Goal: Task Accomplishment & Management: Manage account settings

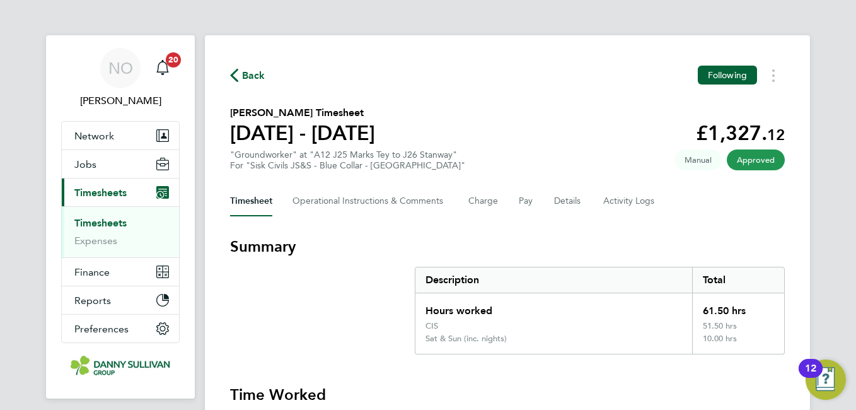
click at [255, 81] on span "Back" at bounding box center [253, 75] width 23 height 15
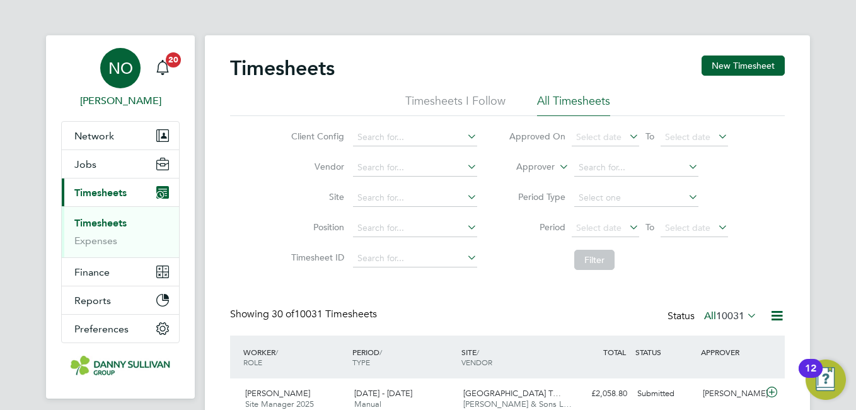
click at [140, 69] on div "NO" at bounding box center [120, 68] width 40 height 40
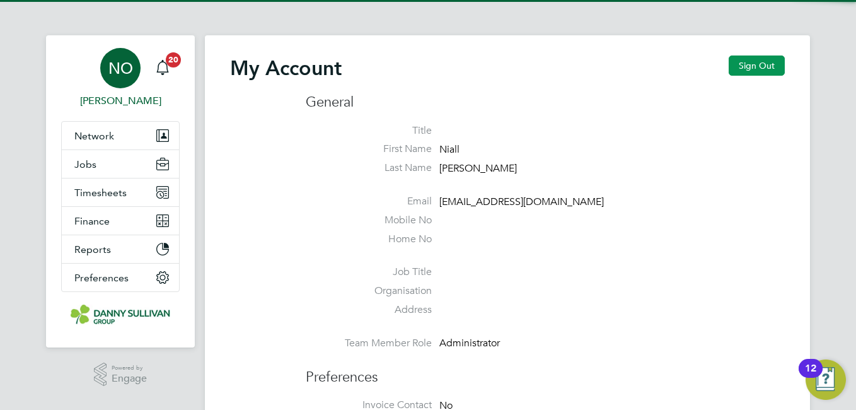
click at [772, 59] on button "Sign Out" at bounding box center [757, 65] width 56 height 20
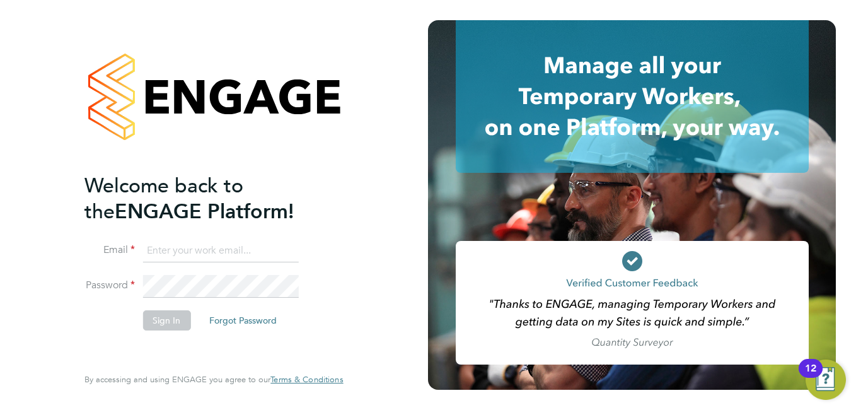
click at [180, 264] on li "Email" at bounding box center [207, 257] width 246 height 35
click at [170, 252] on input at bounding box center [221, 251] width 156 height 23
type input "niallo@dannysullivan.co.uk"
click at [166, 316] on button "Sign In" at bounding box center [167, 320] width 48 height 20
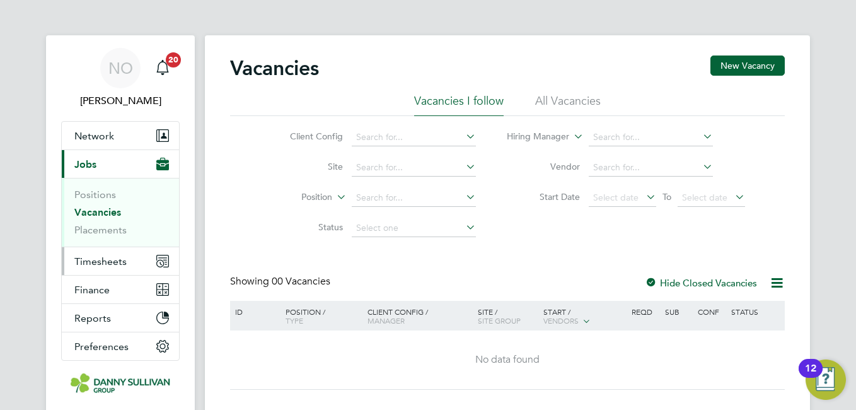
click at [100, 272] on button "Timesheets" at bounding box center [120, 261] width 117 height 28
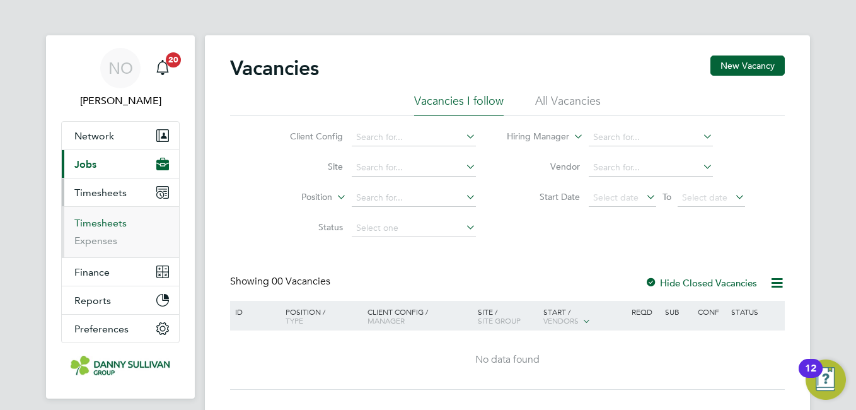
click at [112, 224] on link "Timesheets" at bounding box center [100, 223] width 52 height 12
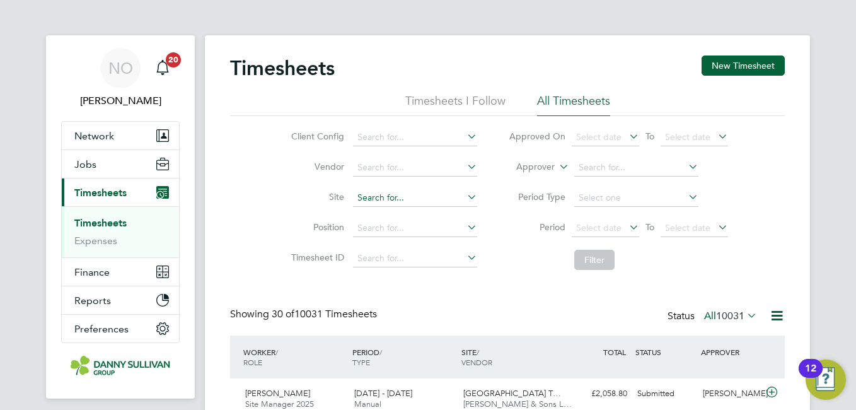
click at [405, 198] on input at bounding box center [415, 198] width 124 height 18
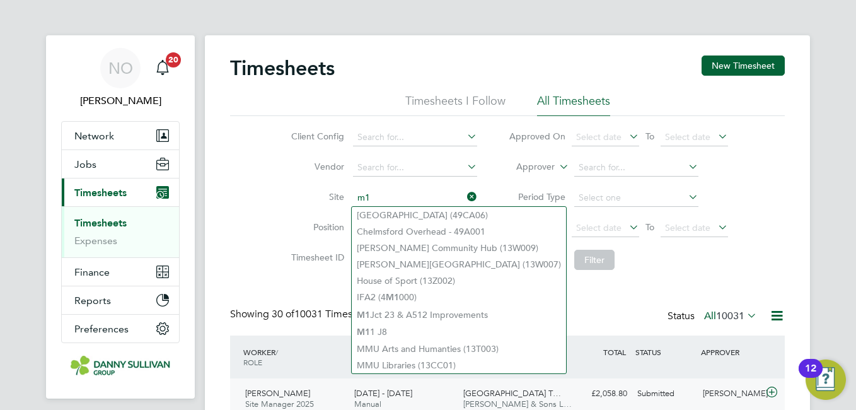
type input "m1"
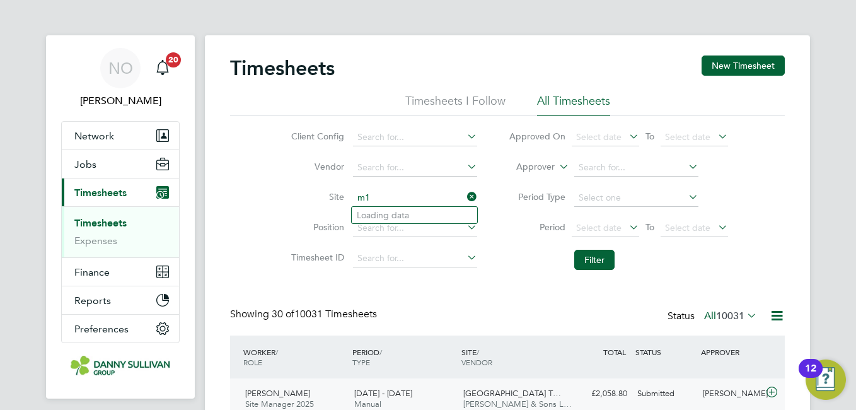
type input "m"
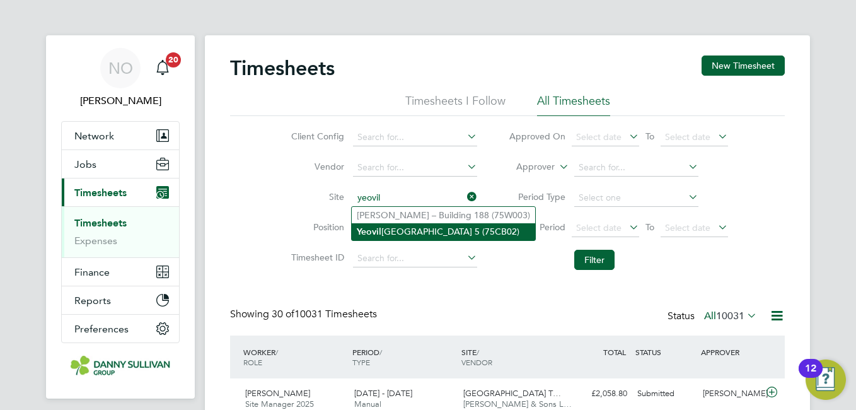
click at [424, 231] on li "Yeovil District Hospital Theatre 5 (75CB02)" at bounding box center [443, 231] width 183 height 17
type input "Yeovil District Hospital Theatre 5 (75CB02)"
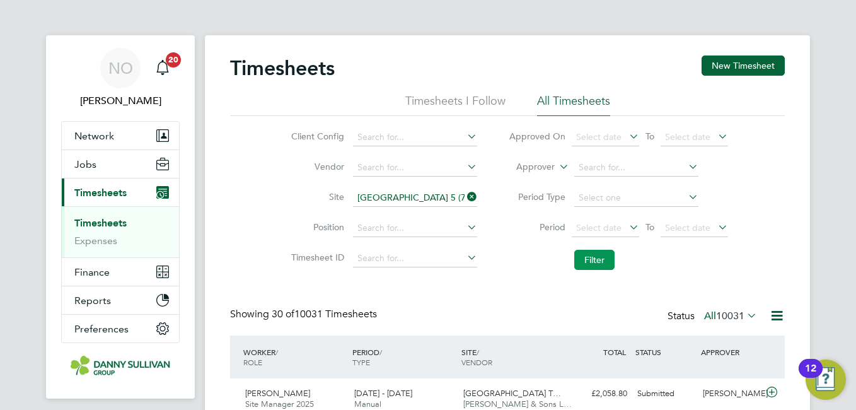
click at [593, 262] on button "Filter" at bounding box center [594, 260] width 40 height 20
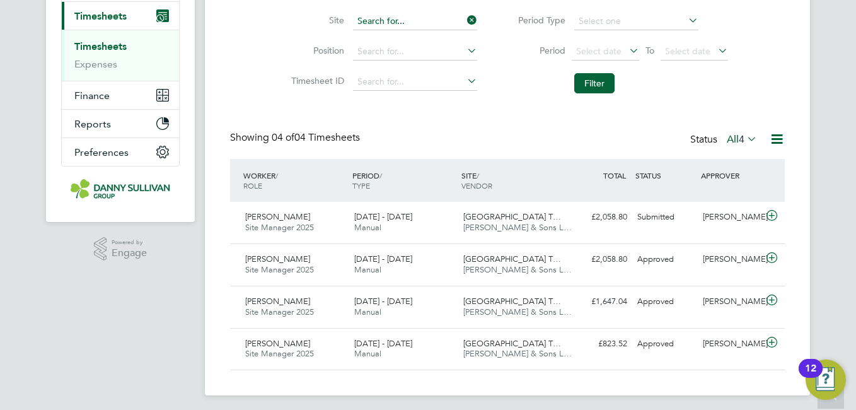
click at [415, 29] on div "Timesheets New Timesheet Timesheets I Follow All Timesheets Client Config Vendo…" at bounding box center [507, 127] width 605 height 537
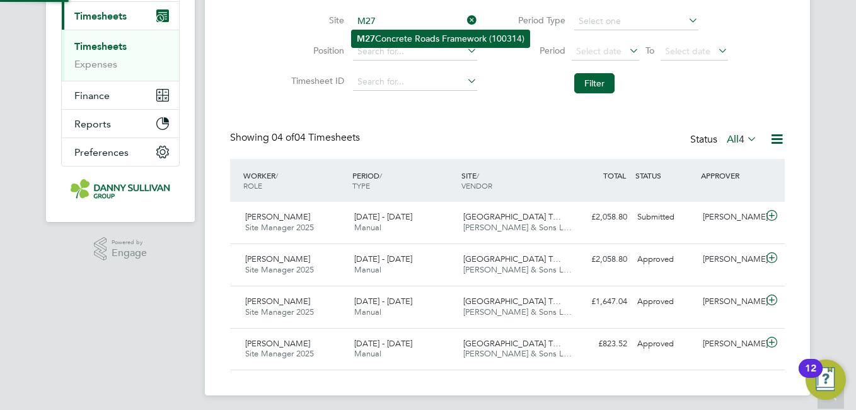
click at [411, 37] on li "M27 Concrete Roads Framework (100314)" at bounding box center [441, 38] width 178 height 17
type input "M27 Concrete Roads Framework (100314)"
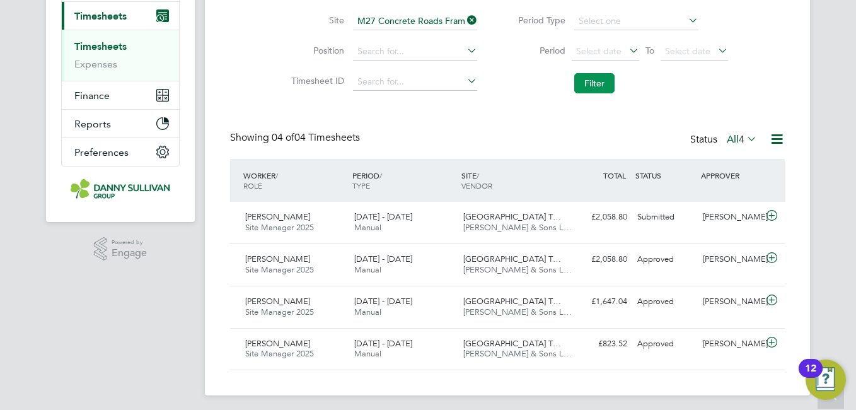
click at [576, 89] on button "Filter" at bounding box center [594, 83] width 40 height 20
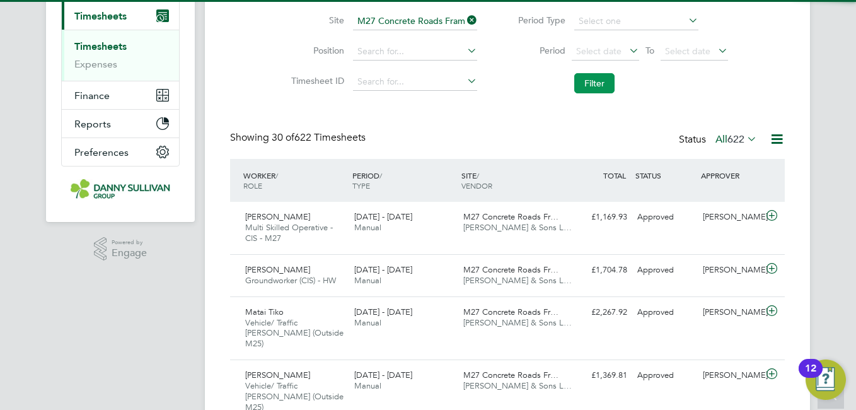
scroll to position [6, 6]
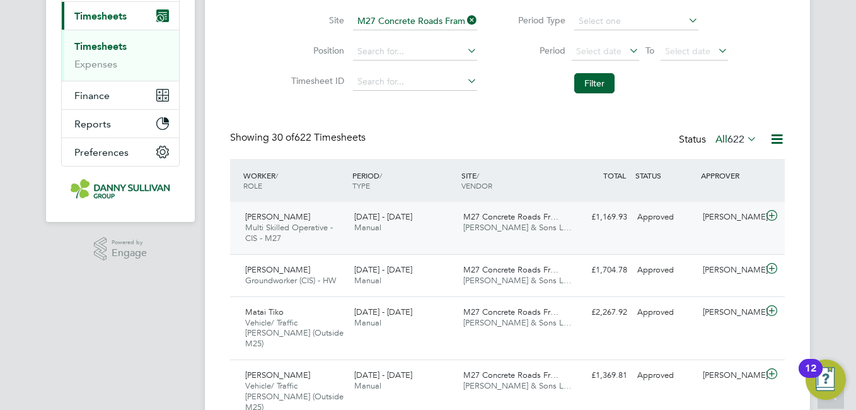
click at [593, 231] on div "Vitalij Begya Multi Skilled Operative - CIS - M27 26 Jul - 1 Aug 2025 26 Jul - …" at bounding box center [507, 228] width 555 height 52
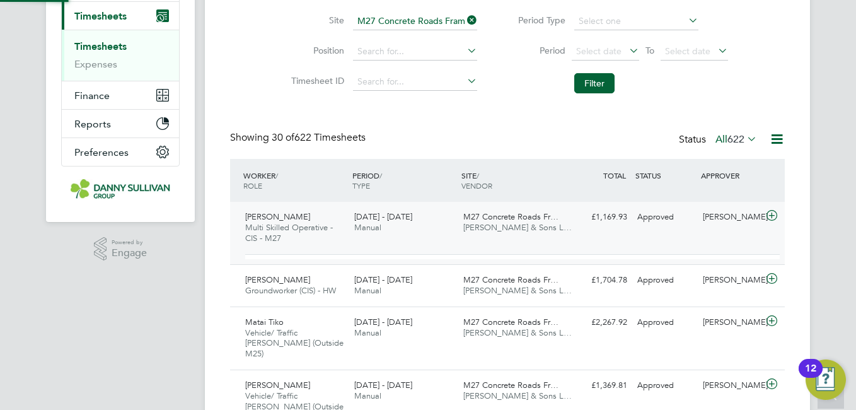
scroll to position [21, 123]
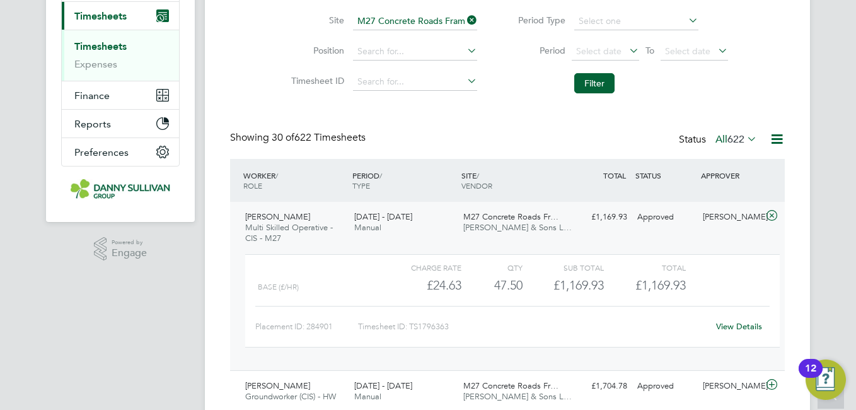
click at [597, 234] on div "Vitalij Begya Multi Skilled Operative - CIS - M27 26 Jul - 1 Aug 2025 26 Jul - …" at bounding box center [507, 286] width 555 height 168
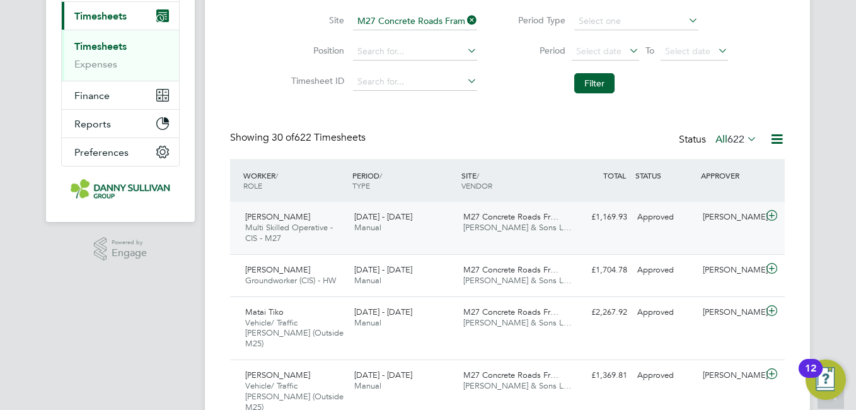
click at [410, 228] on div "26 Jul - 1 Aug 2025 Manual" at bounding box center [403, 223] width 109 height 32
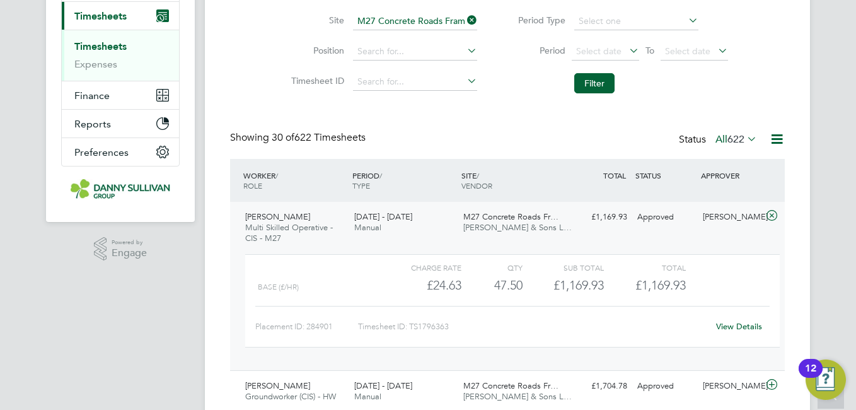
click at [733, 325] on link "View Details" at bounding box center [739, 326] width 46 height 11
click at [327, 230] on span "Multi Skilled Operative - CIS - M27" at bounding box center [289, 232] width 88 height 21
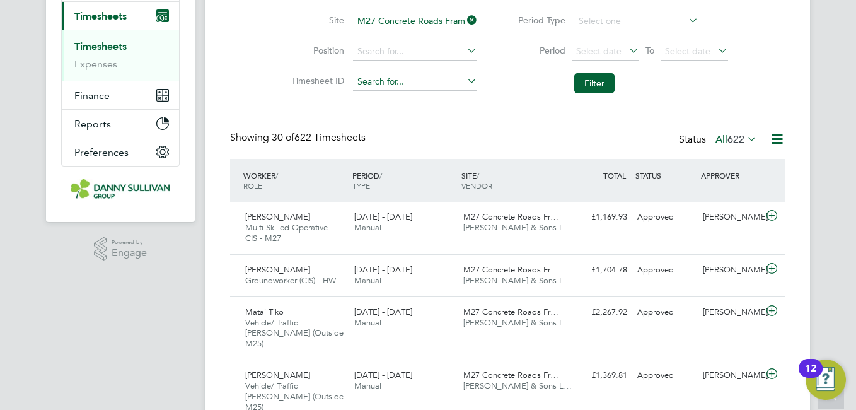
scroll to position [0, 0]
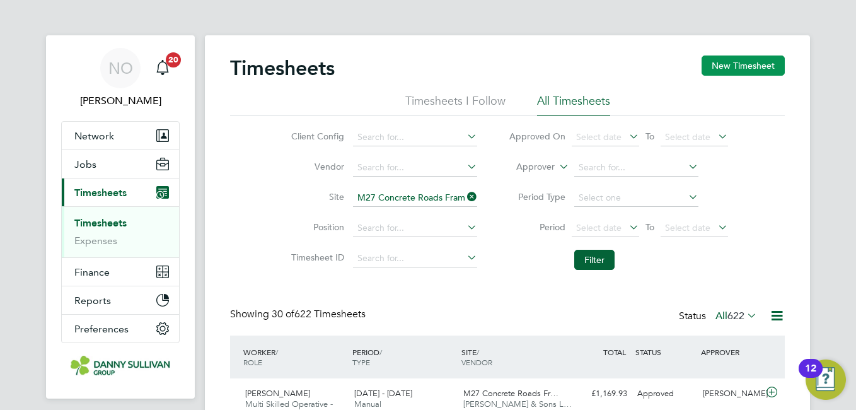
click at [717, 57] on button "New Timesheet" at bounding box center [743, 65] width 83 height 20
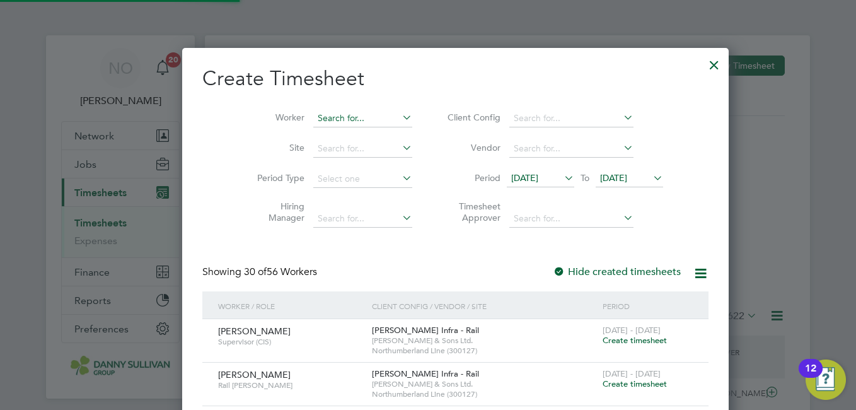
scroll to position [2152, 492]
click at [313, 124] on input at bounding box center [362, 119] width 99 height 18
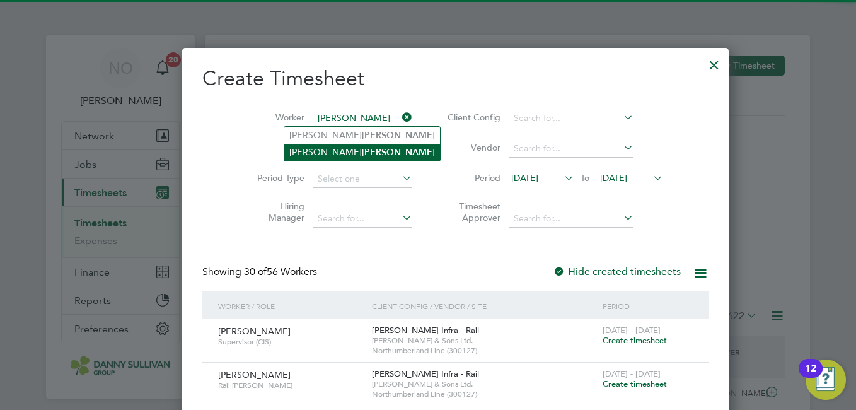
click at [362, 148] on b "Ellis" at bounding box center [398, 152] width 73 height 11
type input "[PERSON_NAME]"
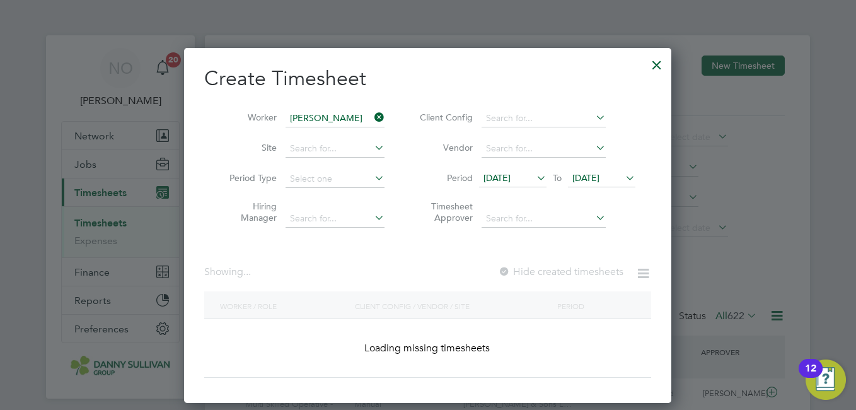
scroll to position [341, 488]
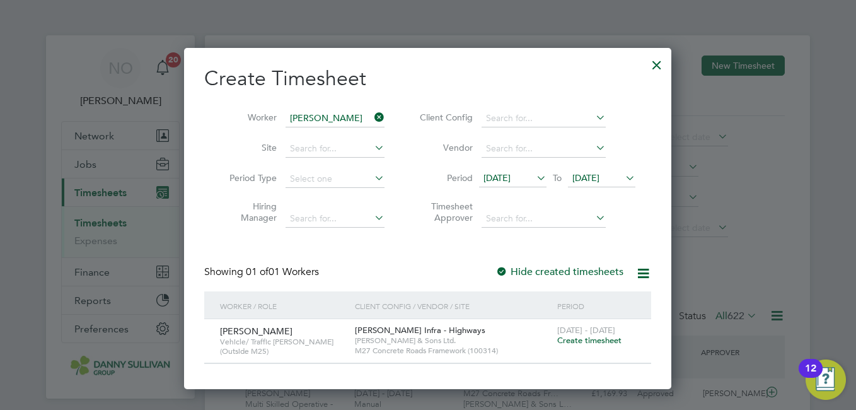
click at [580, 341] on span "Create timesheet" at bounding box center [589, 340] width 64 height 11
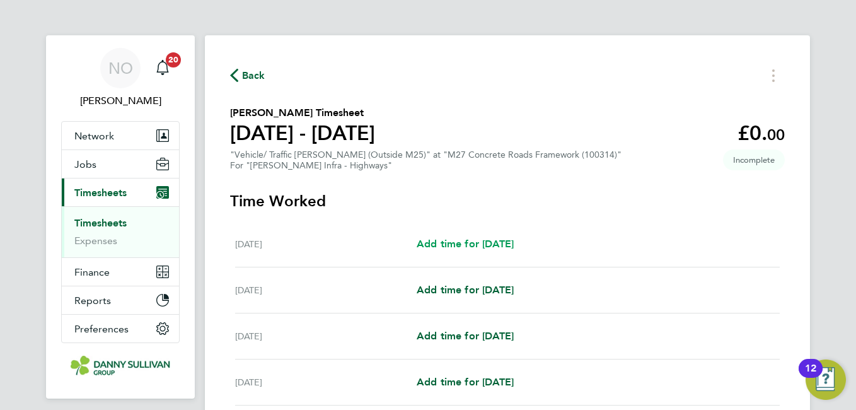
click at [491, 244] on span "Add time for Sat 02 Aug" at bounding box center [465, 244] width 97 height 12
select select "30"
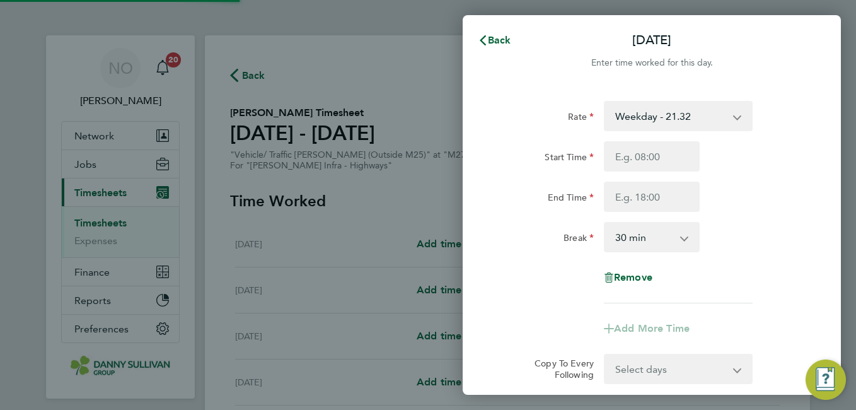
click at [687, 108] on select "Weekday - 21.32 Weekends - 31.98 Weekday Nights - 26.65 Bank Holiday (exc Chris…" at bounding box center [670, 116] width 131 height 28
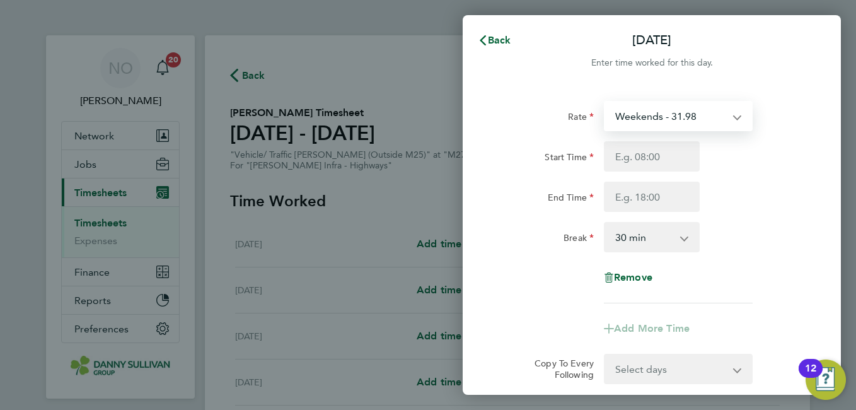
select select "30"
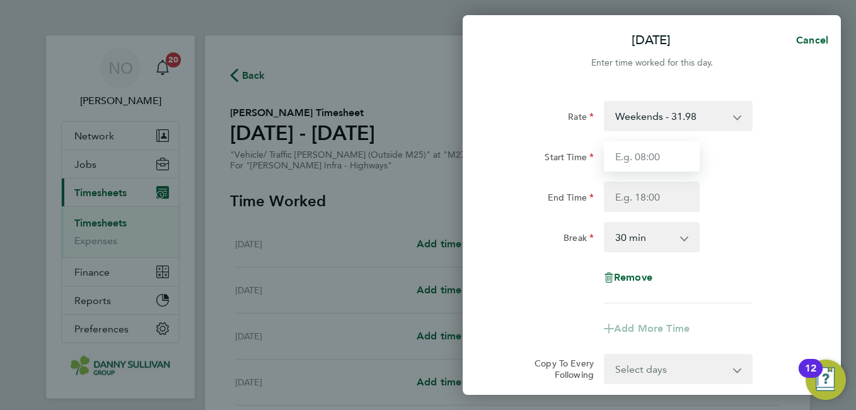
drag, startPoint x: 681, startPoint y: 129, endPoint x: 668, endPoint y: 158, distance: 31.1
click at [668, 158] on input "Start Time" at bounding box center [652, 156] width 96 height 30
type input "07:00"
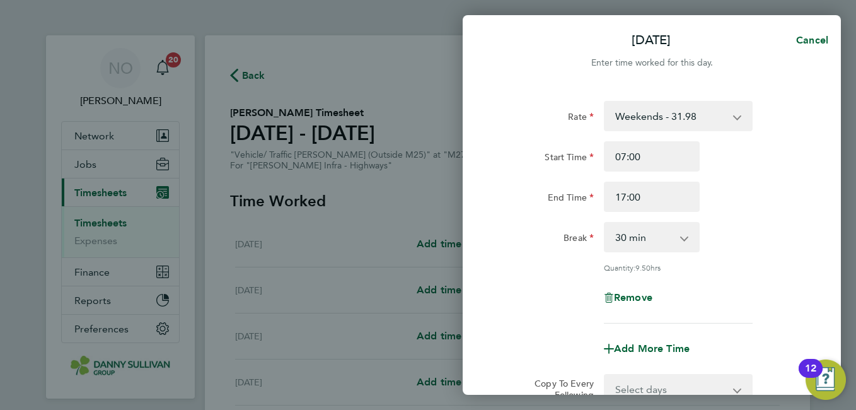
click at [777, 199] on div "End Time 17:00" at bounding box center [652, 197] width 318 height 30
click at [637, 202] on input "17:00" at bounding box center [652, 197] width 96 height 30
type input "16:30"
click at [760, 211] on div "End Time 16:30" at bounding box center [652, 197] width 318 height 30
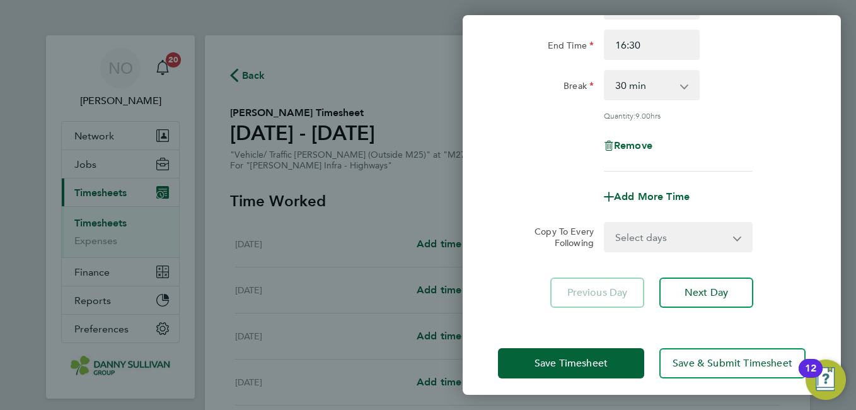
scroll to position [160, 0]
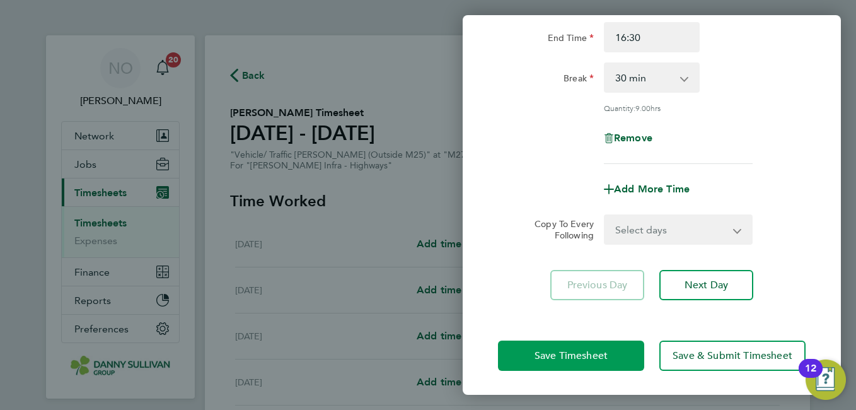
click at [604, 347] on button "Save Timesheet" at bounding box center [571, 356] width 146 height 30
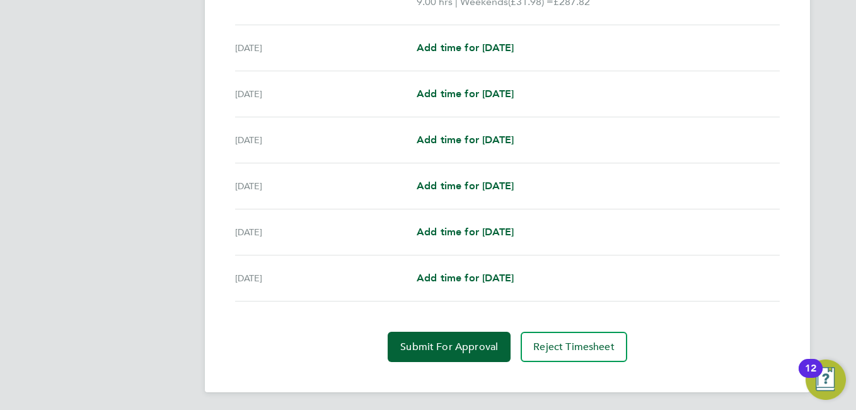
scroll to position [441, 0]
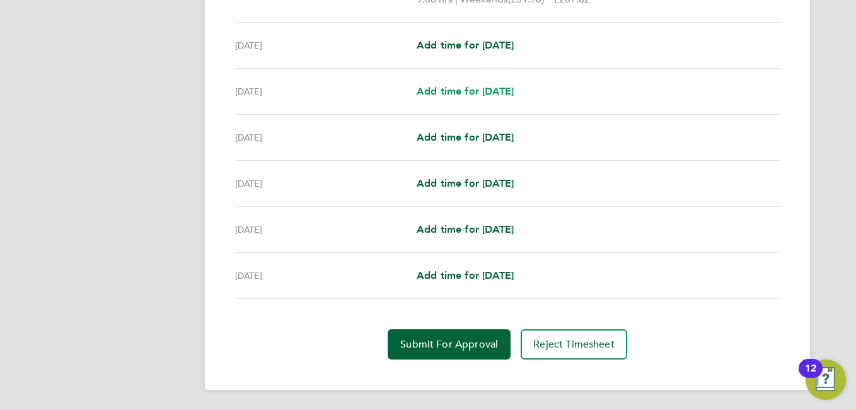
click at [485, 96] on span "Add time for Mon 04 Aug" at bounding box center [465, 91] width 97 height 12
select select "30"
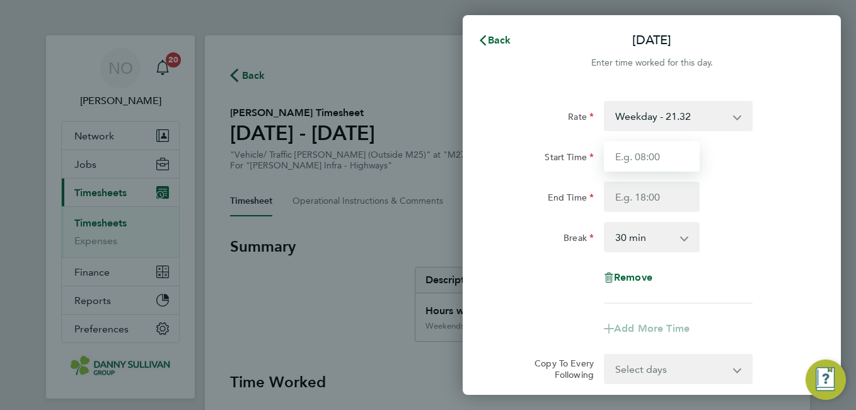
click at [651, 155] on input "Start Time" at bounding box center [652, 156] width 96 height 30
type input "07:00"
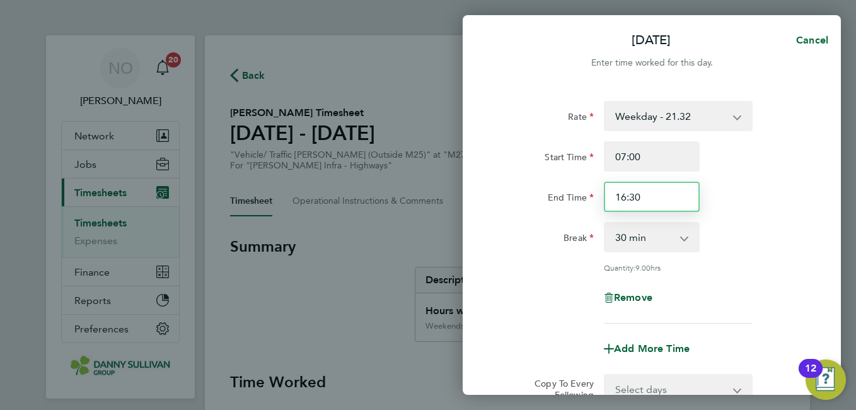
click at [625, 199] on input "16:30" at bounding box center [652, 197] width 96 height 30
type input "17:30"
click at [757, 205] on div "End Time 17:30" at bounding box center [652, 197] width 318 height 30
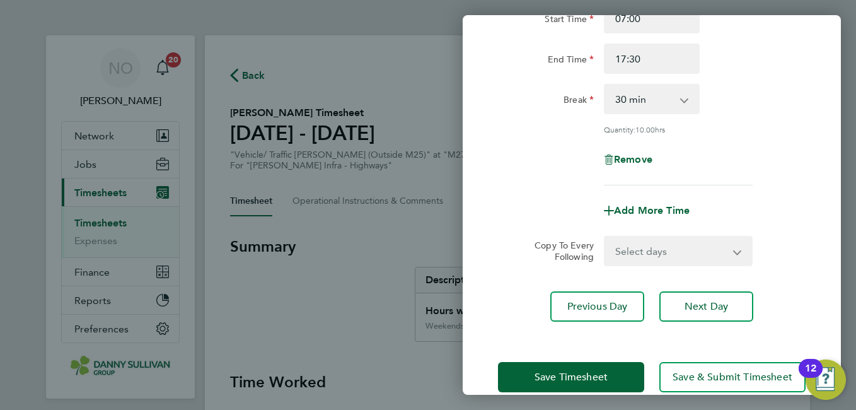
scroll to position [160, 0]
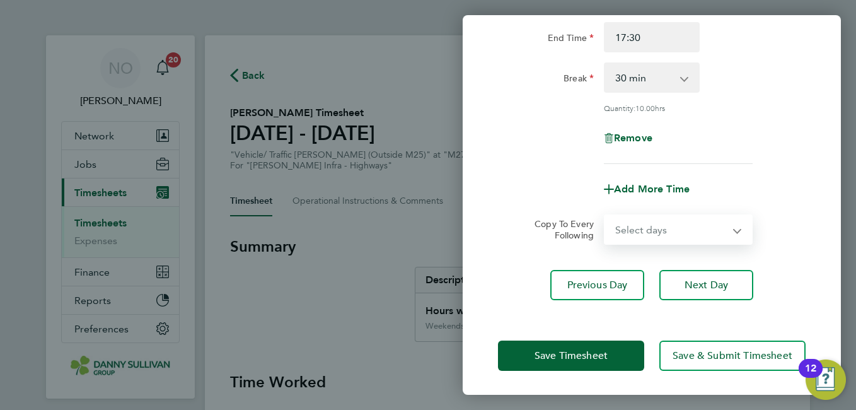
click at [708, 226] on select "Select days Day Tuesday Wednesday Thursday Friday" at bounding box center [671, 230] width 132 height 28
select select "DAY"
click at [605, 216] on select "Select days Day Tuesday Wednesday Thursday Friday" at bounding box center [671, 230] width 132 height 28
select select "2025-08-08"
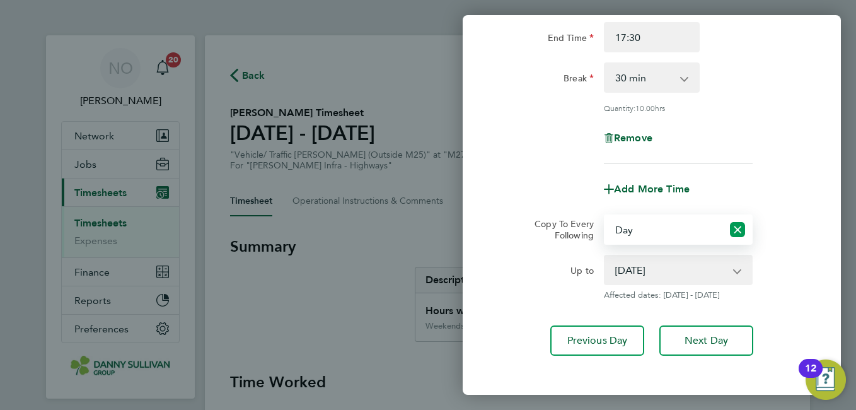
click at [736, 230] on icon "Reset selection" at bounding box center [737, 229] width 15 height 15
select select "0: null"
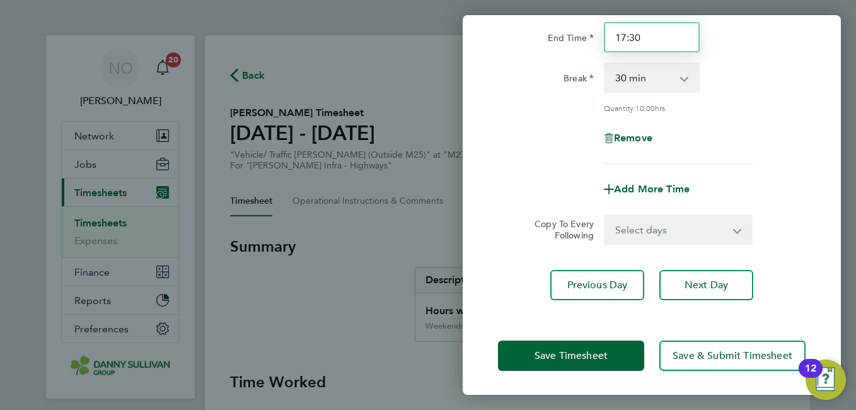
click at [648, 39] on input "17:30" at bounding box center [652, 37] width 96 height 30
type input "17:30"
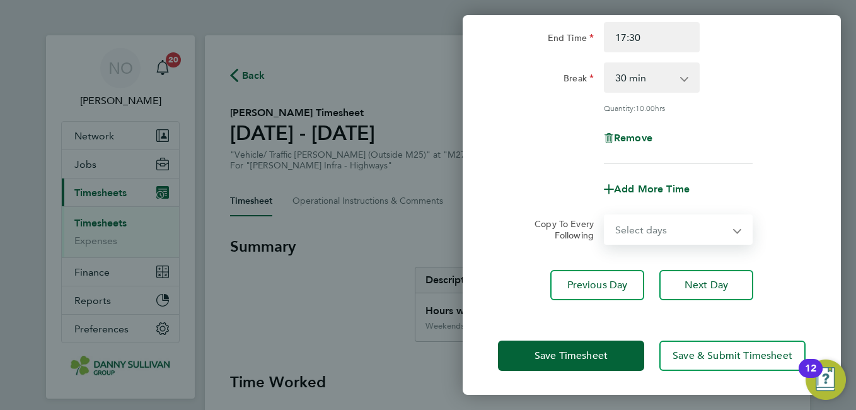
click at [648, 228] on select "Select days Day Tuesday Wednesday Thursday Friday" at bounding box center [671, 230] width 132 height 28
select select "DAY"
click at [605, 216] on select "Select days Day Tuesday Wednesday Thursday Friday" at bounding box center [671, 230] width 132 height 28
select select "2025-08-08"
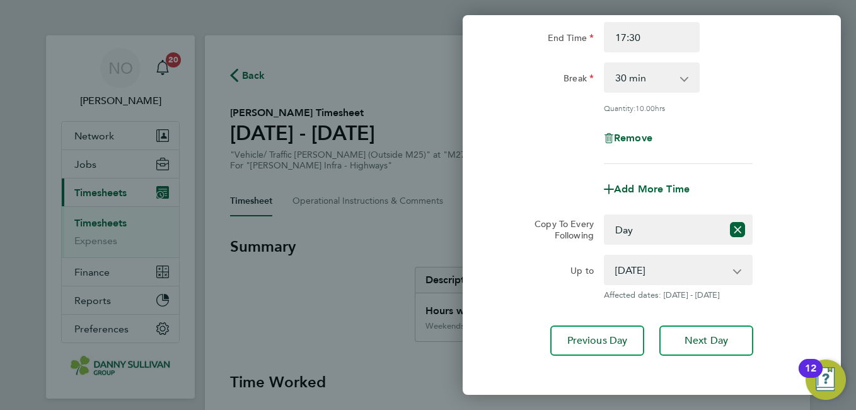
click at [795, 263] on div "Up to 05 Aug 2025 06 Aug 2025 07 Aug 2025 08 Aug 2025 Affected dates: 05 - 08 A…" at bounding box center [652, 277] width 318 height 45
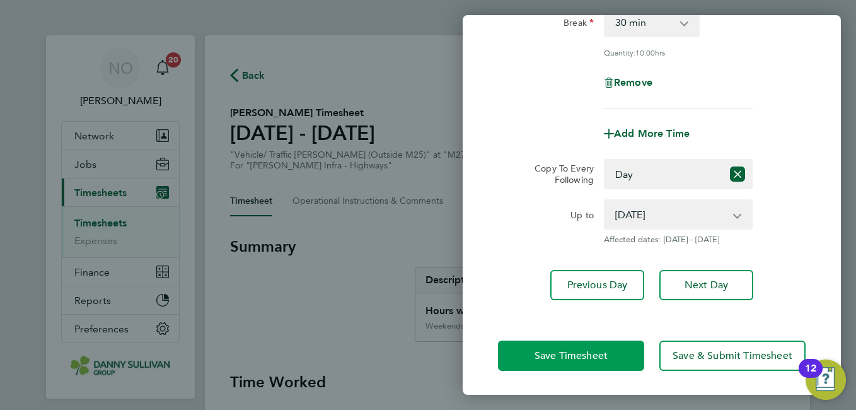
click at [541, 358] on span "Save Timesheet" at bounding box center [571, 355] width 73 height 13
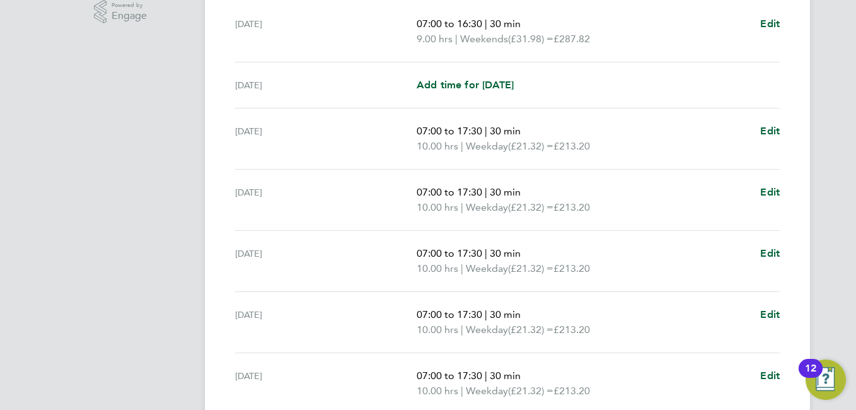
scroll to position [529, 0]
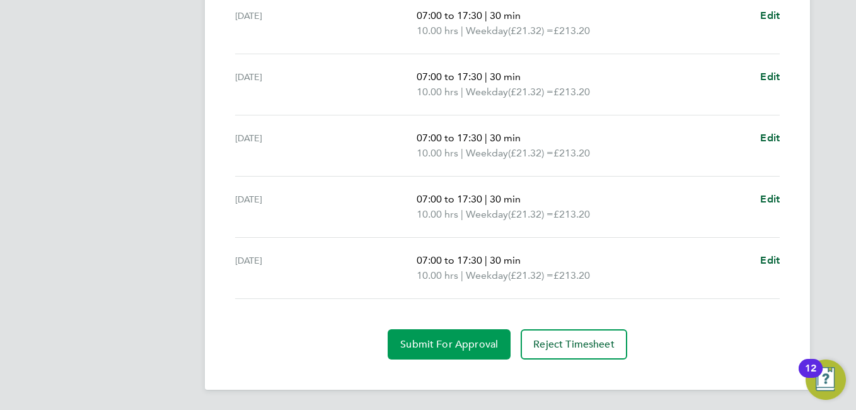
click at [438, 330] on button "Submit For Approval" at bounding box center [449, 344] width 123 height 30
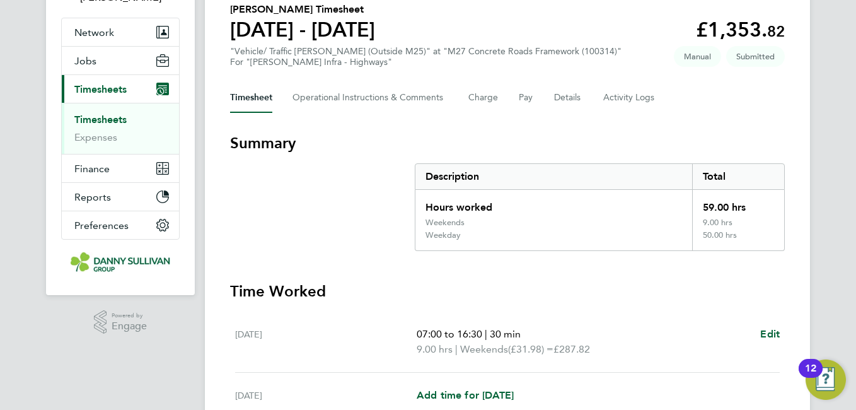
scroll to position [0, 0]
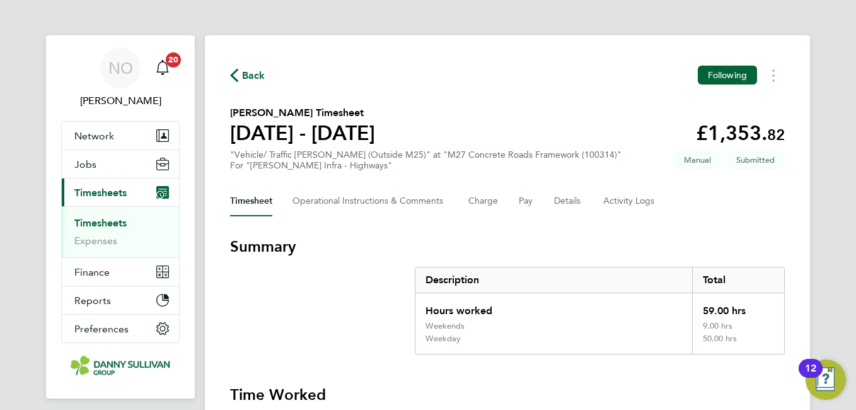
click at [259, 73] on span "Back" at bounding box center [253, 75] width 23 height 15
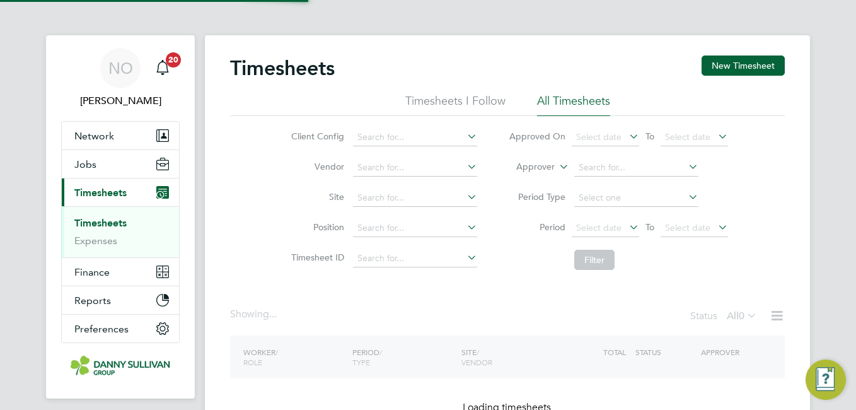
click at [750, 69] on button "New Timesheet" at bounding box center [743, 65] width 83 height 20
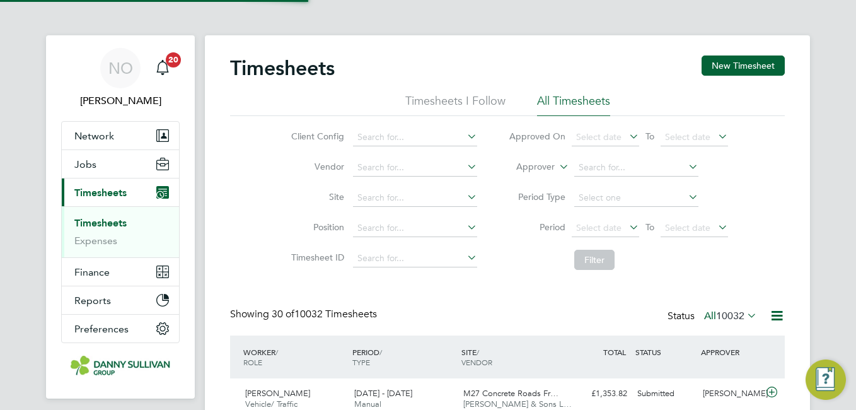
scroll to position [32, 110]
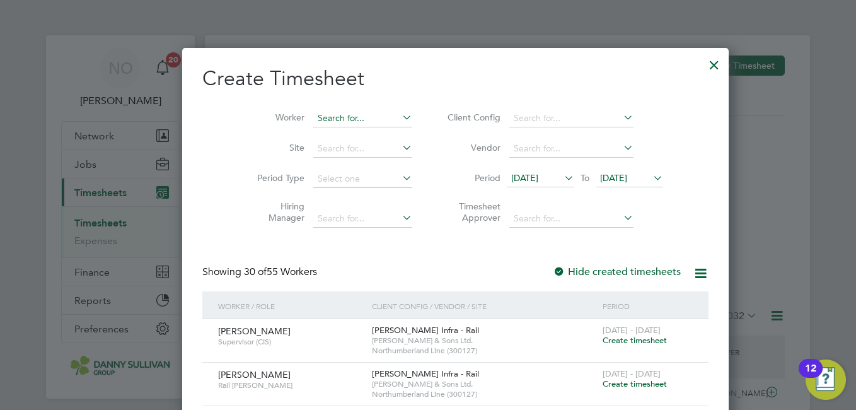
click at [326, 118] on input at bounding box center [362, 119] width 99 height 18
click at [325, 117] on input at bounding box center [362, 119] width 99 height 18
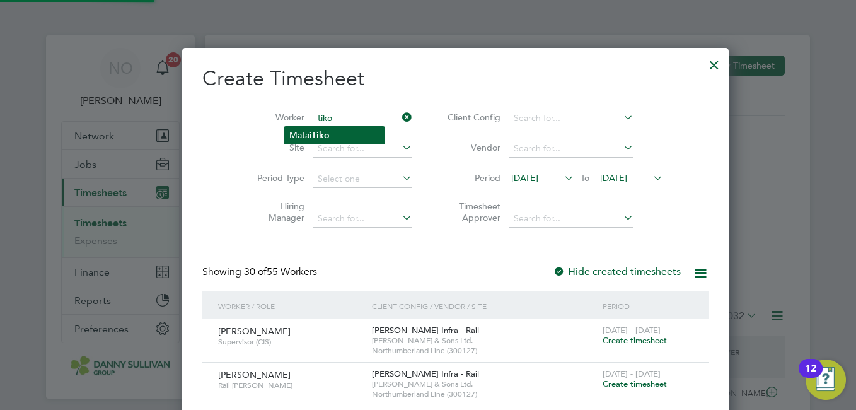
click at [337, 136] on li "Matai Tiko" at bounding box center [334, 135] width 100 height 17
type input "Matai Tiko"
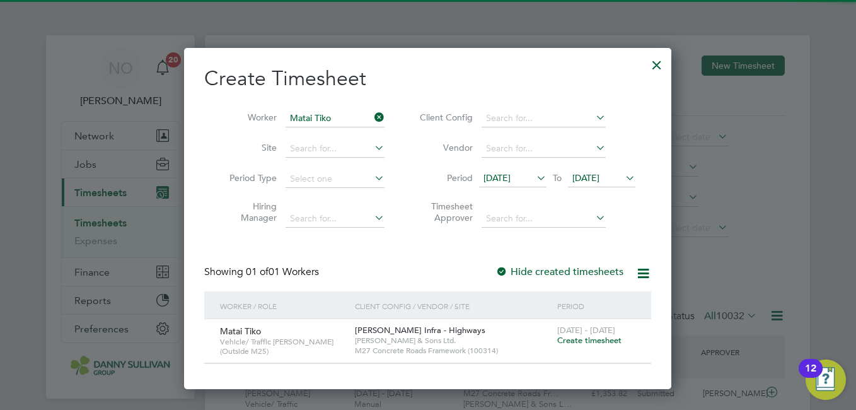
click at [577, 341] on span "Create timesheet" at bounding box center [589, 340] width 64 height 11
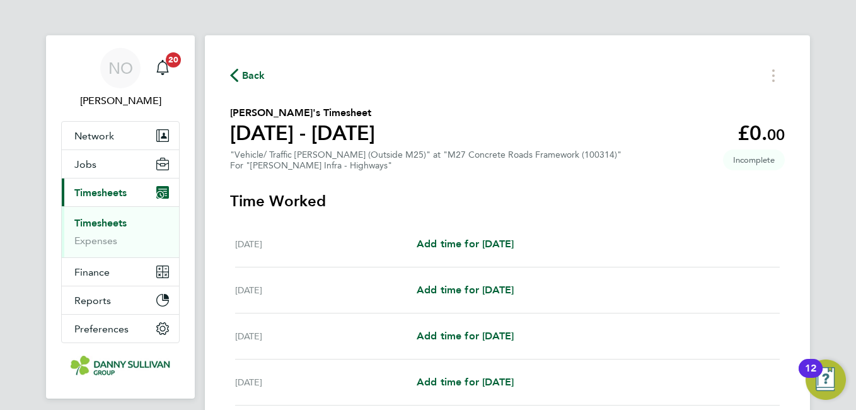
click at [457, 346] on div "Mon 04 Aug Add time for Mon 04 Aug Add time for Mon 04 Aug" at bounding box center [507, 336] width 545 height 46
click at [498, 339] on span "Add time for Mon 04 Aug" at bounding box center [465, 336] width 97 height 12
select select "30"
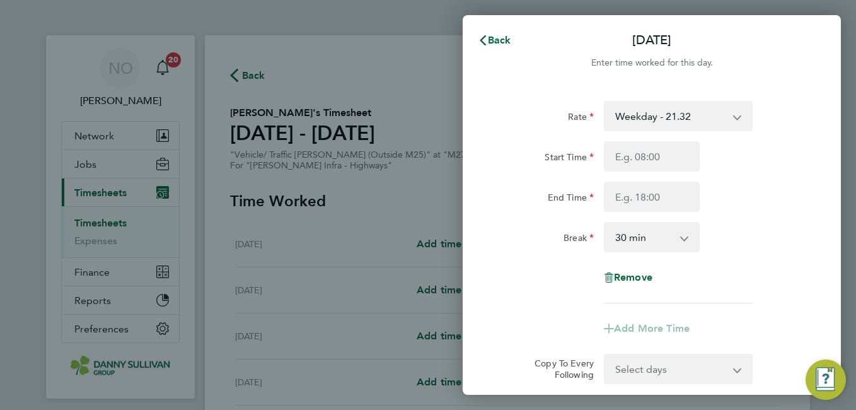
click at [656, 102] on select "Weekday - 21.32 Weekday Nights - 26.65 Weekends - 31.98 Bank Holiday (exc Chris…" at bounding box center [670, 116] width 131 height 28
select select "30"
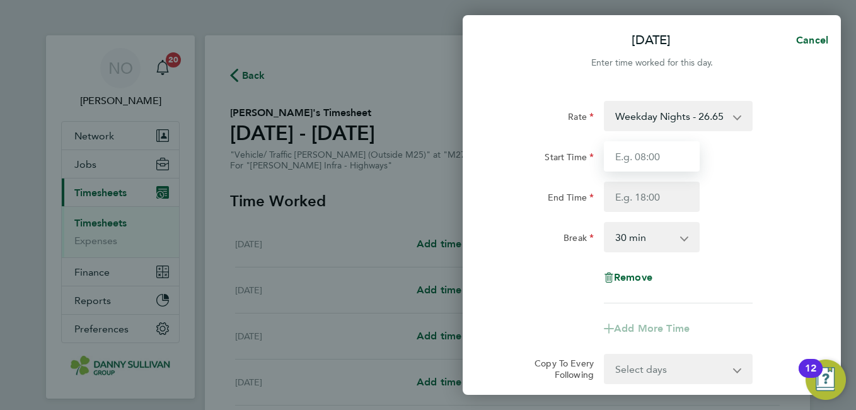
drag, startPoint x: 655, startPoint y: 131, endPoint x: 651, endPoint y: 160, distance: 28.7
click at [651, 160] on input "Start Time" at bounding box center [652, 156] width 96 height 30
type input "19:00"
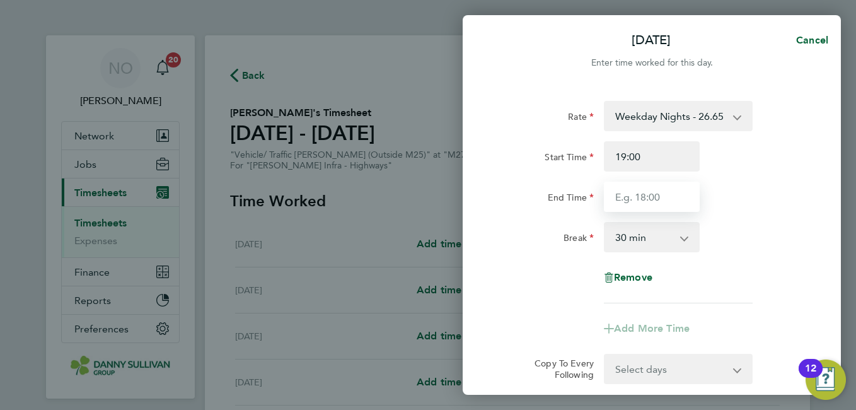
click at [639, 194] on input "End Time" at bounding box center [652, 197] width 96 height 30
click at [762, 262] on div "Rate Weekday Nights - 26.65 Weekday - 21.32 Weekends - 31.98 Bank Holiday (exc …" at bounding box center [652, 202] width 308 height 202
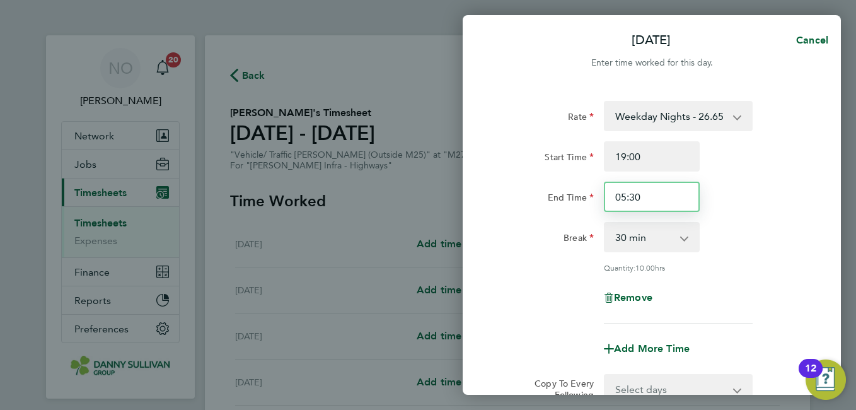
click at [624, 202] on input "05:30" at bounding box center [652, 197] width 96 height 30
type input "07:00"
click at [754, 231] on div "Break 0 min 15 min 30 min 45 min 60 min 75 min 90 min" at bounding box center [652, 237] width 318 height 30
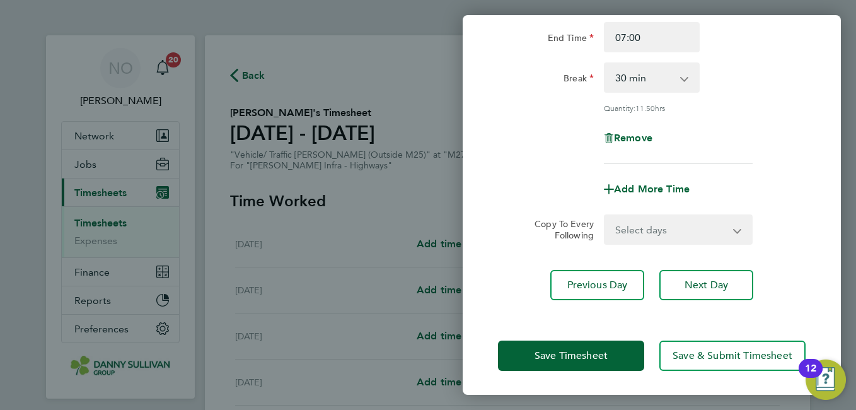
click at [654, 240] on select "Select days Day Tuesday Wednesday Thursday Friday" at bounding box center [671, 230] width 132 height 28
select select "DAY"
click at [605, 216] on select "Select days Day Tuesday Wednesday Thursday Friday" at bounding box center [671, 230] width 132 height 28
select select "2025-08-08"
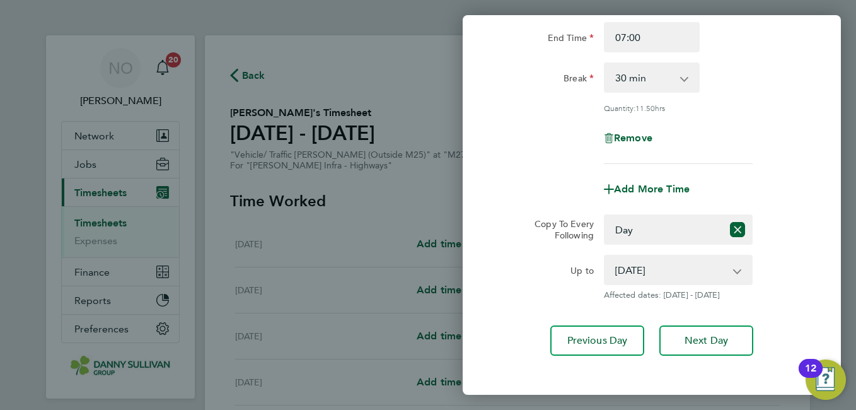
click at [793, 259] on div "Up to 05 Aug 2025 06 Aug 2025 07 Aug 2025 08 Aug 2025 Affected dates: 05 - 08 A…" at bounding box center [652, 277] width 318 height 45
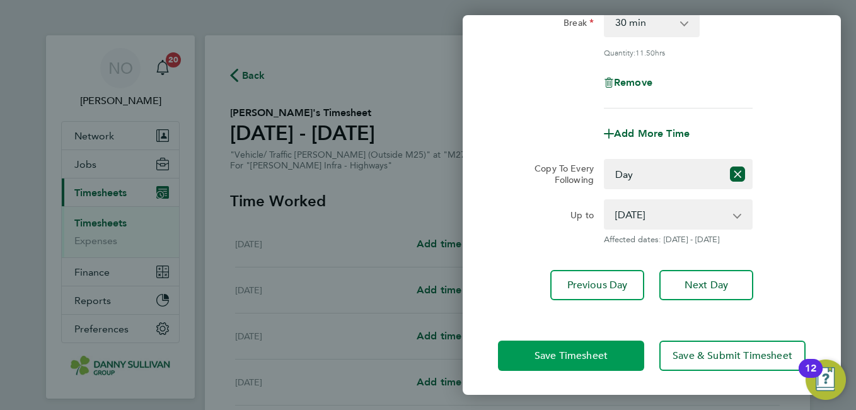
click at [551, 355] on span "Save Timesheet" at bounding box center [571, 355] width 73 height 13
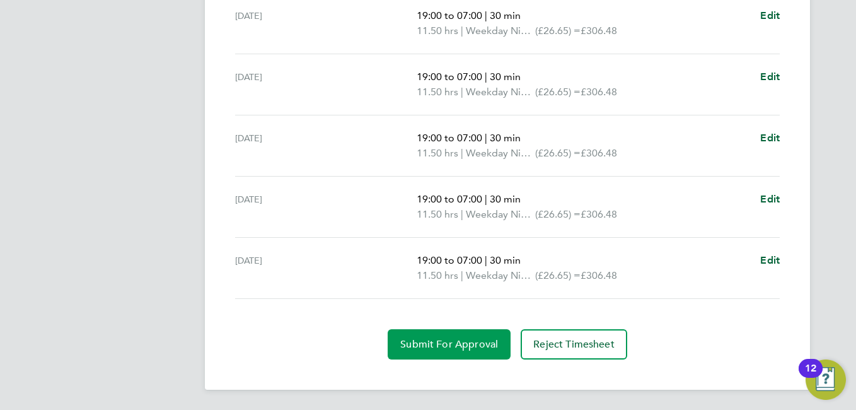
click at [422, 342] on span "Submit For Approval" at bounding box center [449, 344] width 98 height 13
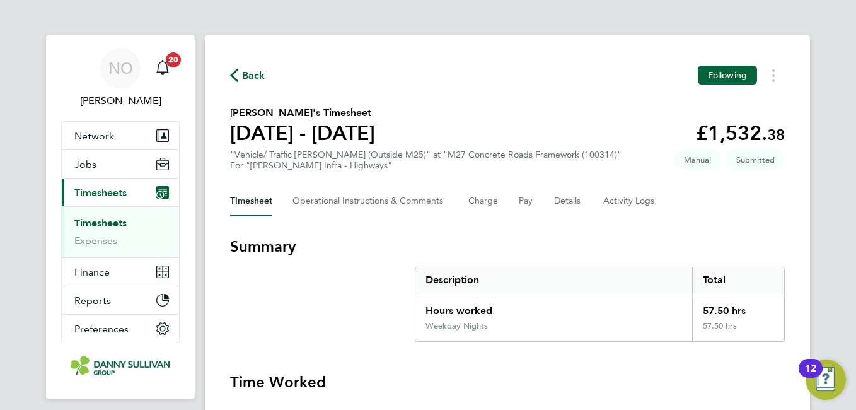
click at [239, 69] on span "Back" at bounding box center [247, 75] width 35 height 12
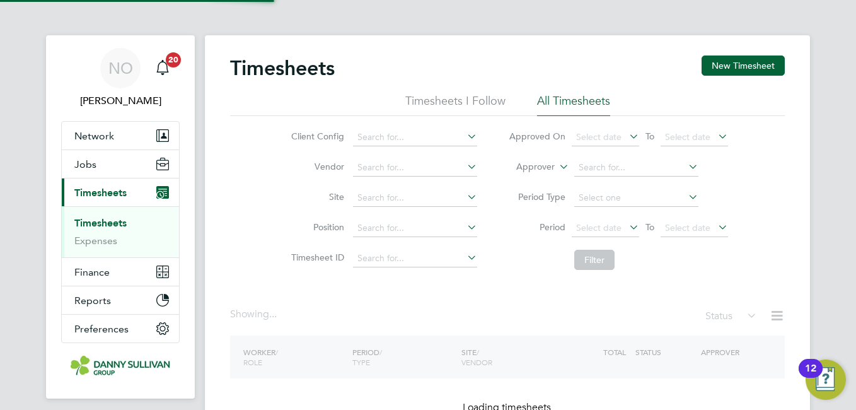
click at [738, 62] on button "New Timesheet" at bounding box center [743, 65] width 83 height 20
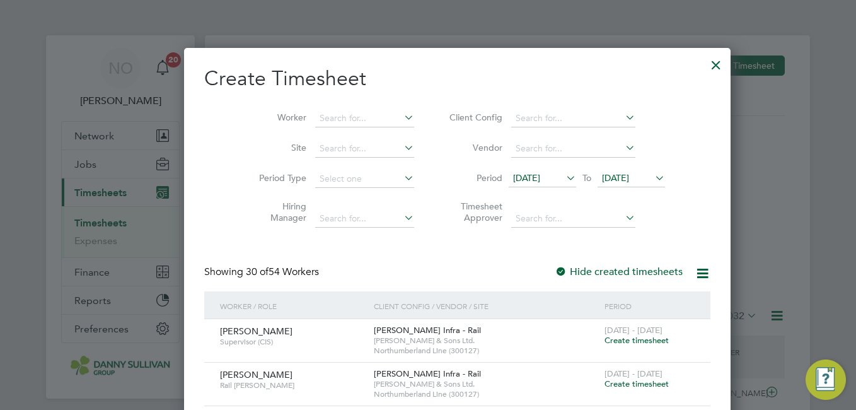
click at [317, 104] on li "Worker" at bounding box center [332, 118] width 196 height 30
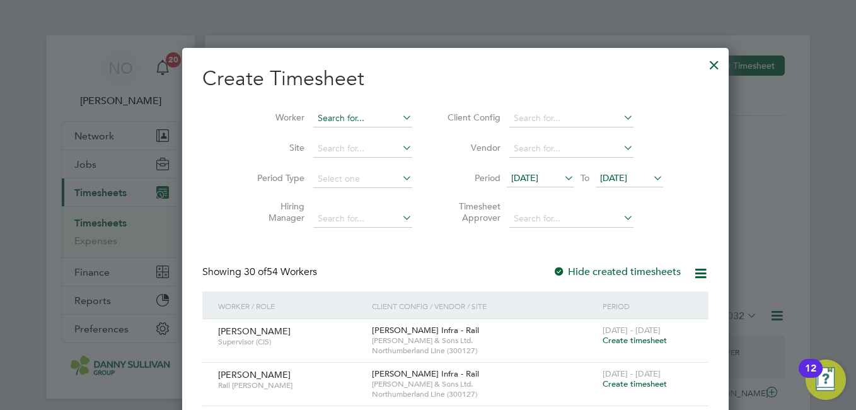
click at [313, 124] on input at bounding box center [362, 119] width 99 height 18
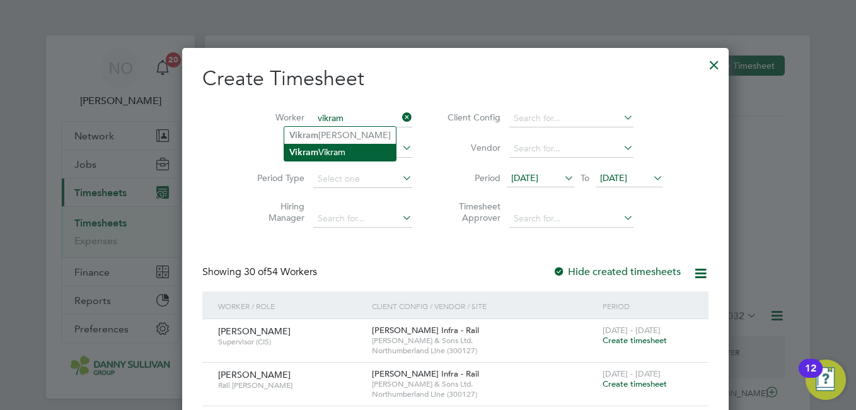
click at [330, 151] on li "Vikram Vikram" at bounding box center [340, 152] width 112 height 17
type input "[PERSON_NAME]"
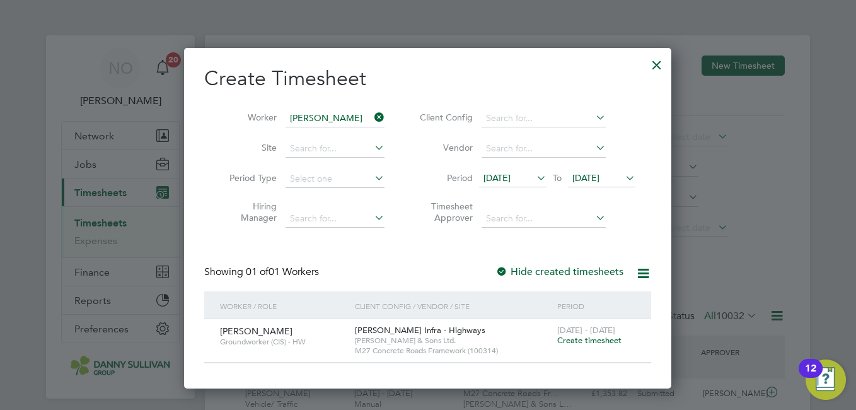
click at [588, 344] on span "Create timesheet" at bounding box center [589, 340] width 64 height 11
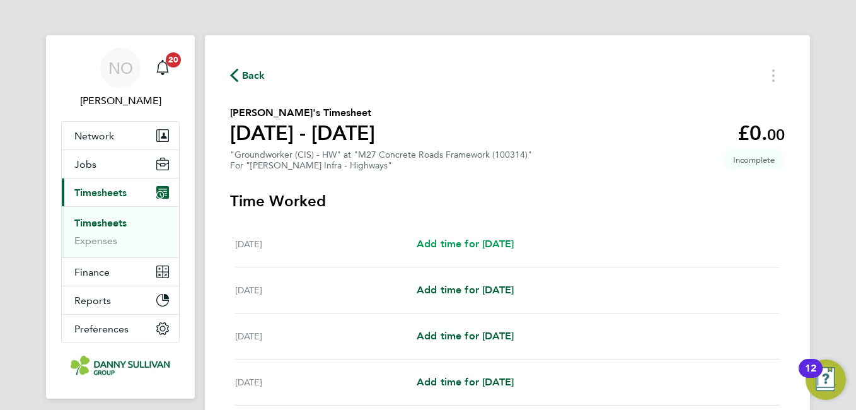
click at [499, 240] on span "Add time for Sat 02 Aug" at bounding box center [465, 244] width 97 height 12
select select "30"
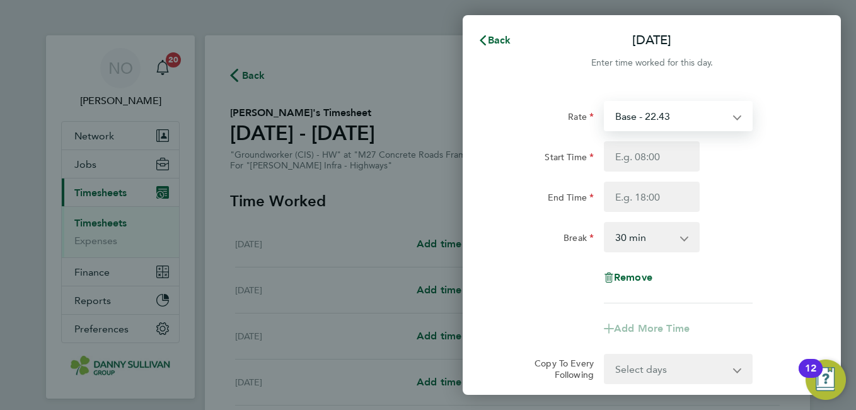
click at [641, 127] on select "Base - 22.43 Weekend - 33.65" at bounding box center [670, 116] width 131 height 28
select select "30"
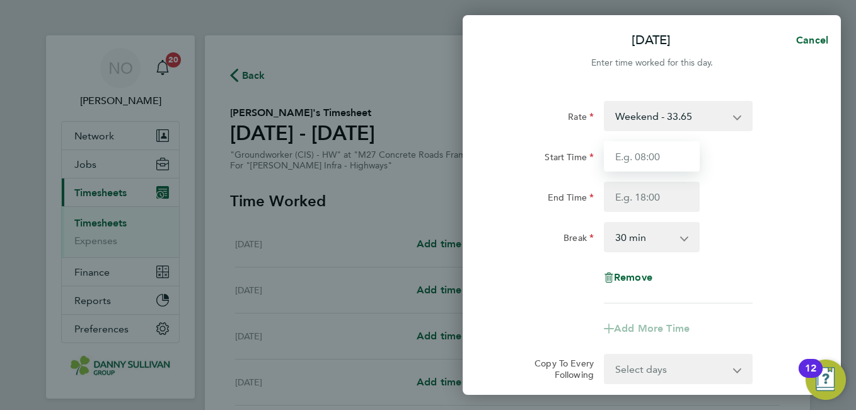
drag, startPoint x: 641, startPoint y: 132, endPoint x: 639, endPoint y: 159, distance: 27.2
click at [639, 159] on input "Start Time" at bounding box center [652, 156] width 96 height 30
type input "07:00"
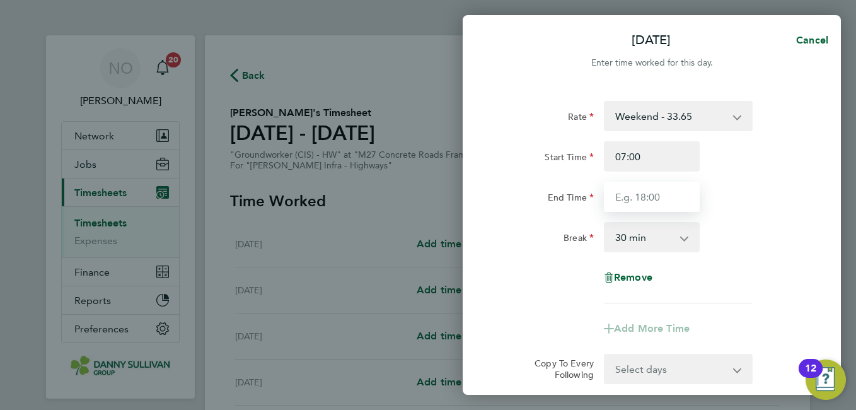
click at [620, 192] on input "End Time" at bounding box center [652, 197] width 96 height 30
type input "17:00"
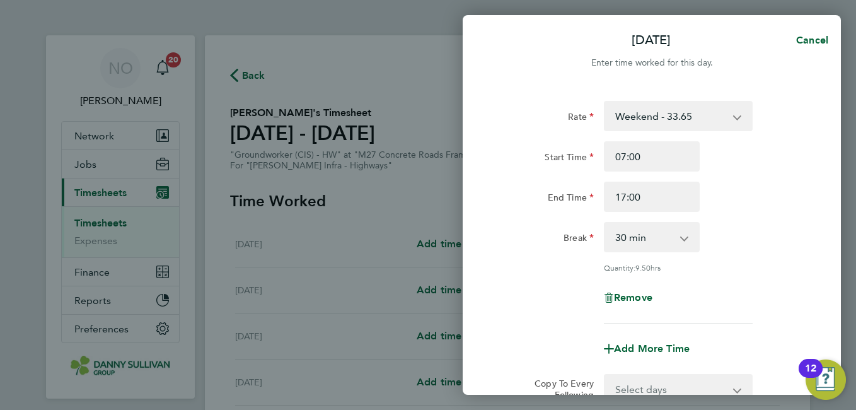
click at [757, 259] on div "Rate Weekend - 33.65 Base - 22.43 Start Time 07:00 End Time 17:00 Break 0 min 1…" at bounding box center [652, 212] width 308 height 223
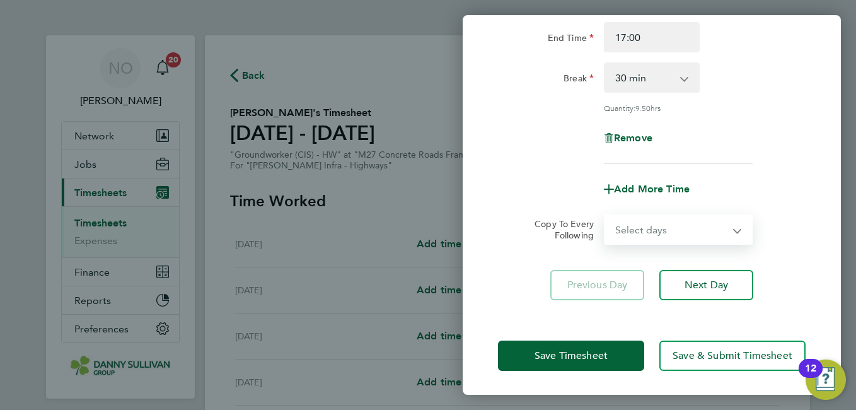
click at [646, 228] on select "Select days Day Weekday (Mon-Fri) Monday Tuesday Wednesday Thursday Friday Sund…" at bounding box center [671, 230] width 132 height 28
select select "DAY"
click at [605, 216] on select "Select days Day Weekday (Mon-Fri) Monday Tuesday Wednesday Thursday Friday Sund…" at bounding box center [671, 230] width 132 height 28
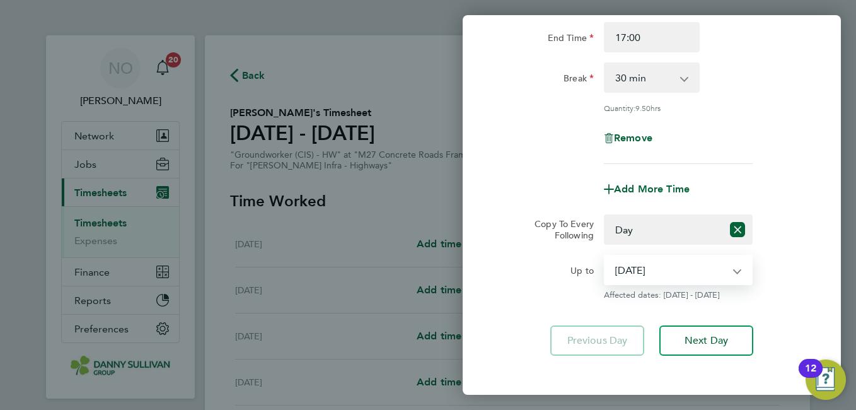
click at [644, 273] on select "03 Aug 2025 04 Aug 2025 05 Aug 2025 06 Aug 2025 07 Aug 2025 08 Aug 2025" at bounding box center [670, 270] width 131 height 28
select select "2025-08-03"
click at [605, 256] on select "03 Aug 2025 04 Aug 2025 05 Aug 2025 06 Aug 2025 07 Aug 2025 08 Aug 2025" at bounding box center [670, 270] width 131 height 28
click at [796, 282] on div "Up to 03 Aug 2025 04 Aug 2025 05 Aug 2025 06 Aug 2025 07 Aug 2025 08 Aug 2025 A…" at bounding box center [652, 277] width 318 height 45
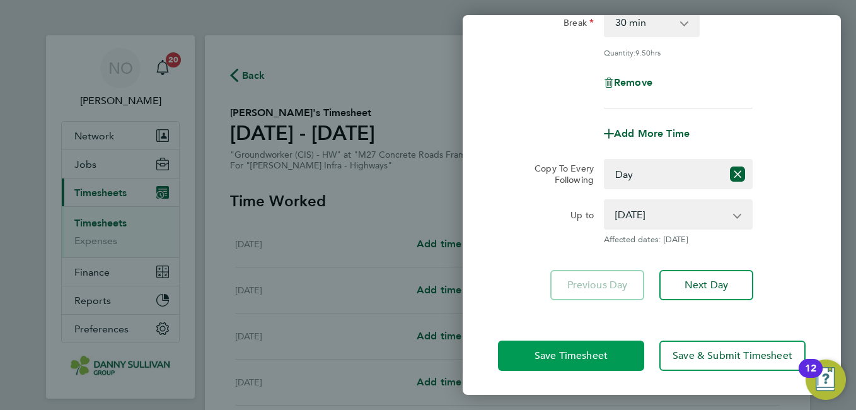
click at [604, 358] on span "Save Timesheet" at bounding box center [571, 355] width 73 height 13
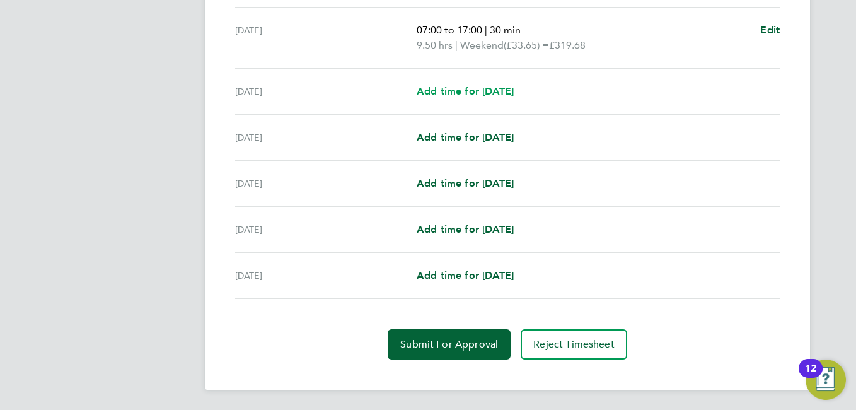
click at [472, 90] on span "Add time for Mon 04 Aug" at bounding box center [465, 91] width 97 height 12
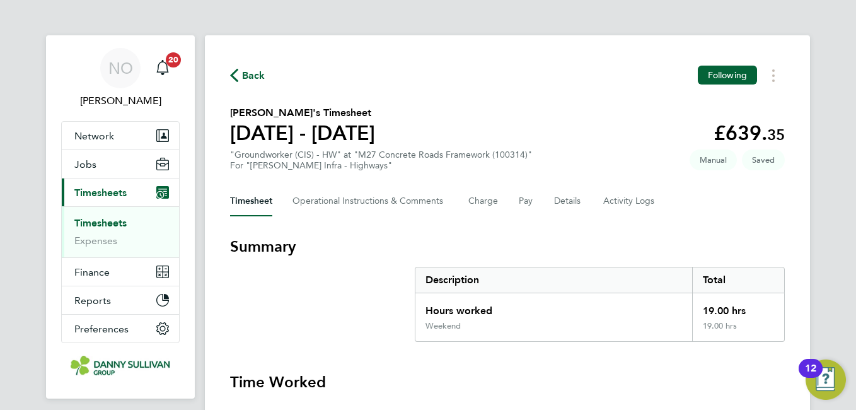
select select "30"
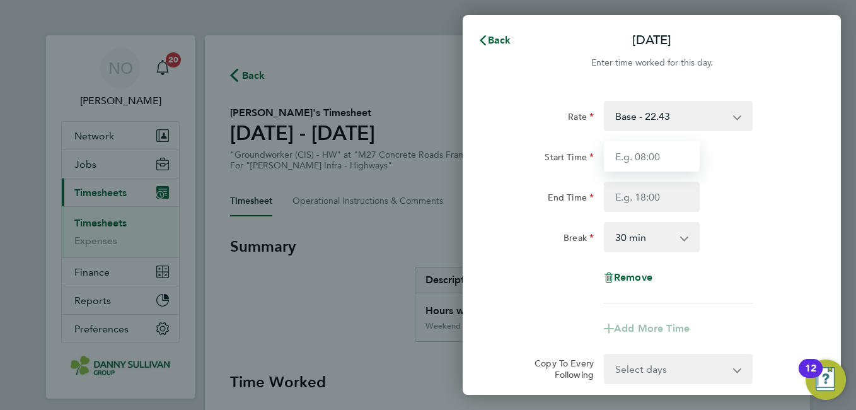
click at [638, 158] on input "Start Time" at bounding box center [652, 156] width 96 height 30
type input "07:00"
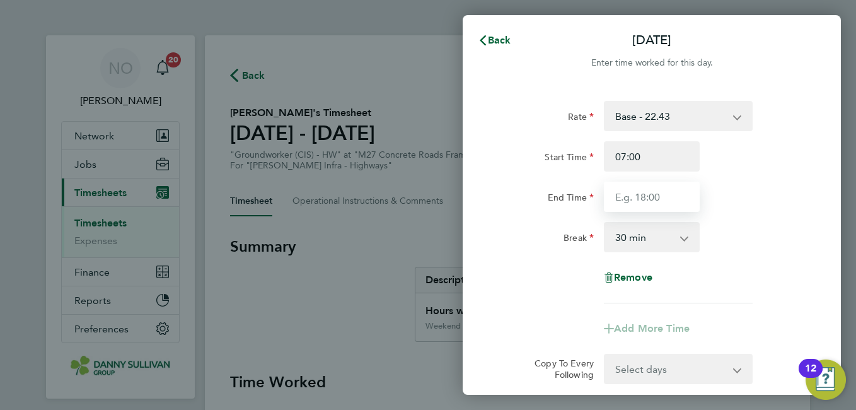
type input "17:00"
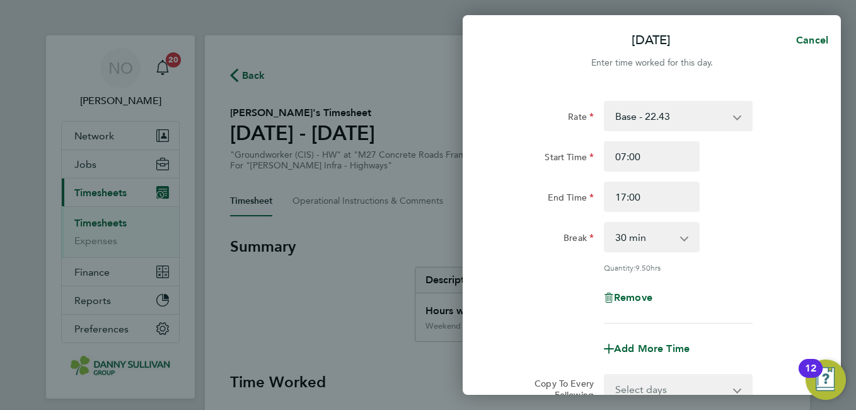
click at [771, 195] on div "End Time 17:00" at bounding box center [652, 197] width 318 height 30
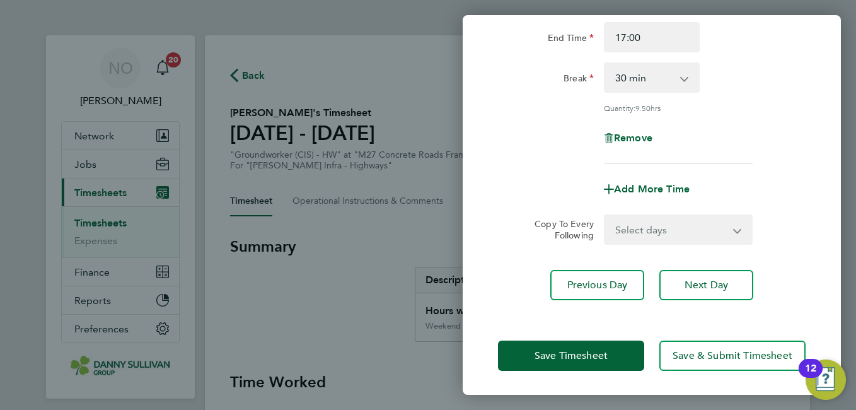
click at [632, 230] on select "Select days Day Tuesday Wednesday Thursday Friday" at bounding box center [671, 230] width 132 height 28
select select "DAY"
click at [605, 216] on select "Select days Day Tuesday Wednesday Thursday Friday" at bounding box center [671, 230] width 132 height 28
select select "2025-08-08"
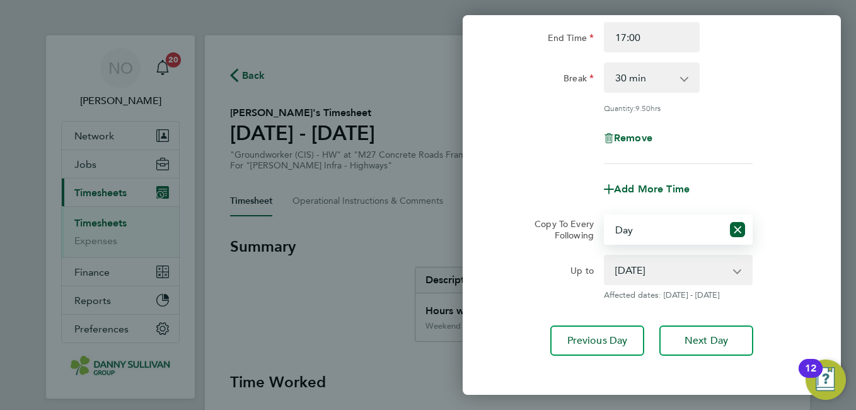
click at [808, 233] on div "Copy To Every Following Select days Day Tuesday Wednesday Thursday Friday" at bounding box center [652, 229] width 318 height 30
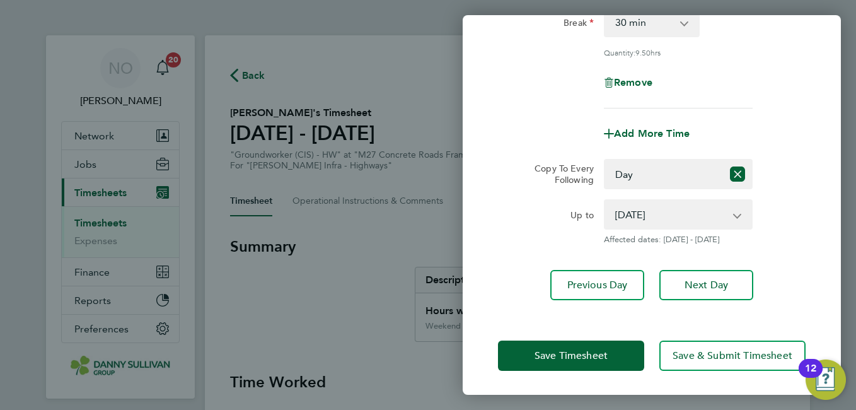
click at [549, 370] on div "Save Timesheet Save & Submit Timesheet" at bounding box center [652, 355] width 378 height 81
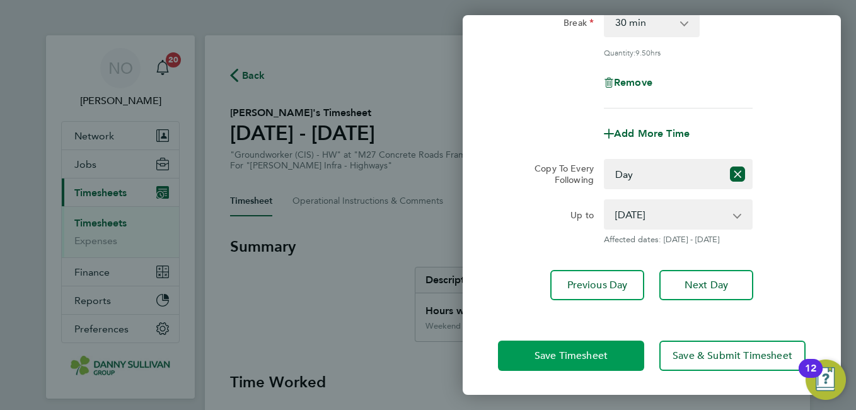
click at [542, 341] on button "Save Timesheet" at bounding box center [571, 356] width 146 height 30
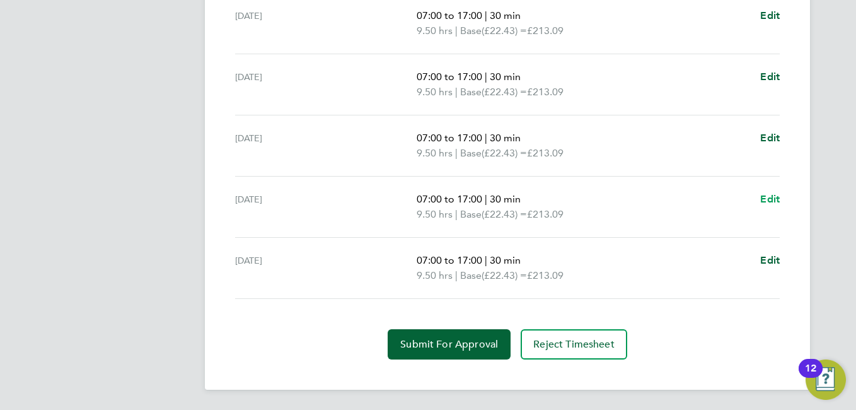
click at [766, 199] on span "Edit" at bounding box center [770, 199] width 20 height 12
select select "30"
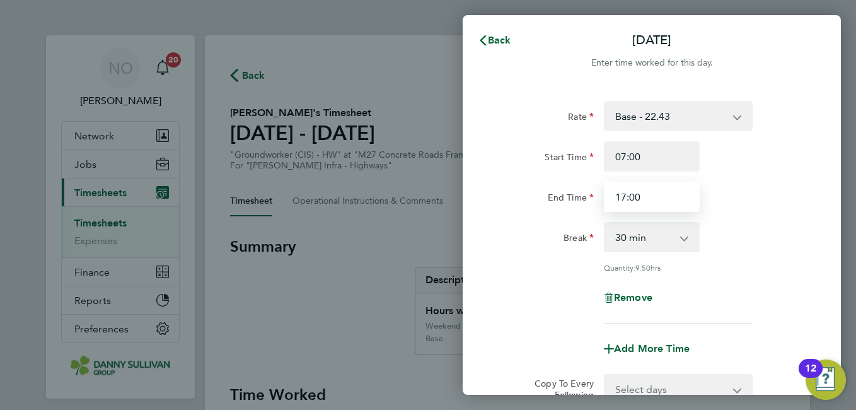
click at [648, 196] on input "17:00" at bounding box center [652, 197] width 96 height 30
type input "18:30"
click at [791, 204] on div "End Time 18:30" at bounding box center [652, 197] width 318 height 30
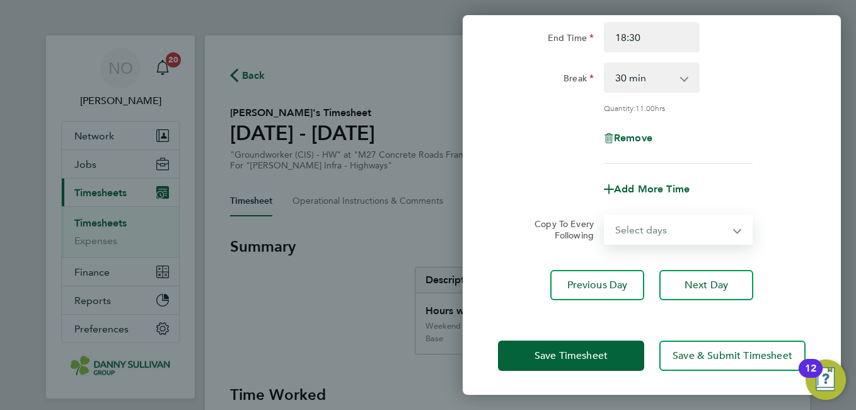
click at [673, 233] on select "Select days Friday" at bounding box center [671, 230] width 132 height 28
select select "FRI"
click at [605, 216] on select "Select days Friday" at bounding box center [671, 230] width 132 height 28
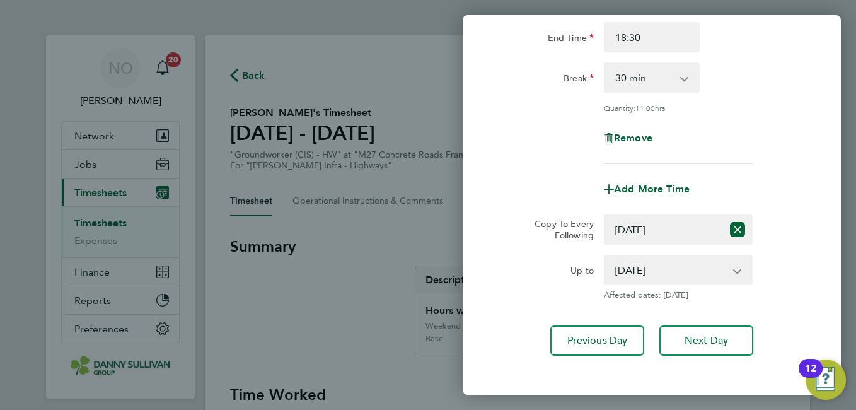
click at [803, 255] on div "Up to 08 Aug 2025 Affected dates: 08 Aug 2025" at bounding box center [652, 277] width 318 height 45
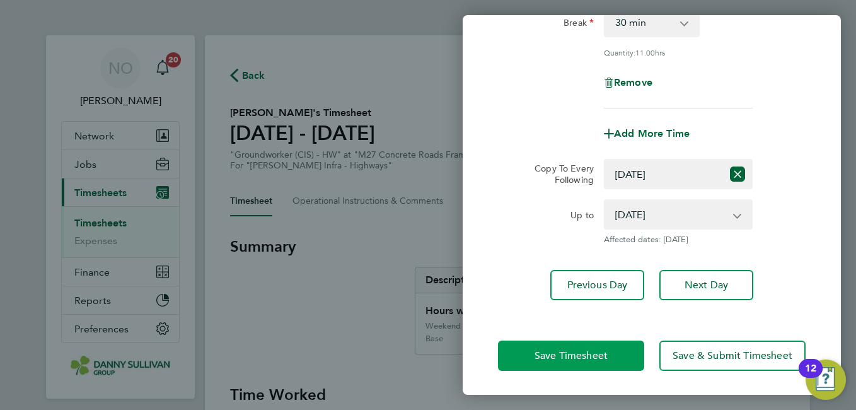
click at [559, 359] on span "Save Timesheet" at bounding box center [571, 355] width 73 height 13
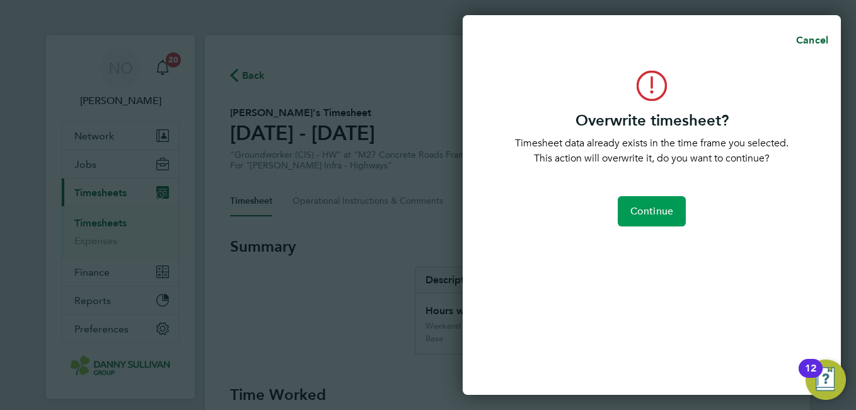
click at [665, 201] on button "Continue" at bounding box center [652, 211] width 68 height 30
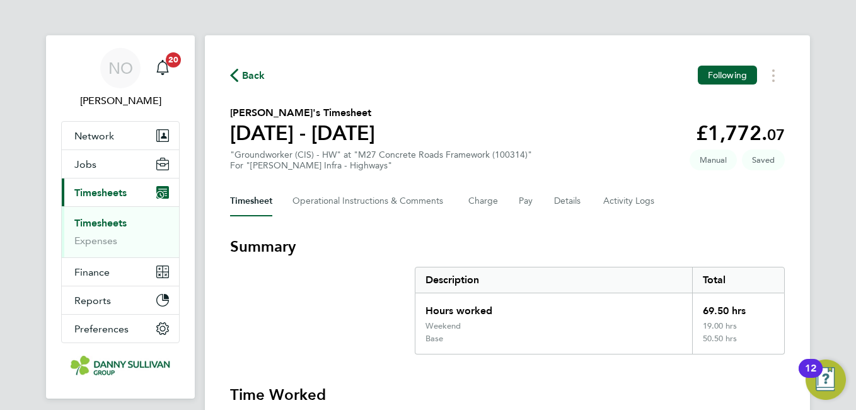
click at [661, 148] on section "Vikram Vikram's Timesheet 02 - 08 Aug 2025 £1,772. 07 "Groundworker (CIS) - HW"…" at bounding box center [507, 138] width 555 height 66
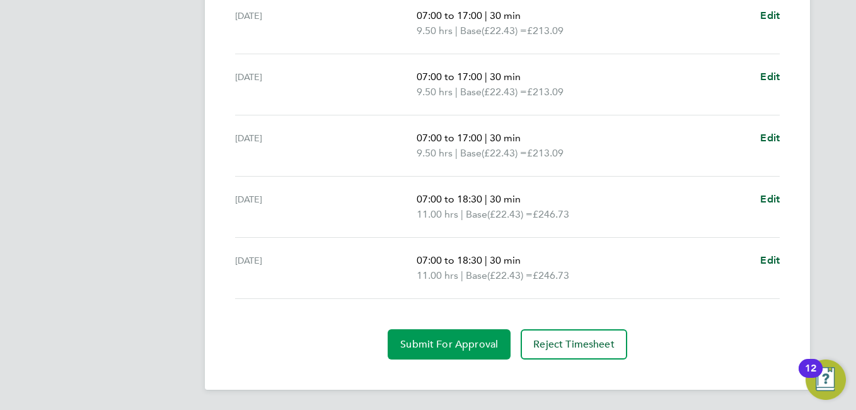
click at [446, 342] on span "Submit For Approval" at bounding box center [449, 344] width 98 height 13
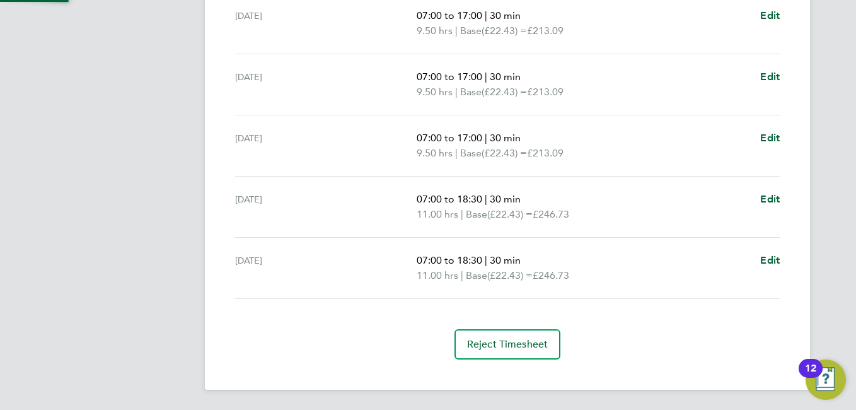
click at [441, 409] on app-footer at bounding box center [507, 400] width 605 height 20
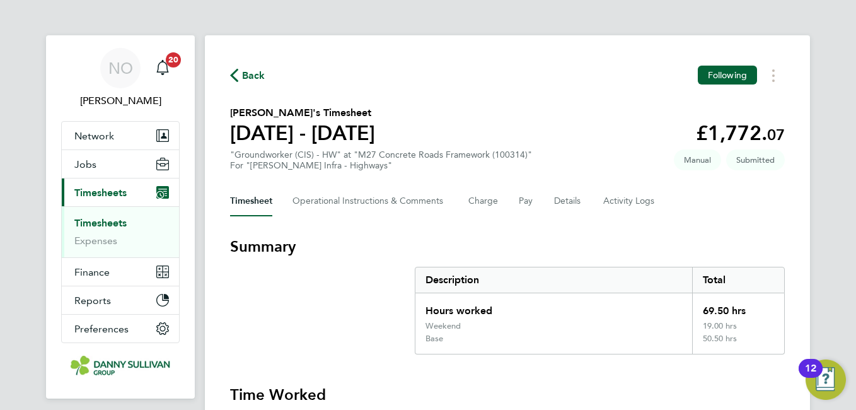
click at [255, 84] on div "Back Following" at bounding box center [507, 76] width 555 height 20
click at [250, 75] on span "Back" at bounding box center [253, 75] width 23 height 15
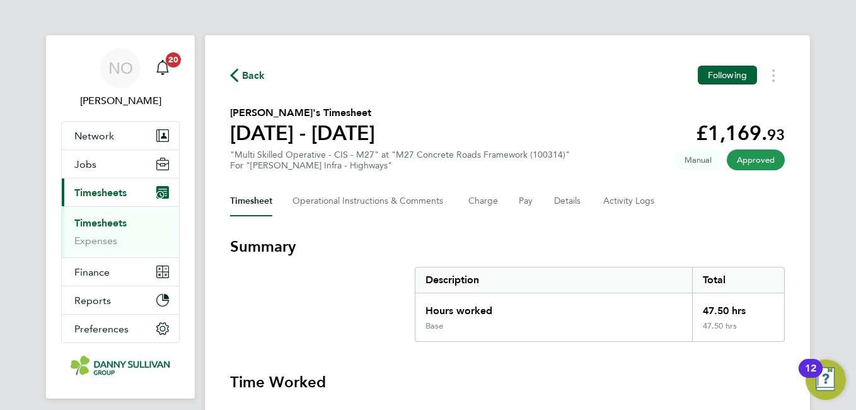
click at [249, 73] on span "Back" at bounding box center [253, 75] width 23 height 15
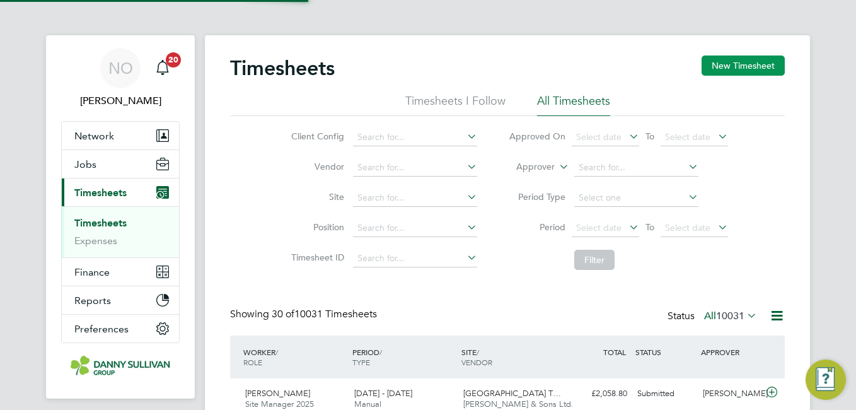
click at [763, 70] on button "New Timesheet" at bounding box center [743, 65] width 83 height 20
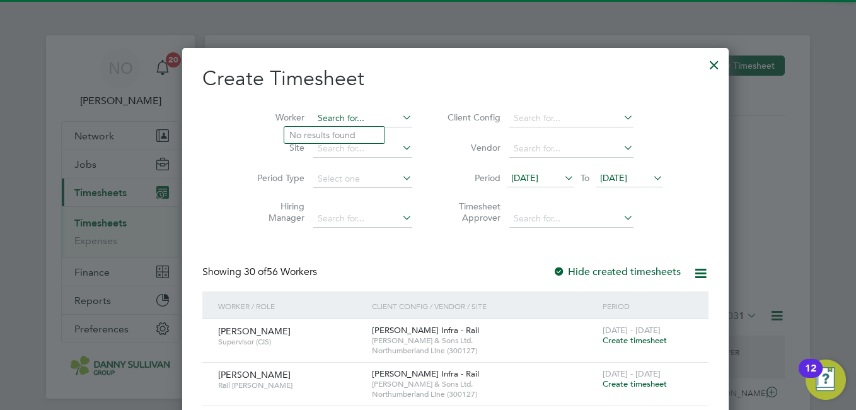
click at [337, 115] on input at bounding box center [362, 119] width 99 height 18
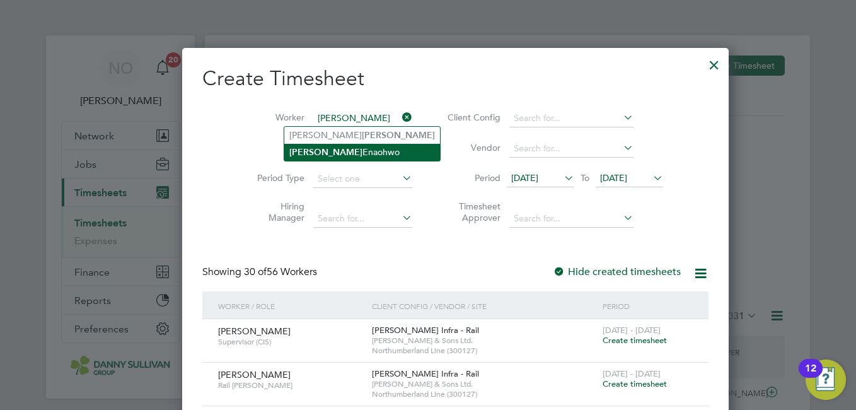
click at [341, 149] on li "Johnson Enaohwo" at bounding box center [362, 152] width 156 height 17
type input "Johnson Enaohwo"
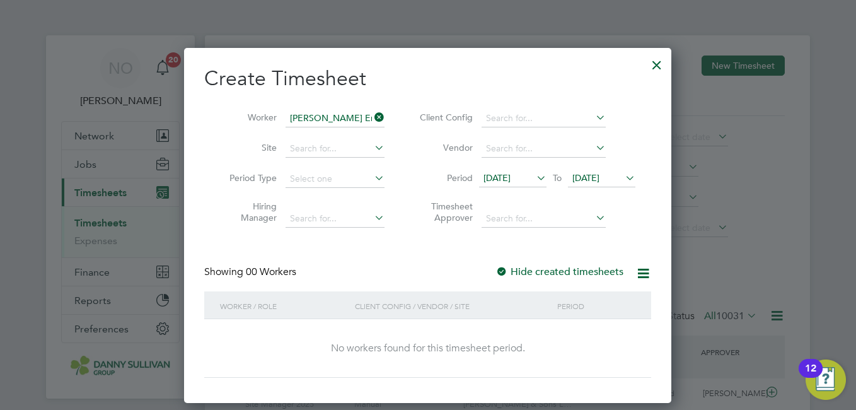
click at [661, 61] on div at bounding box center [657, 61] width 23 height 23
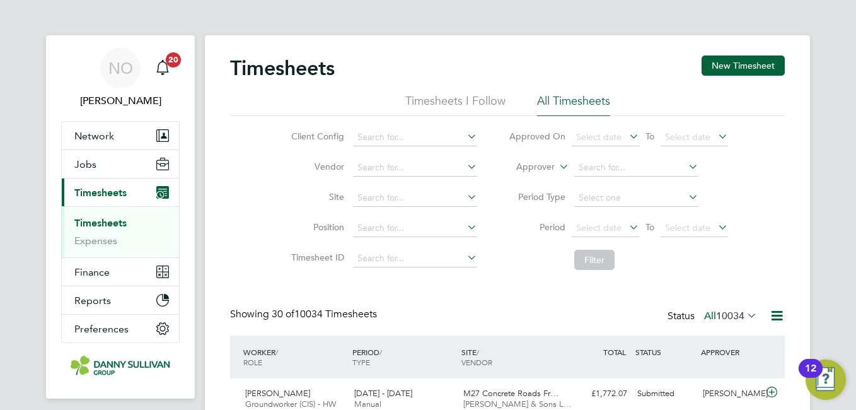
click at [274, 194] on li "Site" at bounding box center [382, 198] width 221 height 30
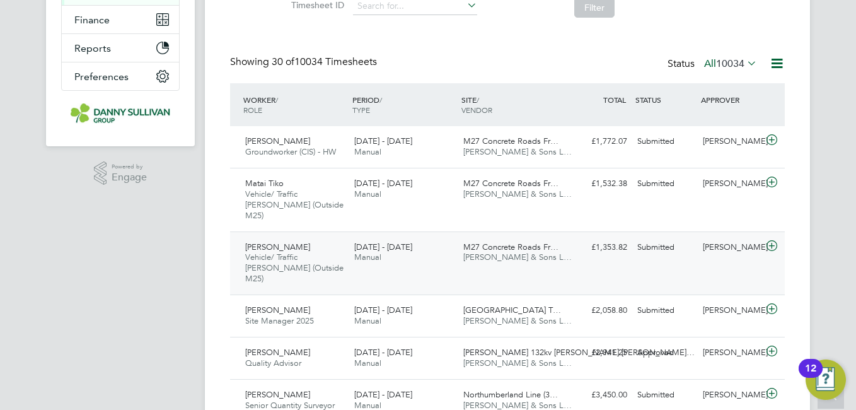
click at [315, 237] on div "Paul Ellis Vehicle/ Traffic Marshall (Outside M25) 2 - 8 Aug 2025" at bounding box center [294, 263] width 109 height 53
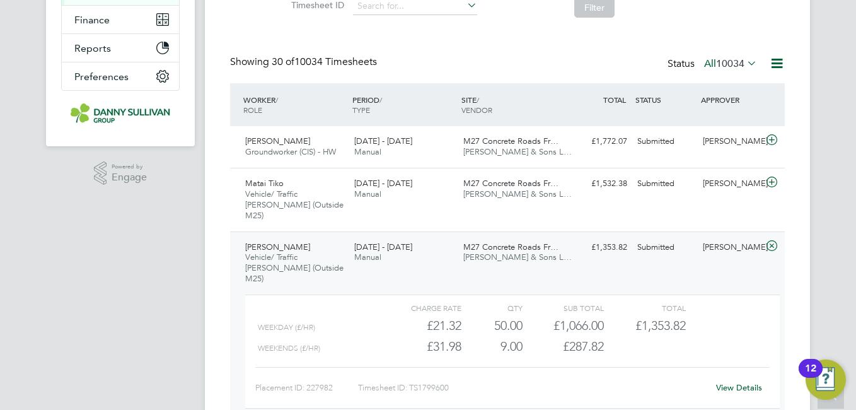
click at [315, 239] on div "Paul Ellis Vehicle/ Traffic Marshall (Outside M25) 2 - 8 Aug 2025" at bounding box center [294, 263] width 109 height 53
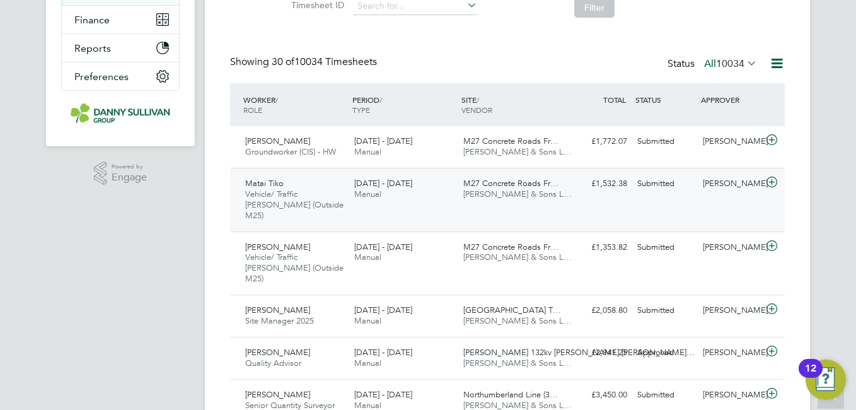
click at [300, 194] on span "Vehicle/ Traffic [PERSON_NAME] (Outside M25)" at bounding box center [294, 205] width 98 height 32
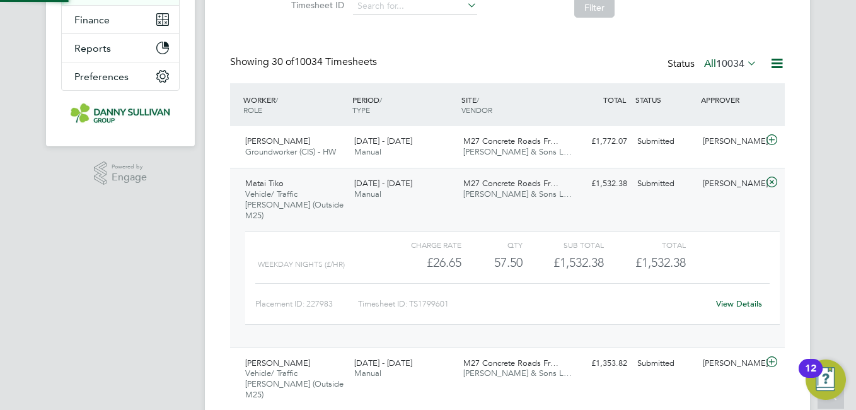
click at [300, 194] on span "Vehicle/ Traffic [PERSON_NAME] (Outside M25)" at bounding box center [294, 205] width 98 height 32
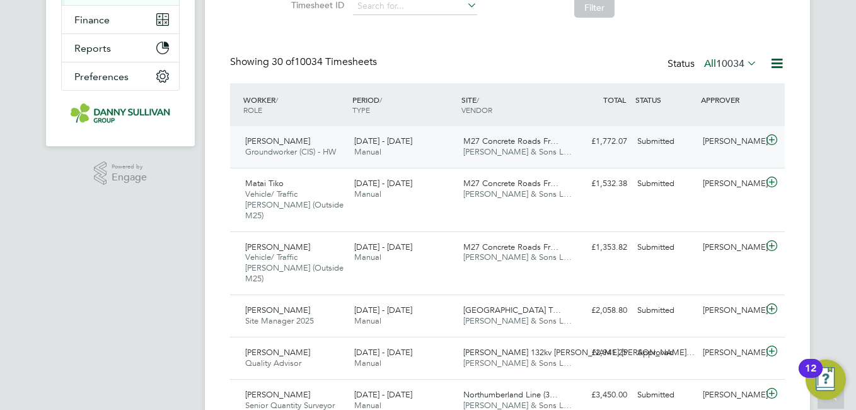
click at [291, 146] on span "[PERSON_NAME]" at bounding box center [277, 141] width 65 height 11
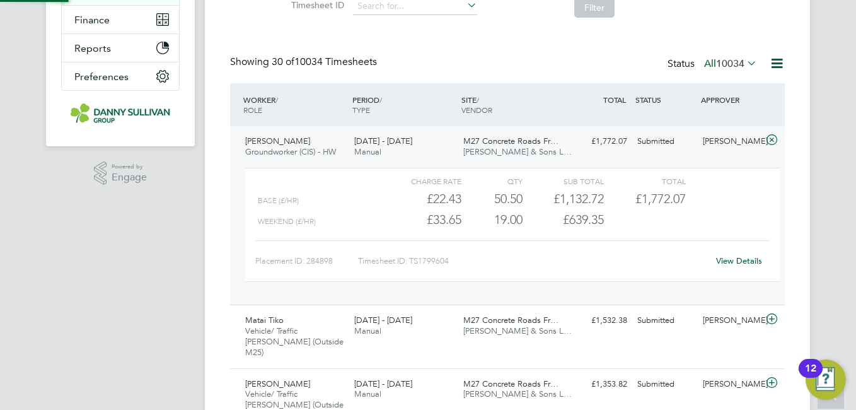
click at [291, 146] on span "[PERSON_NAME]" at bounding box center [277, 141] width 65 height 11
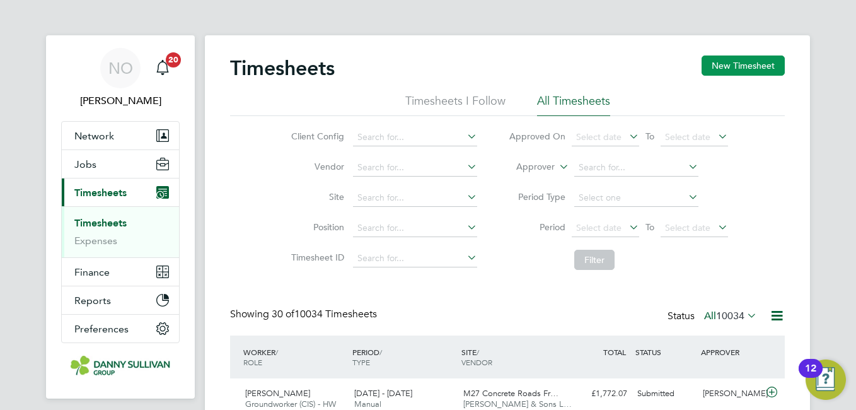
click at [735, 72] on button "New Timesheet" at bounding box center [743, 65] width 83 height 20
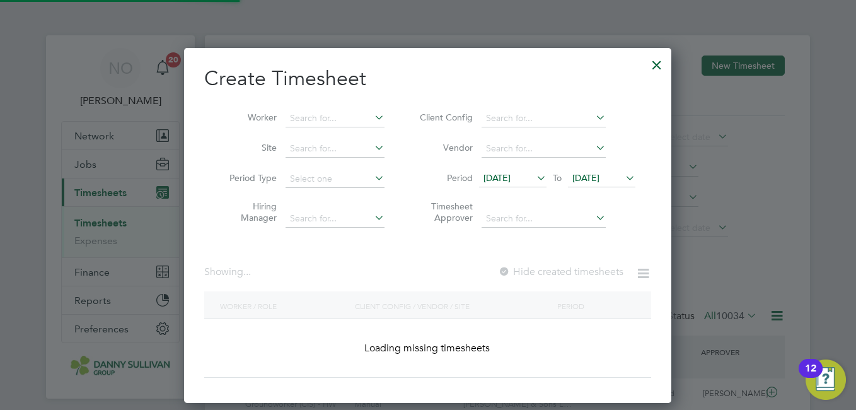
scroll to position [2150, 492]
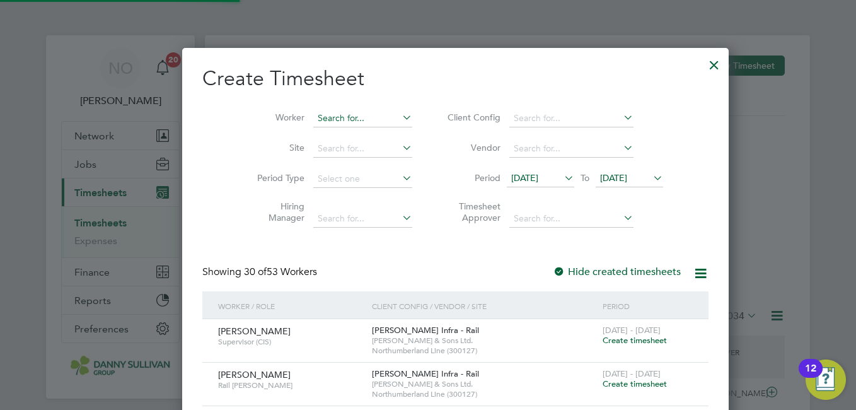
click at [342, 110] on input at bounding box center [362, 119] width 99 height 18
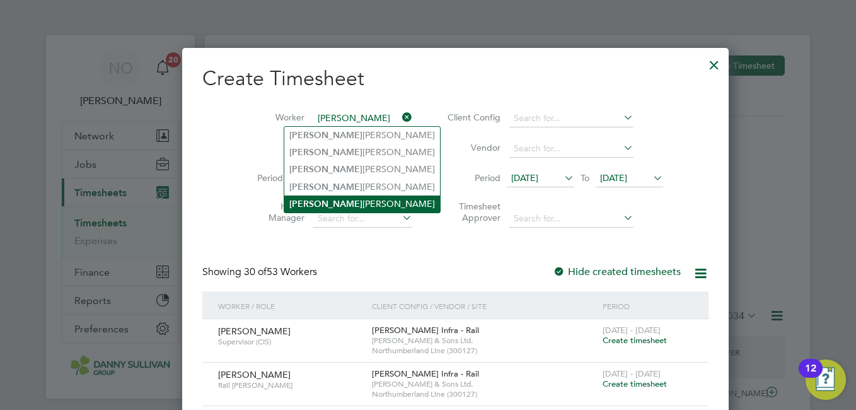
click at [339, 196] on li "Emma Trudy Robinson" at bounding box center [362, 203] width 156 height 17
type input "[PERSON_NAME] [PERSON_NAME]"
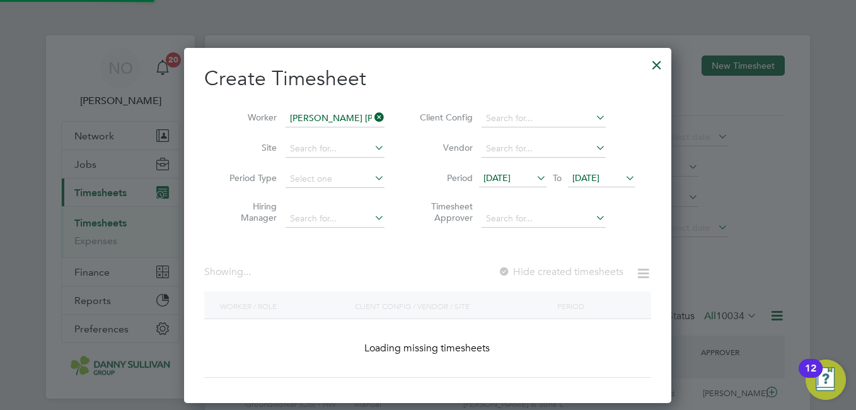
scroll to position [340, 488]
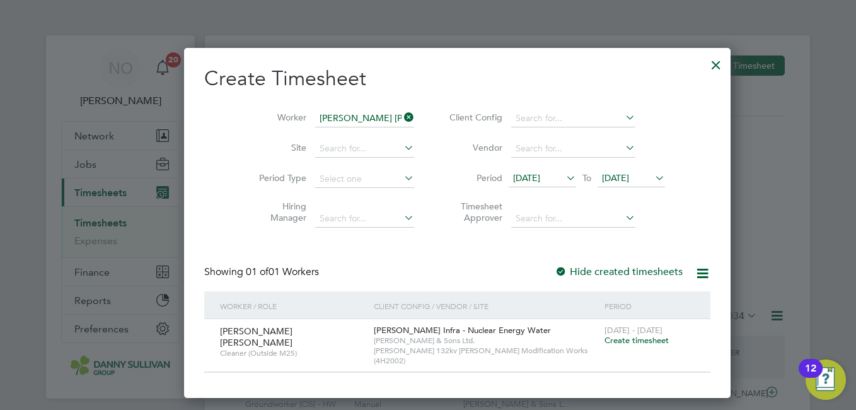
click at [605, 344] on span "Create timesheet" at bounding box center [637, 340] width 64 height 11
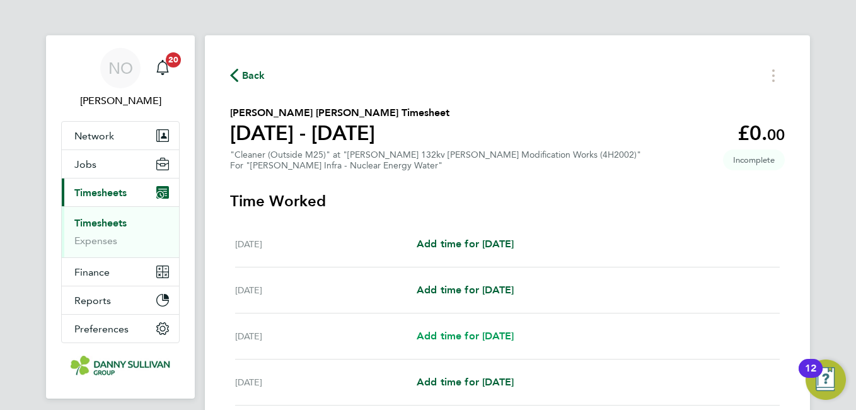
click at [479, 336] on span "Add time for Mon 04 Aug" at bounding box center [465, 336] width 97 height 12
select select "30"
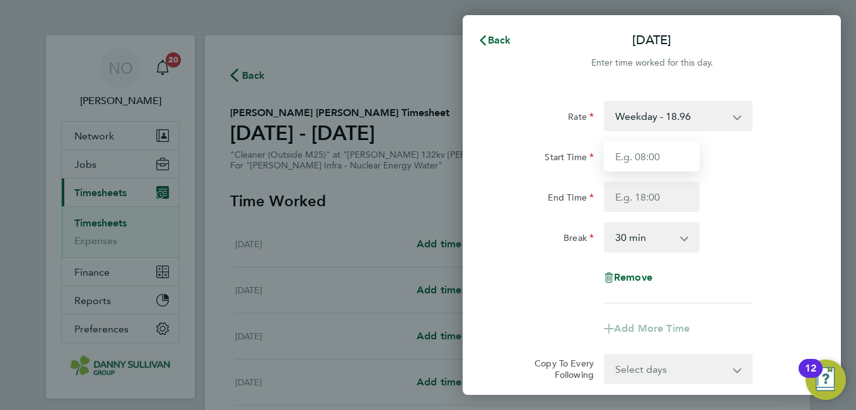
click at [637, 160] on input "Start Time" at bounding box center [652, 156] width 96 height 30
type input "13:15"
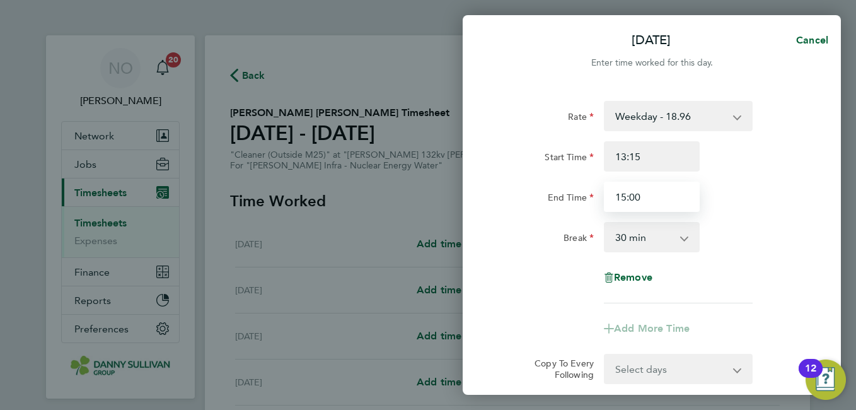
type input "15:00"
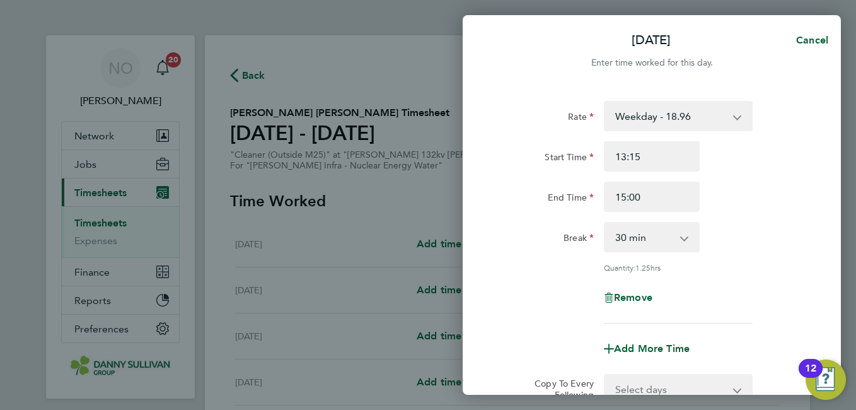
click at [655, 236] on select "0 min 15 min 30 min 45 min 60 min 75 min 90 min" at bounding box center [644, 237] width 78 height 28
select select "0"
click at [605, 223] on select "0 min 15 min 30 min 45 min 60 min 75 min 90 min" at bounding box center [644, 237] width 78 height 28
click at [768, 223] on div "Break 0 min 15 min 30 min 45 min 60 min 75 min 90 min" at bounding box center [652, 237] width 318 height 30
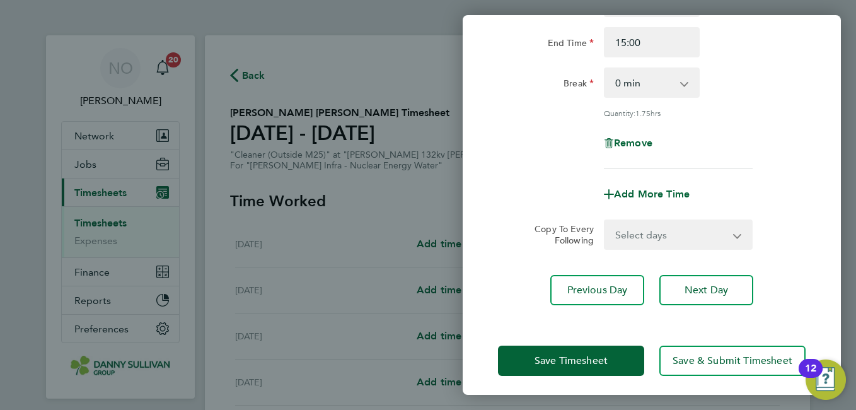
scroll to position [160, 0]
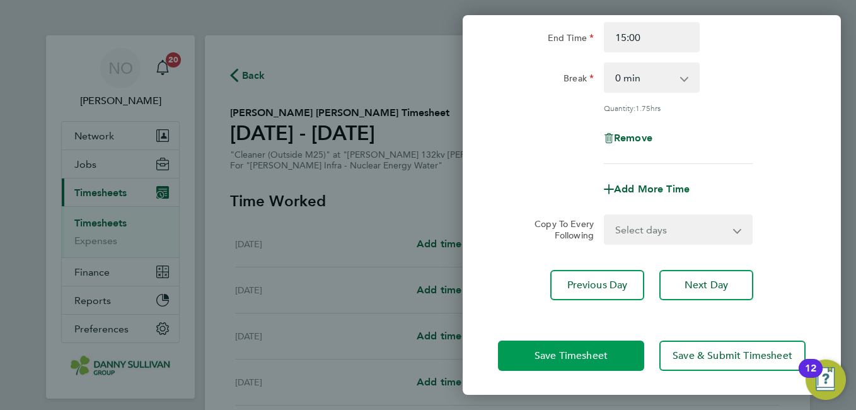
click at [561, 351] on span "Save Timesheet" at bounding box center [571, 355] width 73 height 13
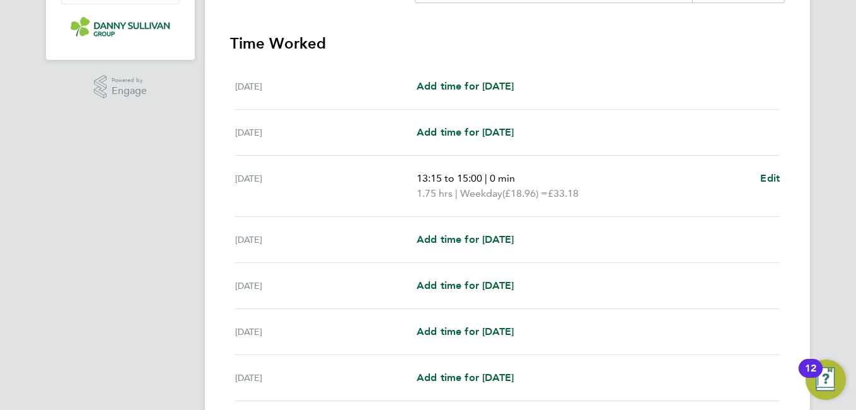
scroll to position [358, 0]
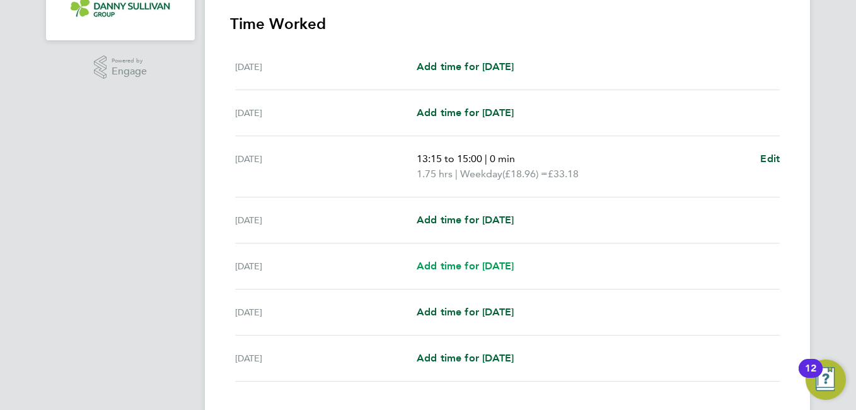
click at [472, 260] on span "Add time for Wed 06 Aug" at bounding box center [465, 266] width 97 height 12
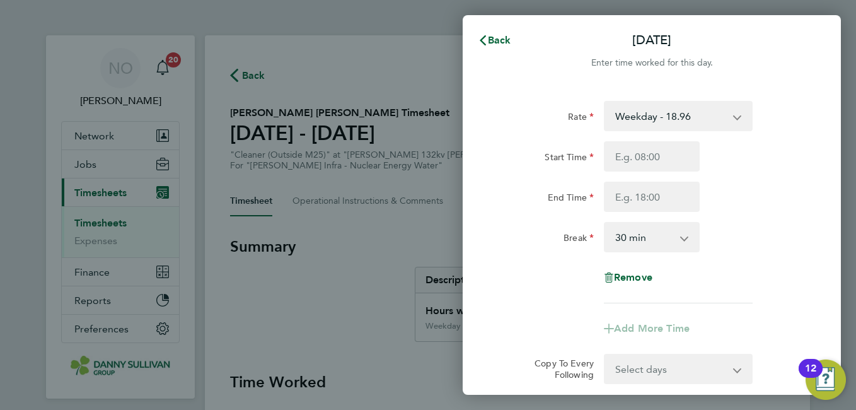
click at [632, 241] on select "0 min 15 min 30 min 45 min 60 min 75 min 90 min" at bounding box center [644, 237] width 78 height 28
select select "0"
click at [605, 223] on select "0 min 15 min 30 min 45 min 60 min 75 min 90 min" at bounding box center [644, 237] width 78 height 28
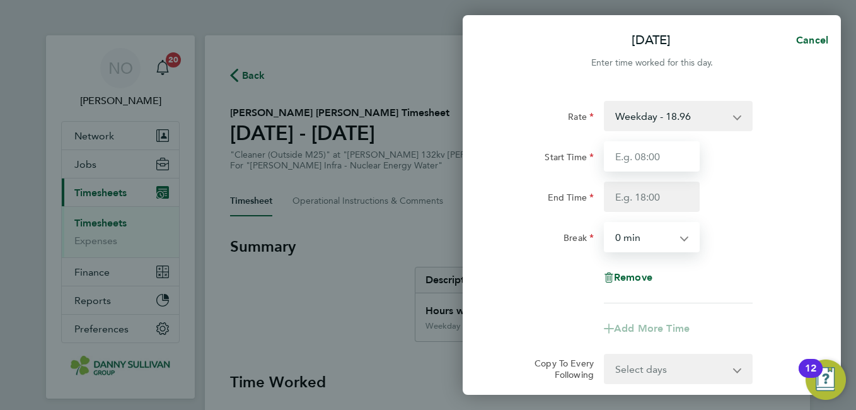
click at [639, 162] on input "Start Time" at bounding box center [652, 156] width 96 height 30
type input "10:00"
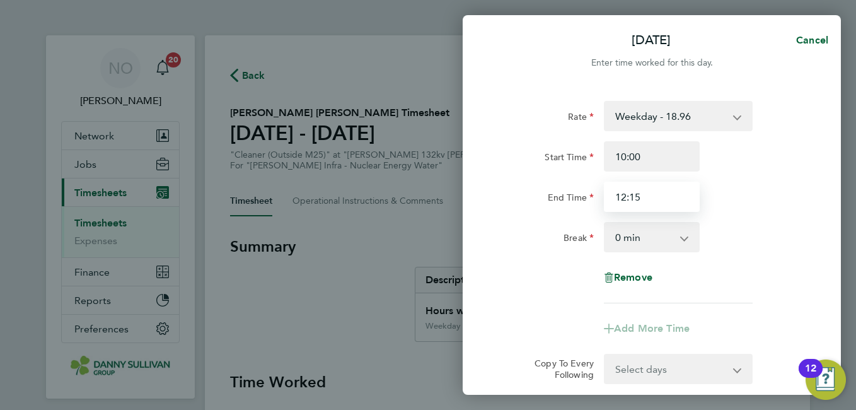
type input "12:15"
click at [772, 216] on div "Rate Weekday - 18.96 CALL OUT CHARGE - 162.75 Weekends - 28.09 Weekday Nights -…" at bounding box center [652, 202] width 308 height 202
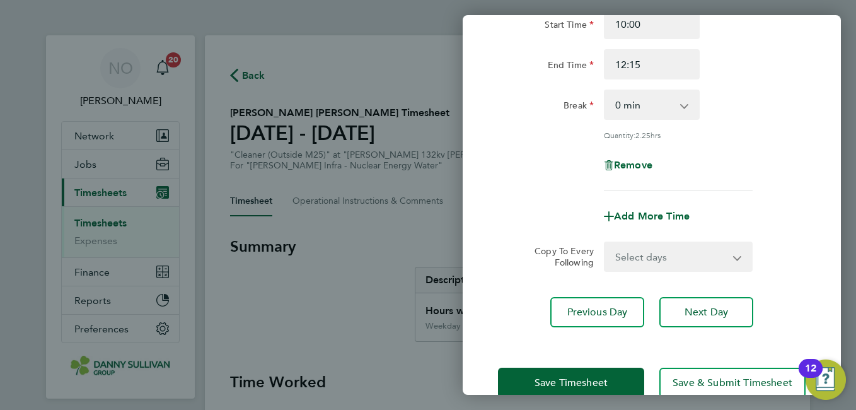
scroll to position [160, 0]
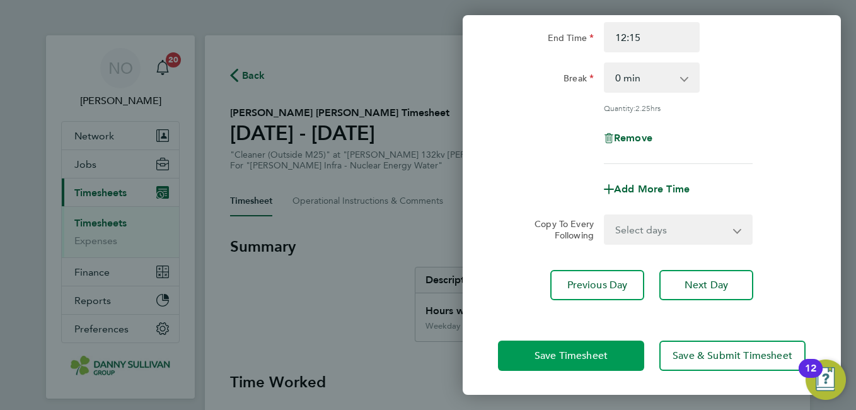
click at [570, 362] on button "Save Timesheet" at bounding box center [571, 356] width 146 height 30
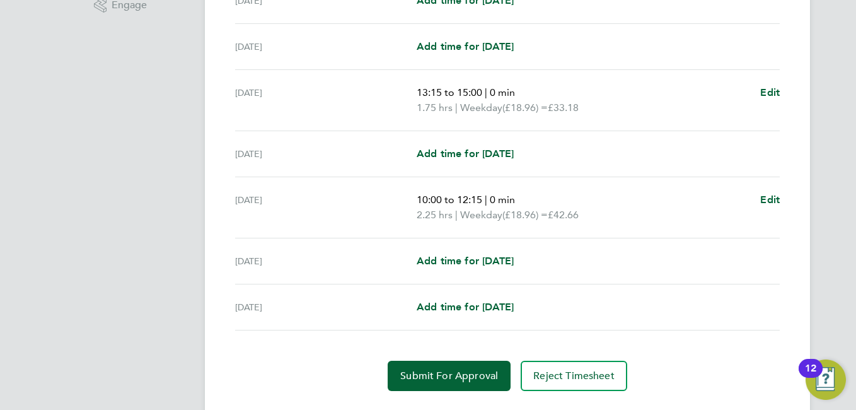
scroll to position [456, 0]
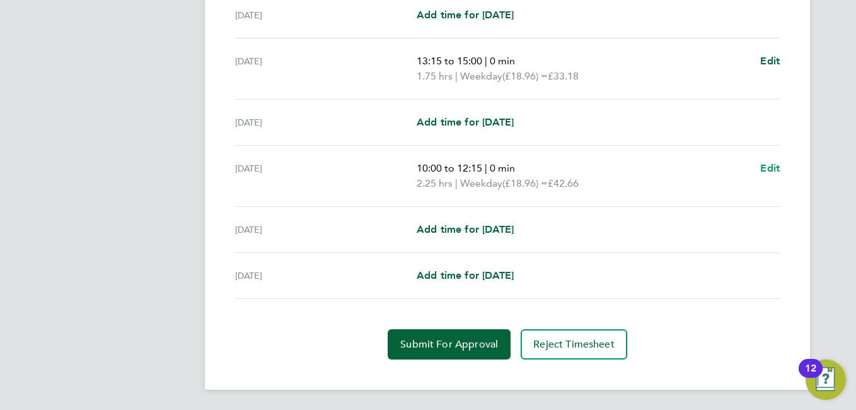
click at [776, 166] on span "Edit" at bounding box center [770, 168] width 20 height 12
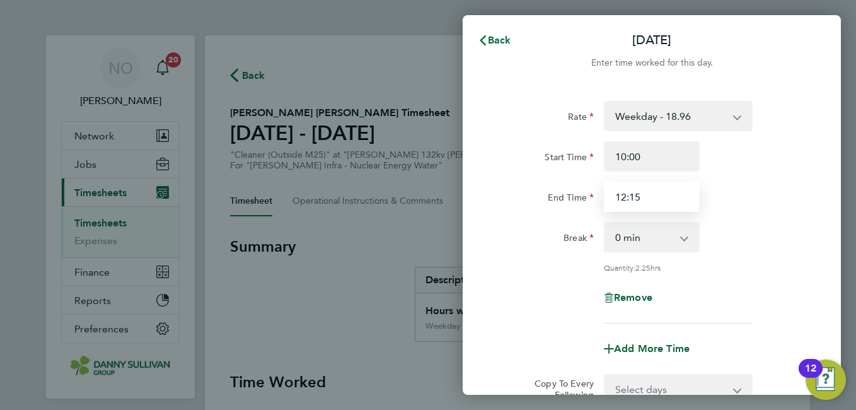
click at [650, 200] on input "12:15" at bounding box center [652, 197] width 96 height 30
type input "12:15"
click at [803, 195] on div "End Time 12:15" at bounding box center [652, 197] width 318 height 30
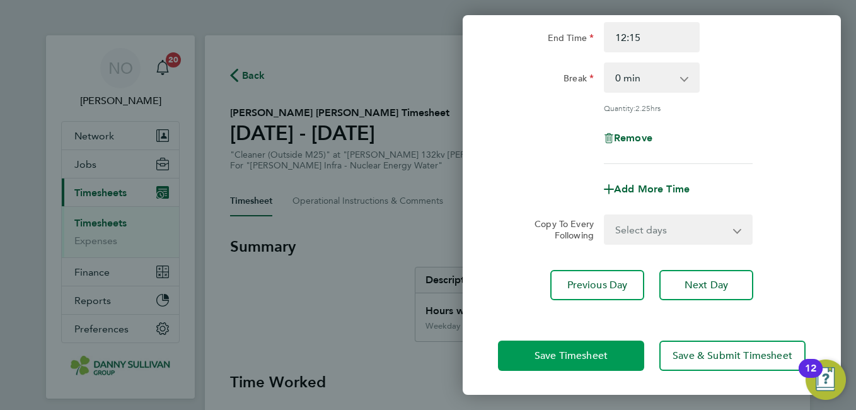
click at [603, 350] on span "Save Timesheet" at bounding box center [571, 355] width 73 height 13
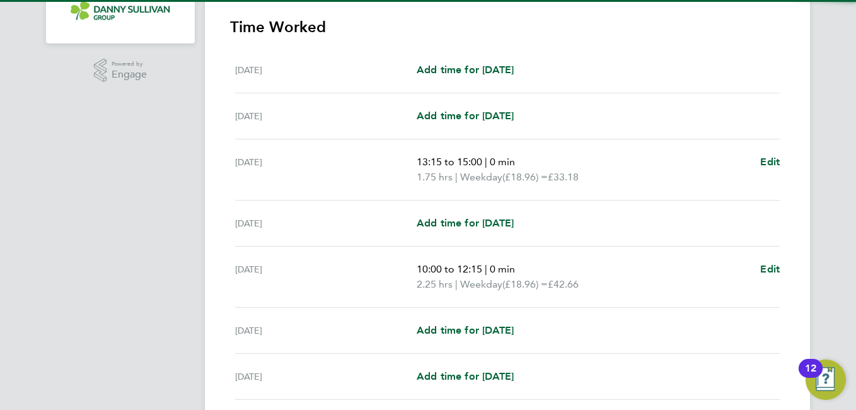
scroll to position [456, 0]
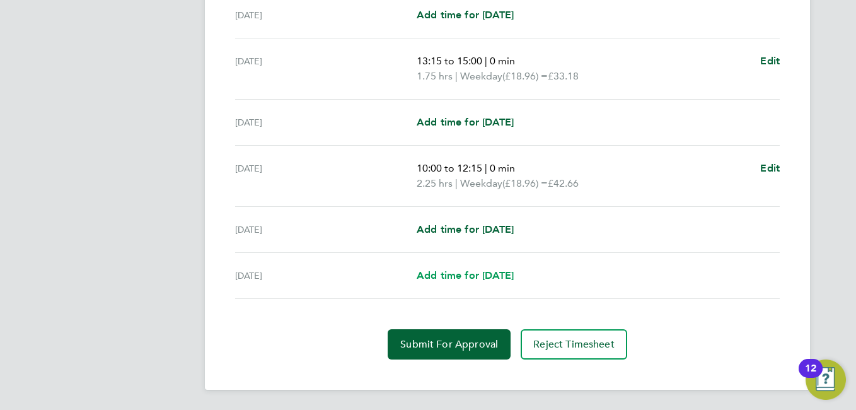
click at [455, 274] on span "Add time for Fri 08 Aug" at bounding box center [465, 275] width 97 height 12
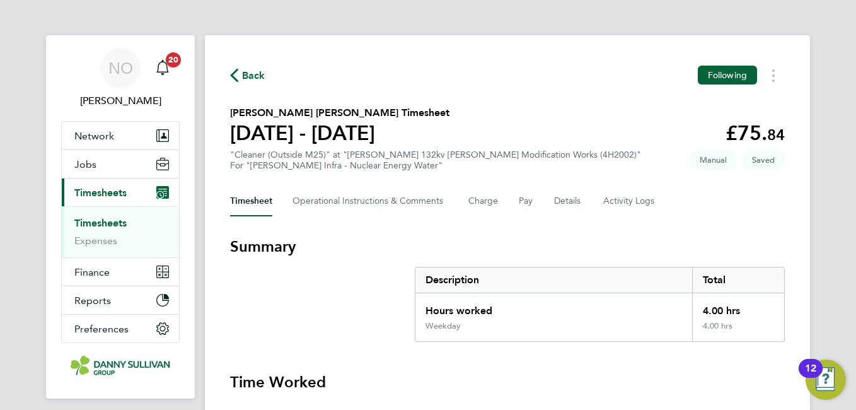
select select "30"
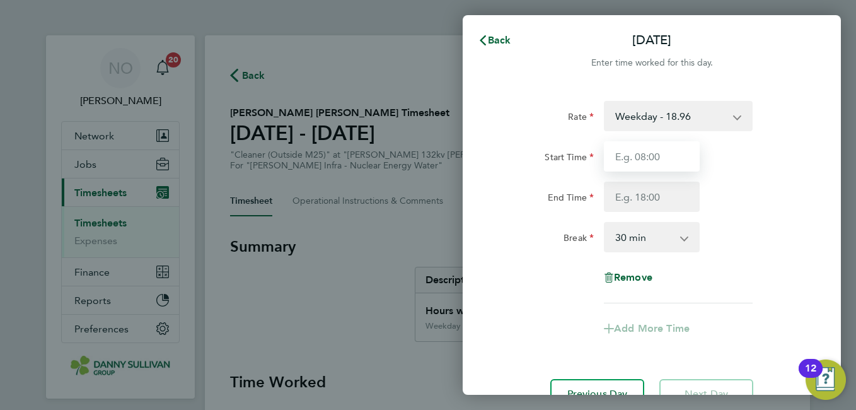
click at [658, 158] on input "Start Time" at bounding box center [652, 156] width 96 height 30
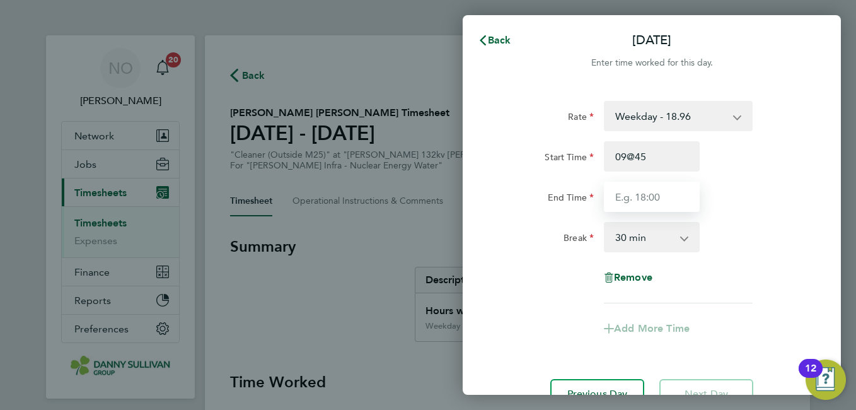
type input "09:45"
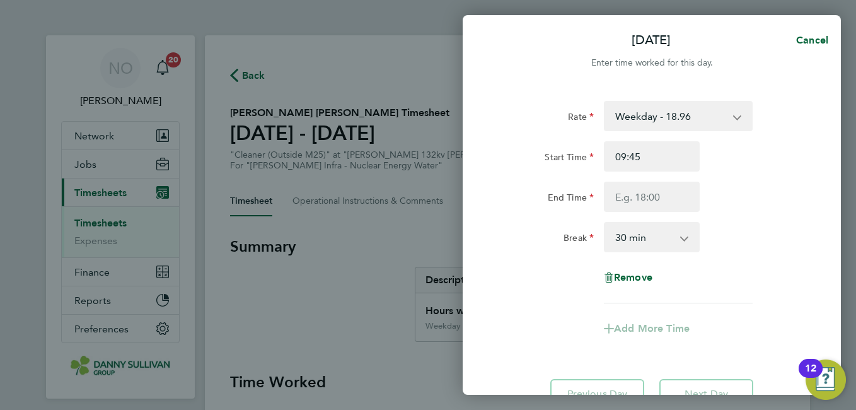
click at [660, 235] on select "0 min 15 min 30 min 45 min 60 min 75 min 90 min" at bounding box center [644, 237] width 78 height 28
select select "0"
click at [605, 223] on select "0 min 15 min 30 min 45 min 60 min 75 min 90 min" at bounding box center [644, 237] width 78 height 28
click at [640, 194] on input "End Time" at bounding box center [652, 197] width 96 height 30
click at [784, 211] on div "End Time 03:45" at bounding box center [652, 197] width 318 height 30
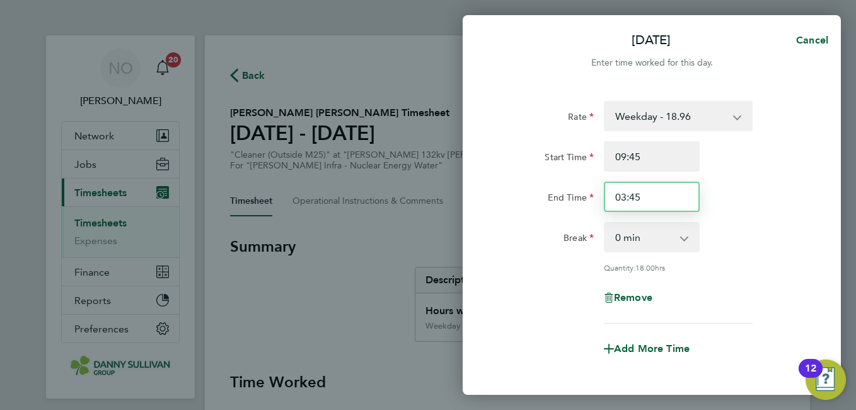
click at [648, 199] on input "03:45" at bounding box center [652, 197] width 96 height 30
type input "0"
type input "13:30"
click at [776, 185] on div "End Time 13:30" at bounding box center [652, 197] width 318 height 30
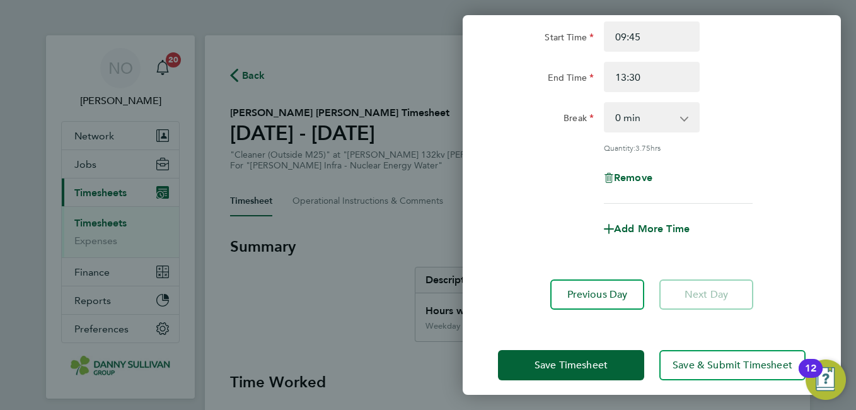
scroll to position [129, 0]
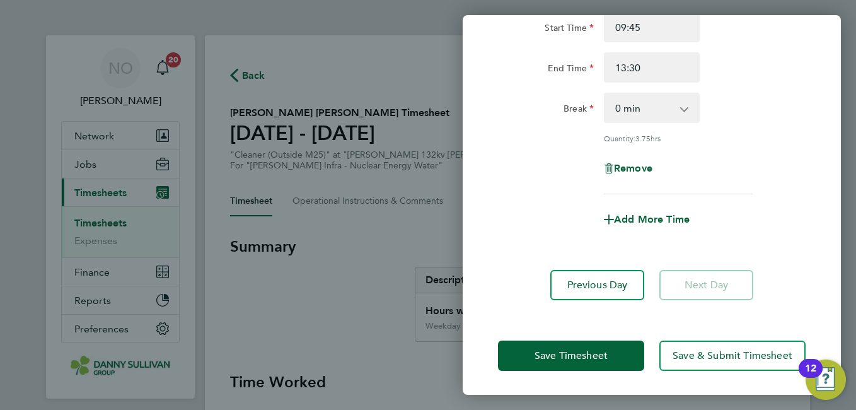
click at [595, 337] on div "Save Timesheet Save & Submit Timesheet" at bounding box center [652, 355] width 378 height 81
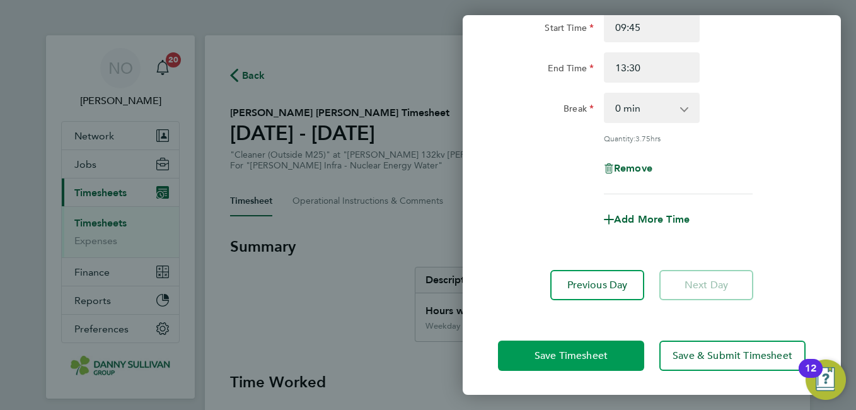
click at [581, 349] on span "Save Timesheet" at bounding box center [571, 355] width 73 height 13
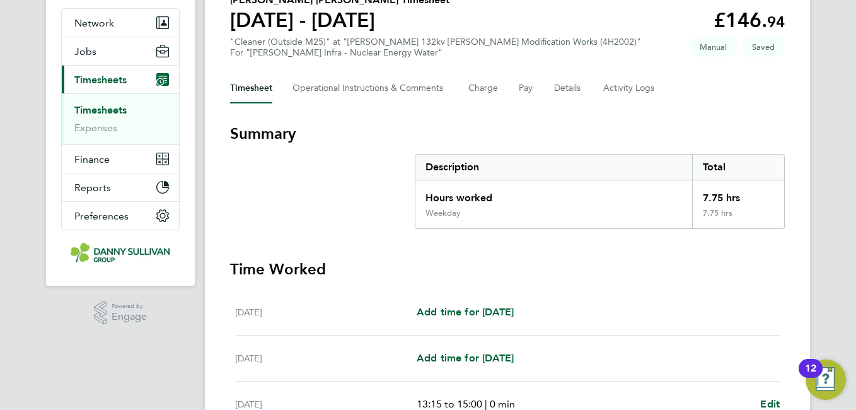
scroll to position [471, 0]
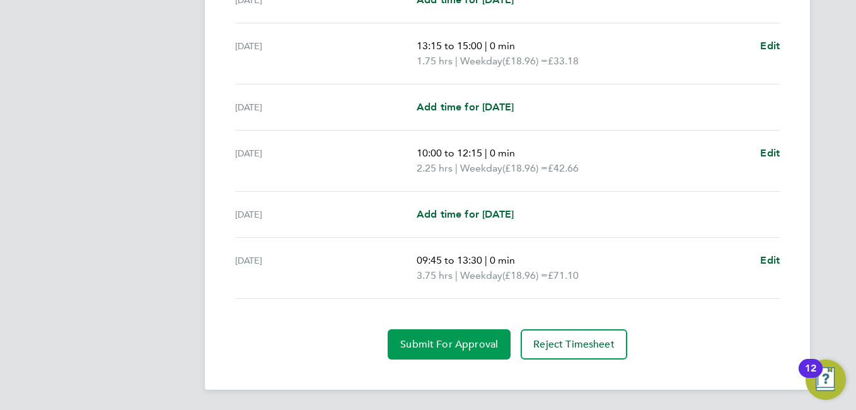
click at [455, 334] on button "Submit For Approval" at bounding box center [449, 344] width 123 height 30
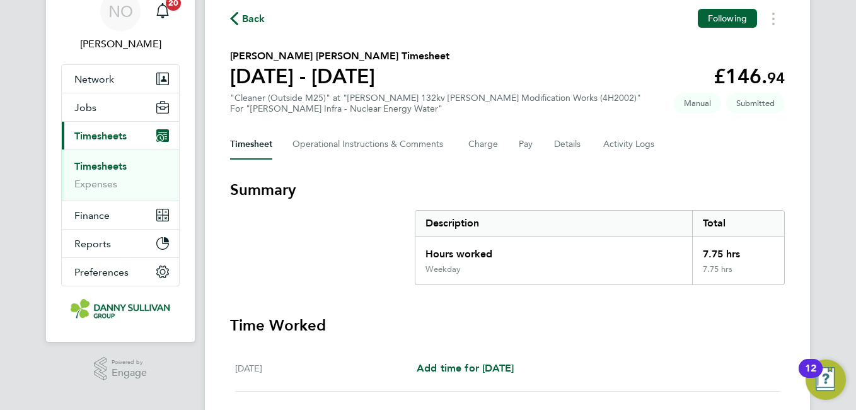
scroll to position [0, 0]
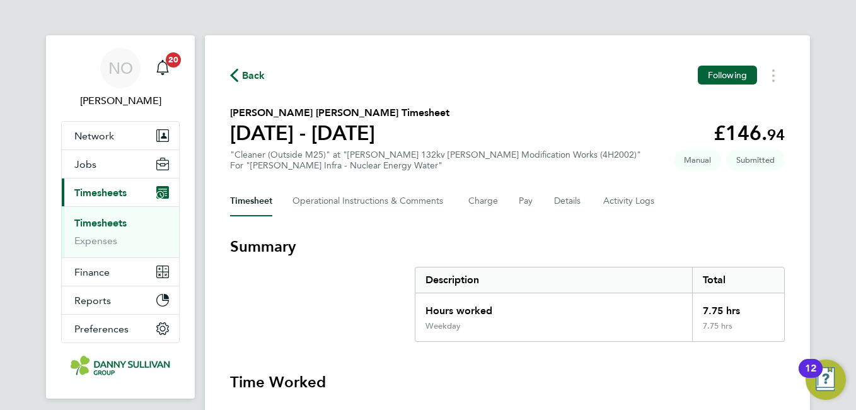
click at [256, 77] on span "Back" at bounding box center [253, 75] width 23 height 15
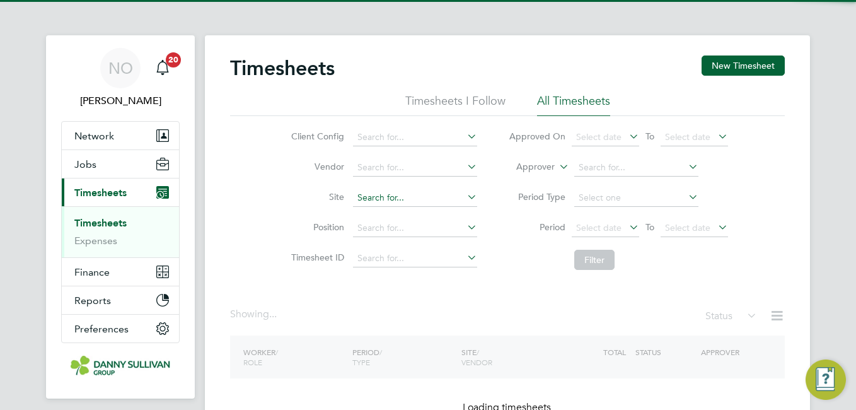
click at [388, 201] on input at bounding box center [415, 198] width 124 height 18
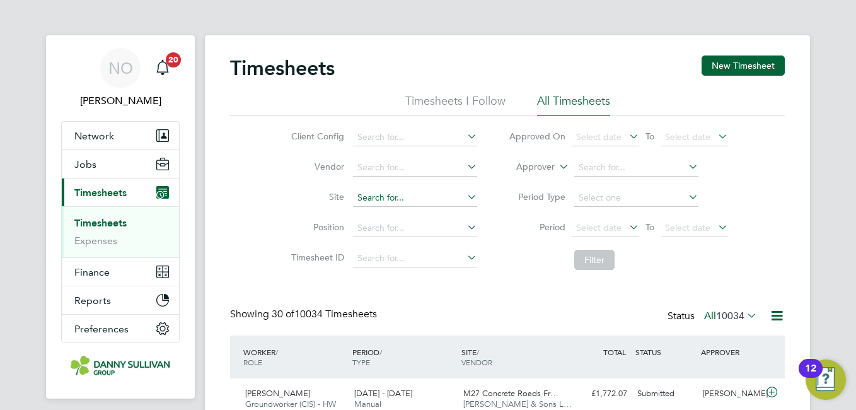
scroll to position [42, 110]
click at [334, 172] on label "Vendor" at bounding box center [316, 166] width 57 height 11
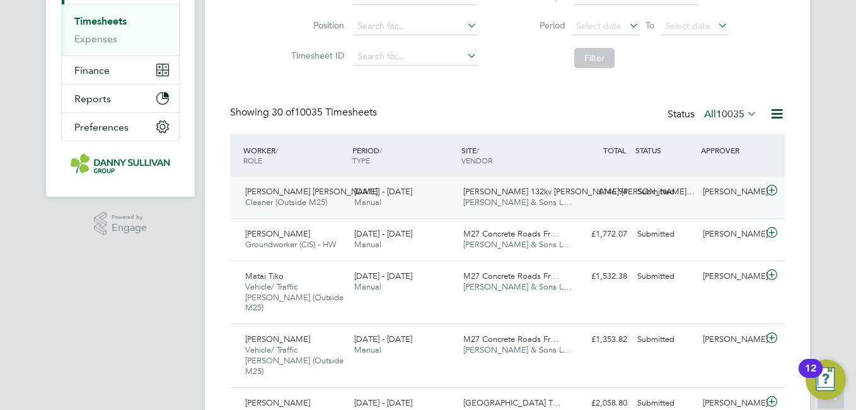
click at [601, 197] on div "£146.94 Submitted" at bounding box center [600, 192] width 66 height 21
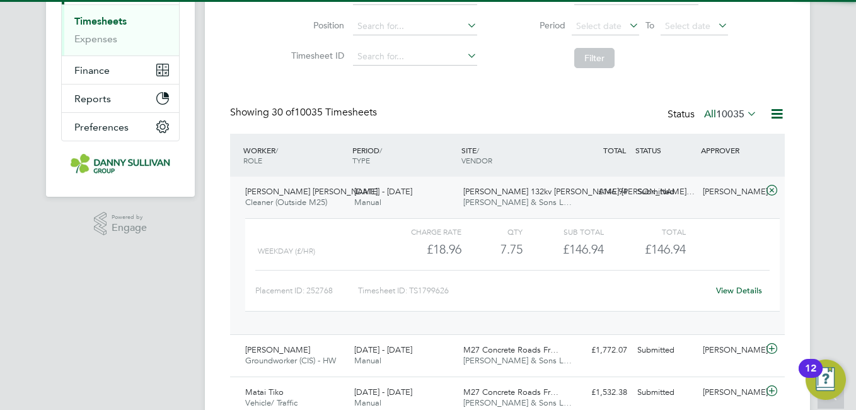
click at [748, 288] on link "View Details" at bounding box center [739, 290] width 46 height 11
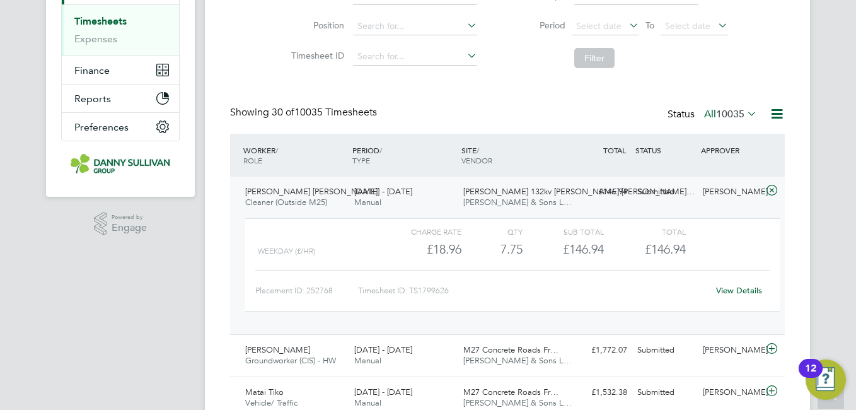
click at [283, 191] on span "[PERSON_NAME] [PERSON_NAME]" at bounding box center [311, 191] width 132 height 11
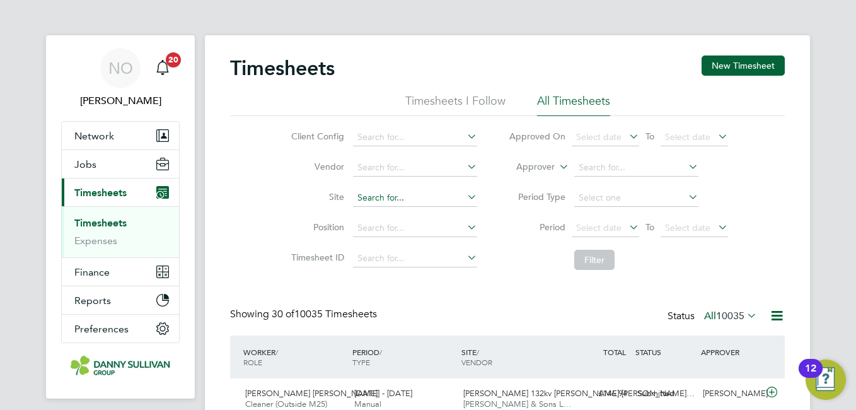
click at [387, 192] on input at bounding box center [415, 198] width 124 height 18
type input "h"
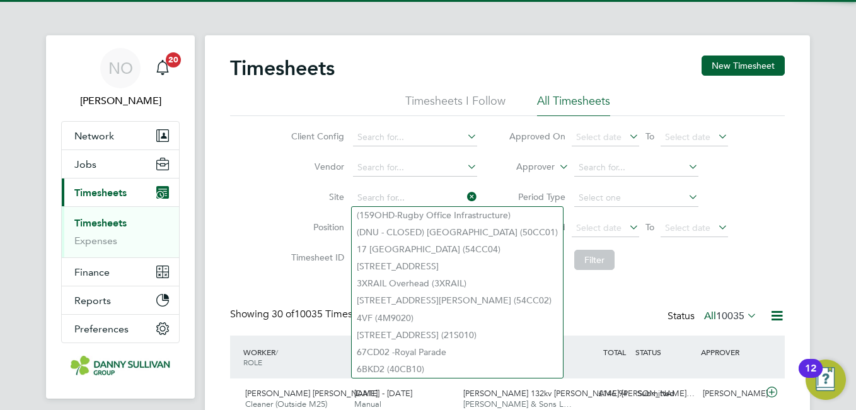
click at [269, 202] on div "Client Config Vendor Site Position Timesheet ID Approved On Select date To Sele…" at bounding box center [507, 196] width 555 height 160
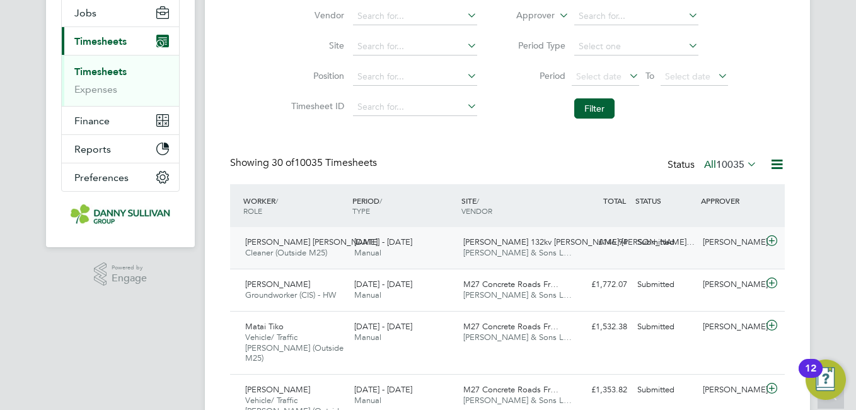
click at [508, 260] on div "Harker 132kv OHL Modi… Danny Sullivan & Sons L…" at bounding box center [512, 248] width 109 height 32
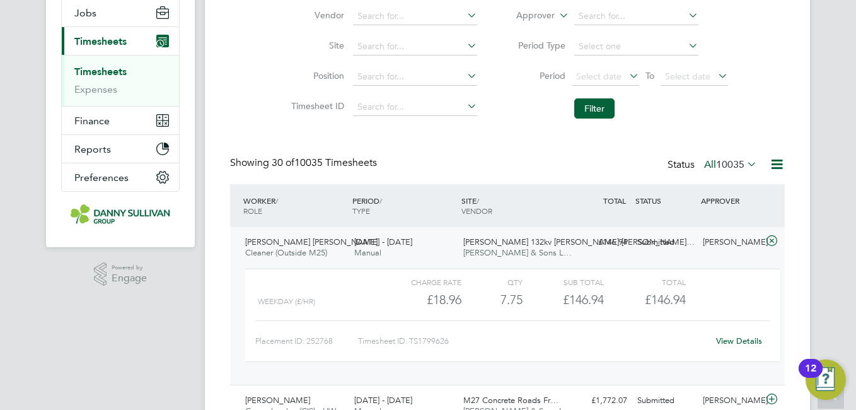
click at [755, 333] on div "View Details" at bounding box center [739, 341] width 62 height 20
click at [745, 337] on link "View Details" at bounding box center [739, 340] width 46 height 11
click at [288, 243] on span "[PERSON_NAME] [PERSON_NAME]" at bounding box center [311, 241] width 132 height 11
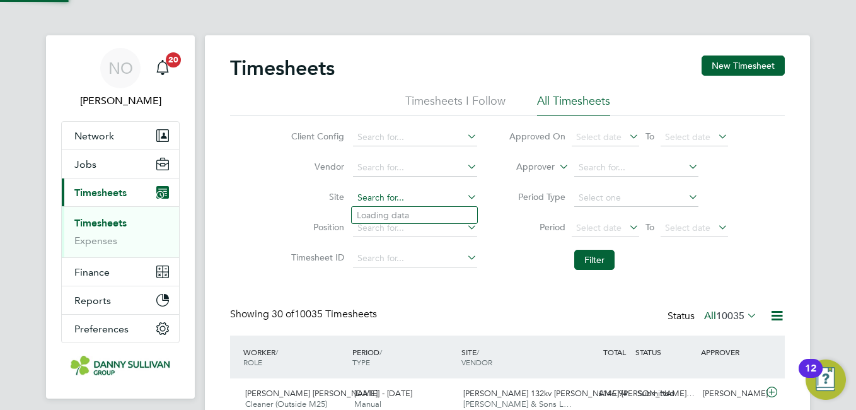
click at [387, 192] on input at bounding box center [415, 198] width 124 height 18
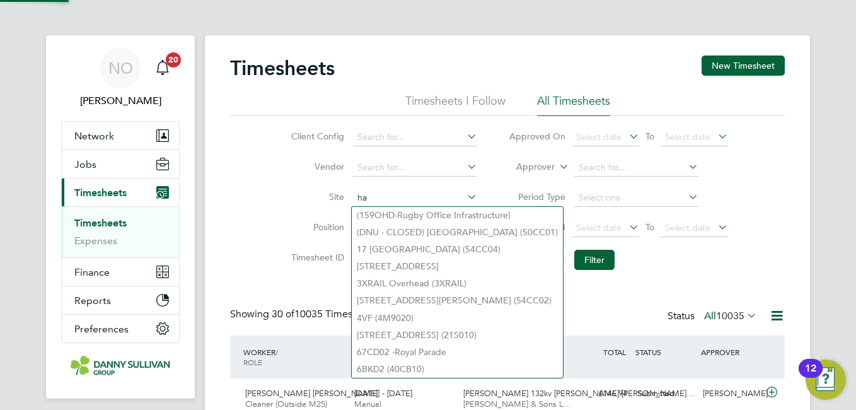
click at [387, 192] on input "ha" at bounding box center [415, 198] width 124 height 18
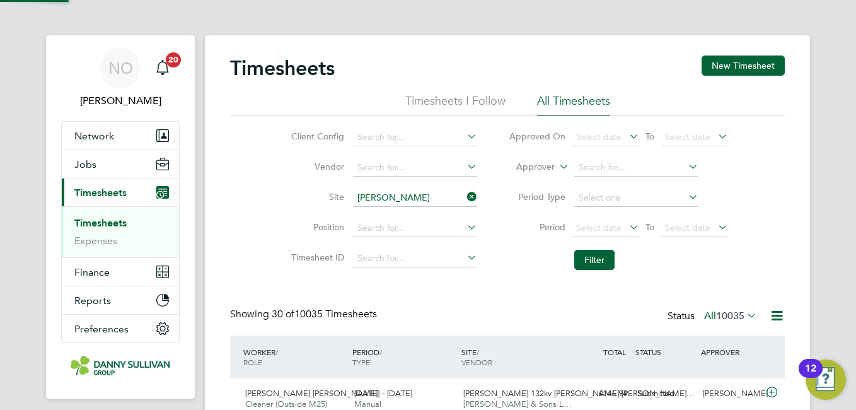
click at [392, 212] on li "Harker 132kv OHL Modification Works (4H2002)" at bounding box center [475, 215] width 247 height 17
type input "Harker 132kv OHL Modification Works (4H2002)"
click at [605, 261] on button "Filter" at bounding box center [594, 260] width 40 height 20
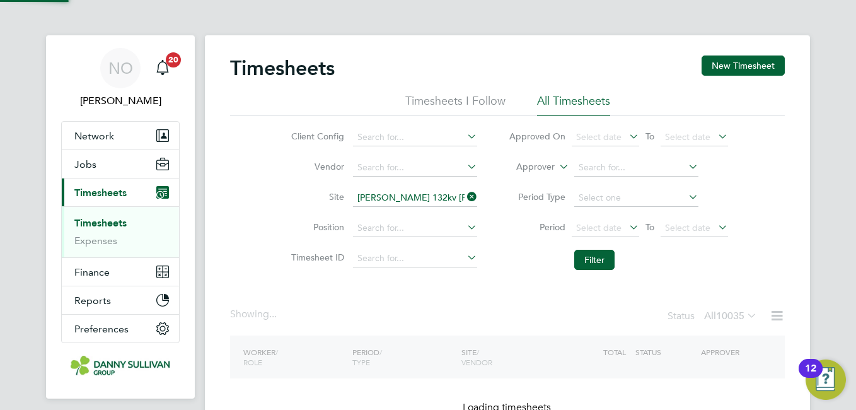
click at [270, 213] on div "Client Config Vendor Site Harker 132kv OHL Modification Works (4H2002) Position…" at bounding box center [507, 196] width 555 height 160
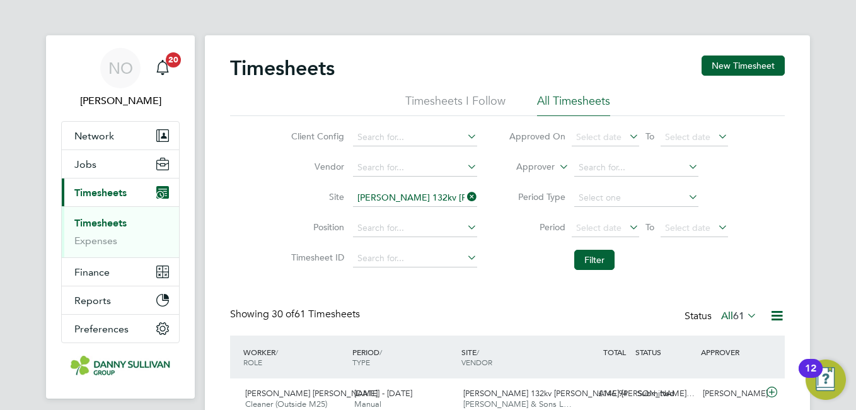
click at [100, 234] on li "Timesheets" at bounding box center [121, 226] width 95 height 18
click at [93, 236] on link "Expenses" at bounding box center [95, 241] width 43 height 12
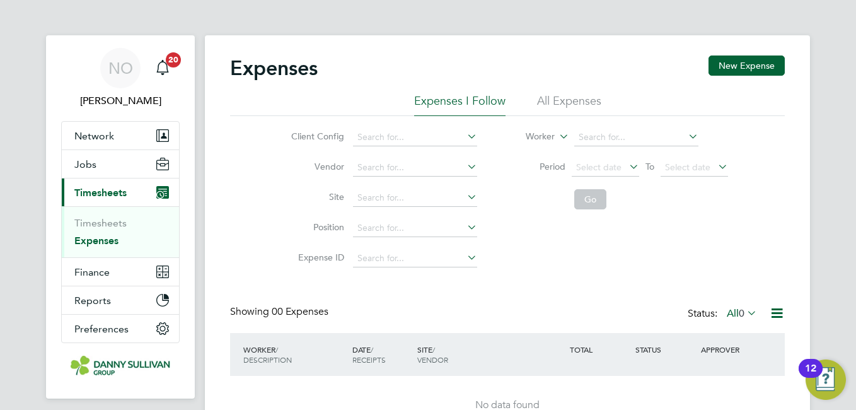
click at [563, 96] on li "All Expenses" at bounding box center [569, 104] width 64 height 23
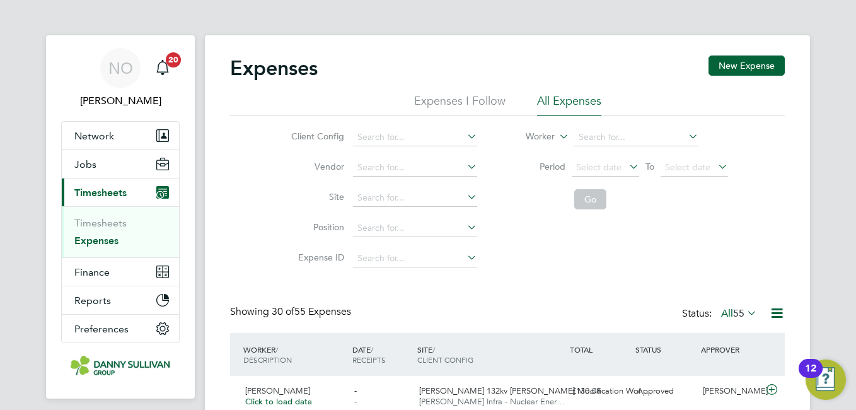
click at [283, 224] on li "Position" at bounding box center [382, 228] width 221 height 30
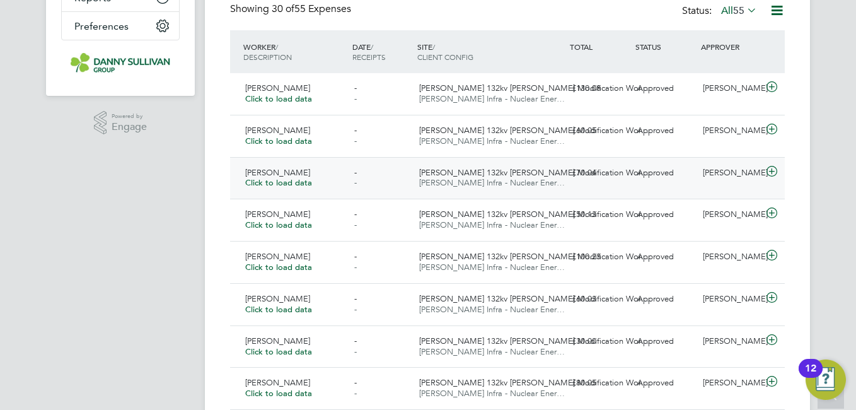
click at [517, 173] on span "Harker 132kv OHL Modification Wor…" at bounding box center [534, 172] width 230 height 11
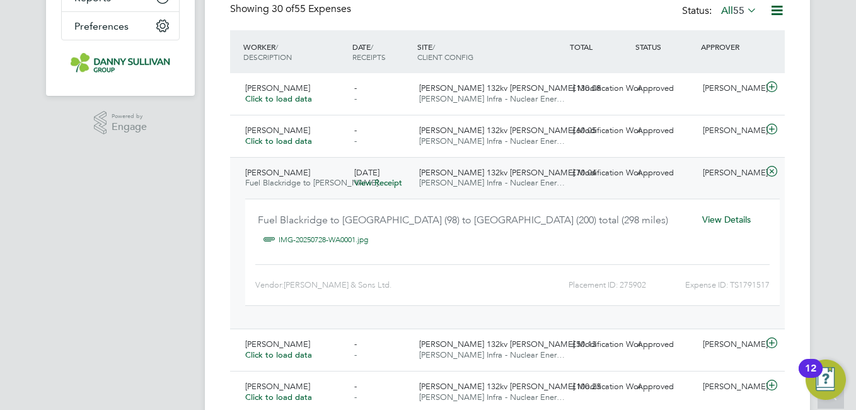
click at [725, 226] on div "View Details" at bounding box center [726, 219] width 81 height 21
click at [720, 220] on span "View Details" at bounding box center [726, 219] width 49 height 11
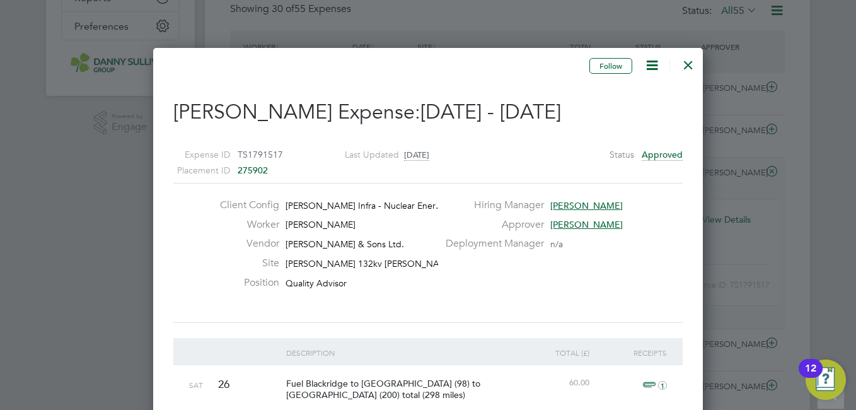
click at [688, 66] on div at bounding box center [688, 61] width 23 height 23
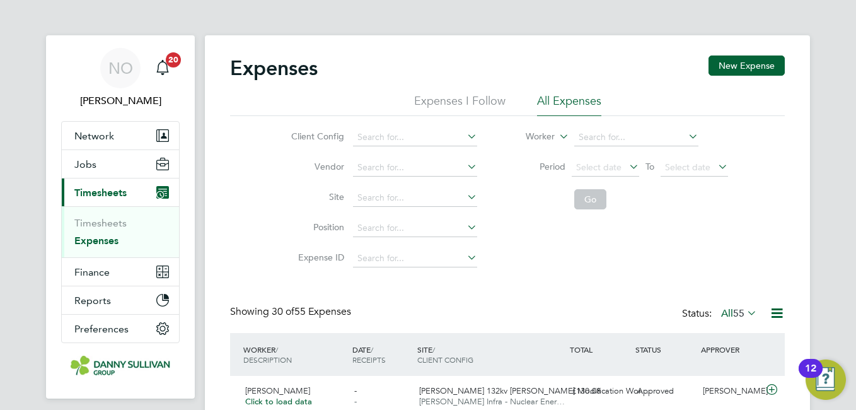
click at [293, 243] on li "Expense ID" at bounding box center [382, 258] width 221 height 30
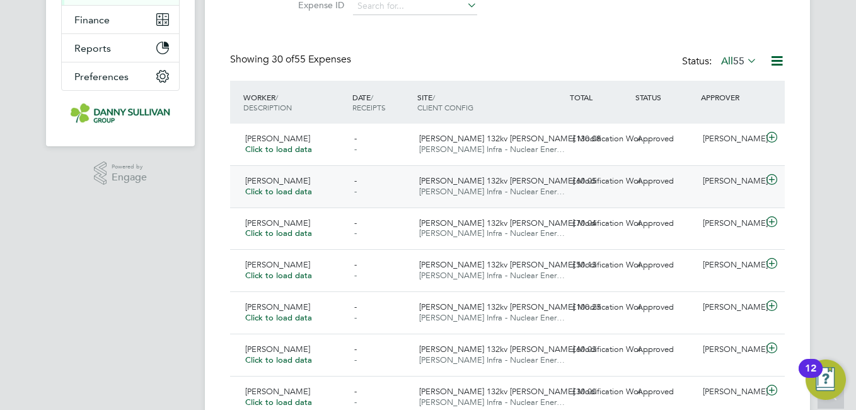
click at [510, 185] on span "Harker 132kv OHL Modification Wor…" at bounding box center [534, 180] width 230 height 11
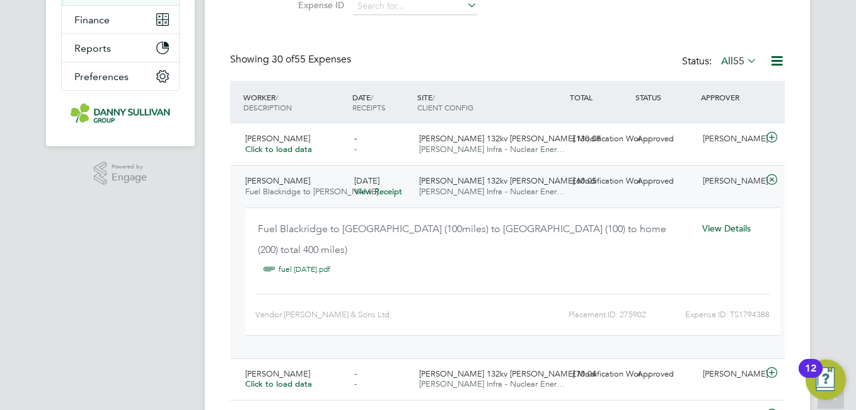
click at [735, 229] on span "View Details" at bounding box center [726, 228] width 49 height 11
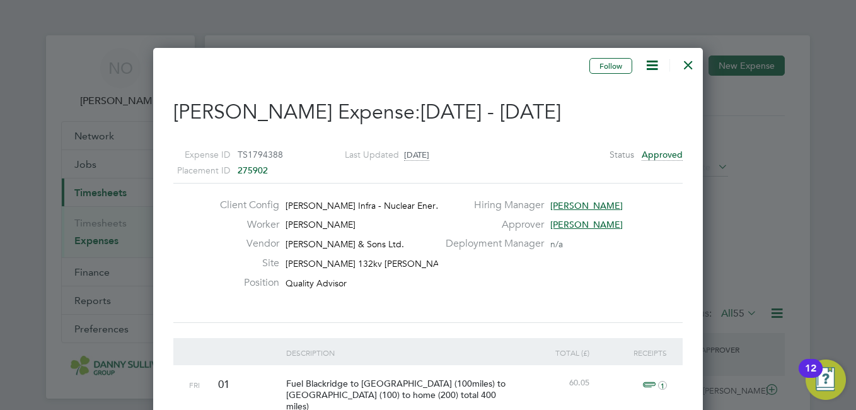
click at [692, 66] on div at bounding box center [688, 61] width 23 height 23
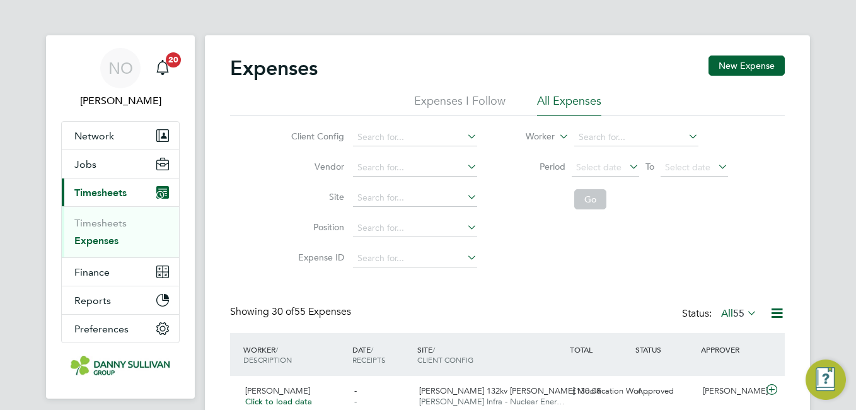
click at [262, 234] on div "Client Config Vendor Site Position Expense ID Worker Period Select date To Sele…" at bounding box center [507, 195] width 555 height 158
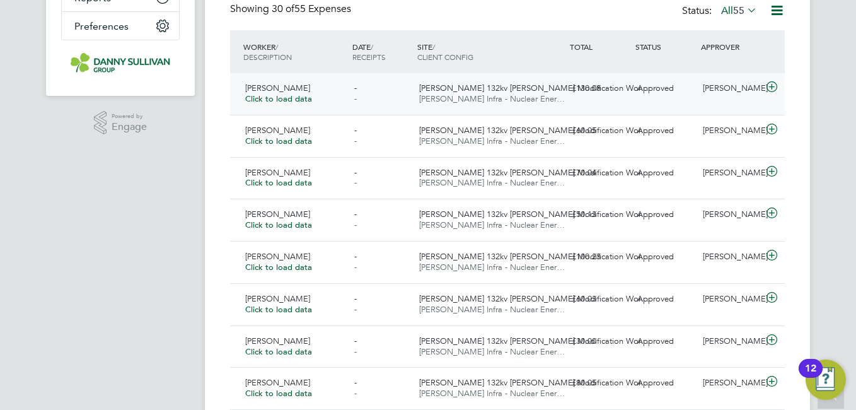
click at [586, 89] on div "£130.08" at bounding box center [600, 88] width 66 height 21
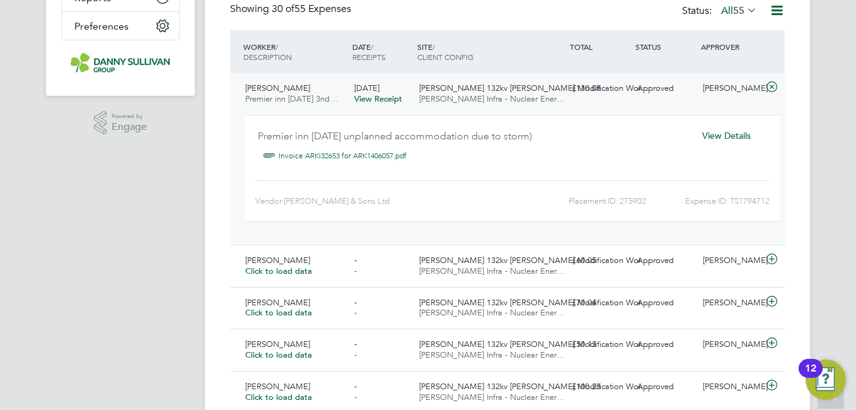
click at [725, 139] on span "View Details" at bounding box center [726, 135] width 49 height 11
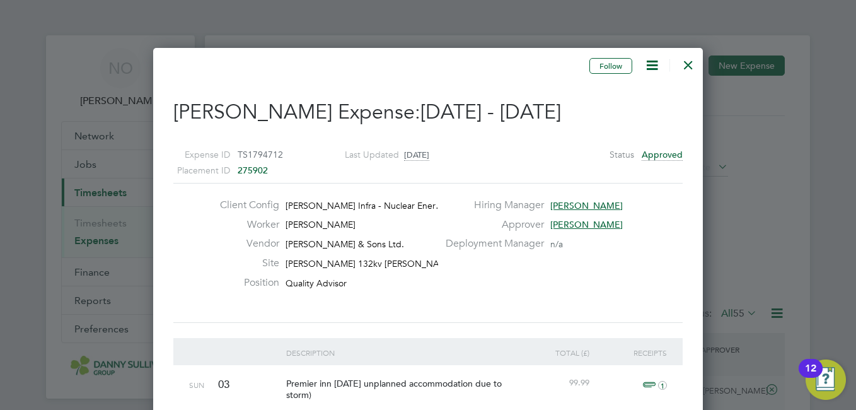
click at [683, 67] on div at bounding box center [688, 61] width 23 height 23
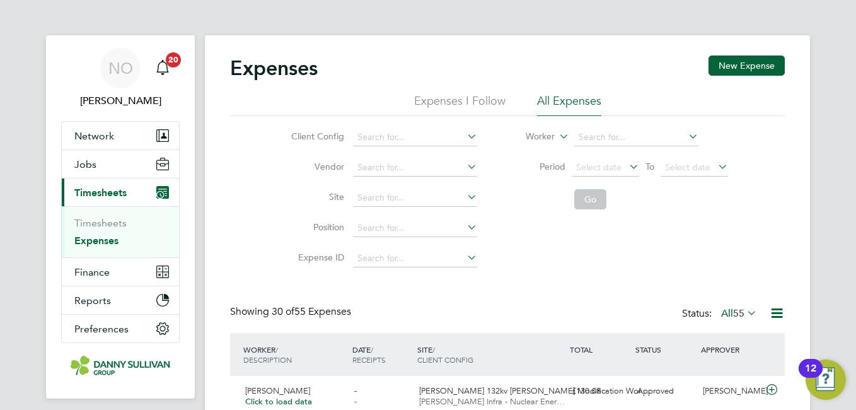
click at [258, 261] on div "Client Config Vendor Site Position Expense ID Worker Period Select date To Sele…" at bounding box center [507, 195] width 555 height 158
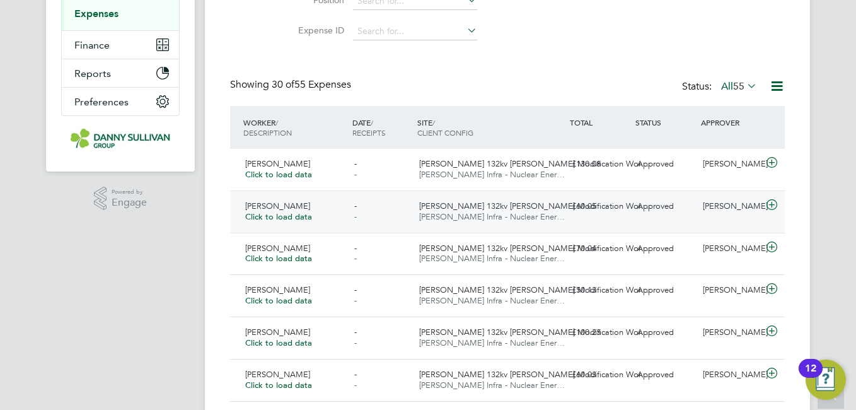
click at [590, 213] on div "£60.05" at bounding box center [600, 206] width 66 height 21
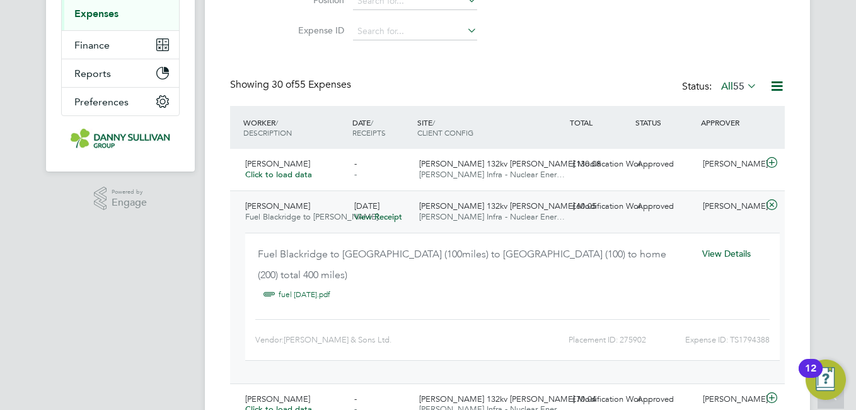
click at [260, 208] on span "[PERSON_NAME]" at bounding box center [277, 206] width 65 height 11
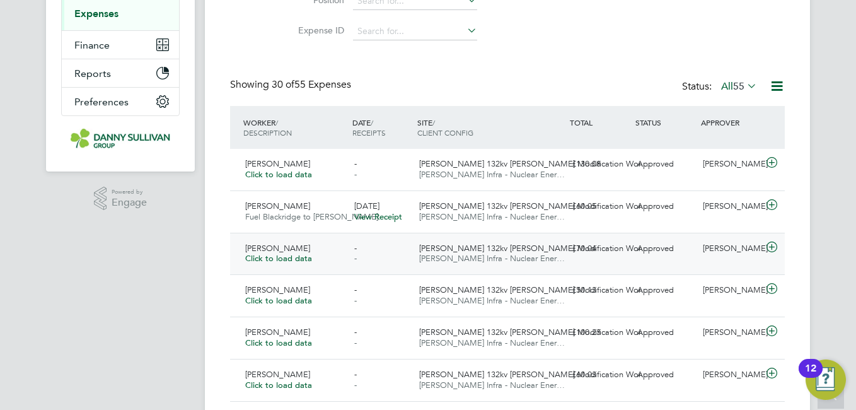
click at [288, 248] on span "[PERSON_NAME]" at bounding box center [277, 248] width 65 height 11
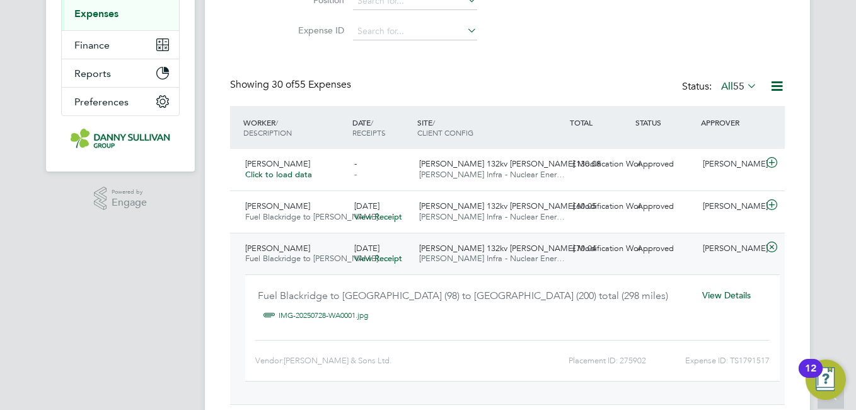
click at [288, 248] on span "[PERSON_NAME]" at bounding box center [277, 248] width 65 height 11
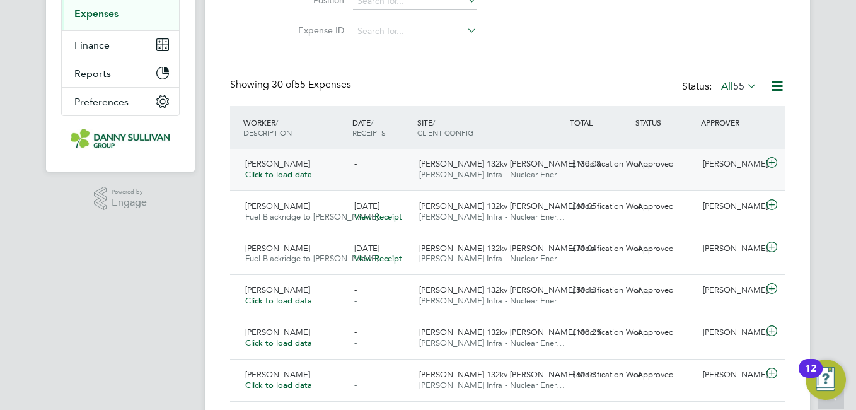
click at [268, 156] on div "Andrew Durham Click to load data" at bounding box center [294, 170] width 109 height 32
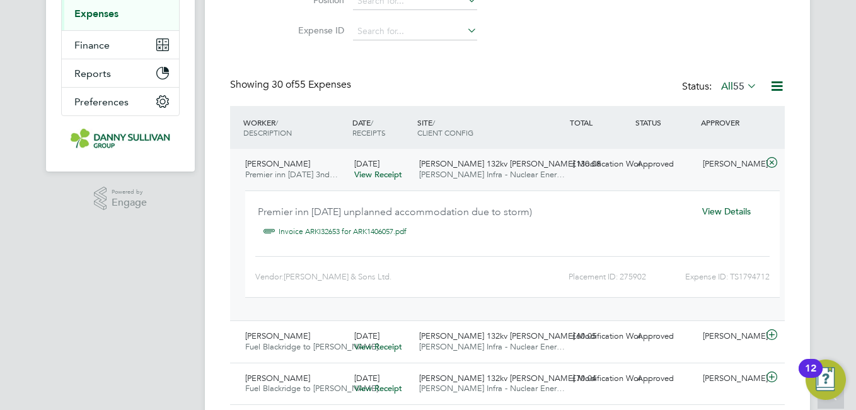
click at [268, 156] on div "Andrew Durham Premier inn Sunday 3nd…" at bounding box center [294, 170] width 109 height 32
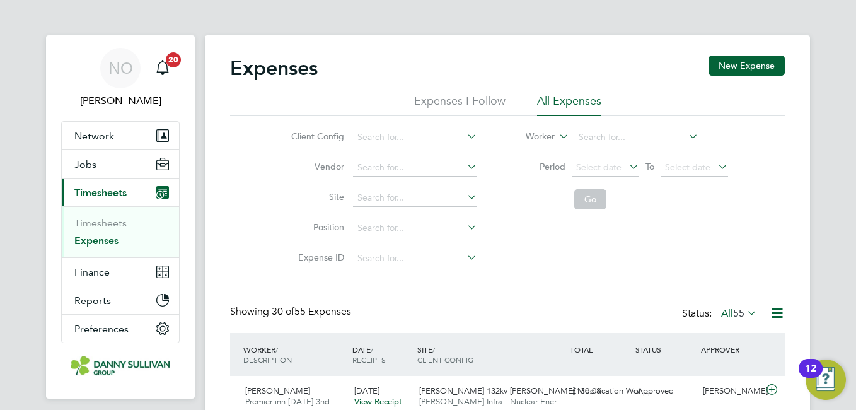
click at [243, 240] on div "Client Config Vendor Site Position Expense ID Worker Period Select date To Sele…" at bounding box center [507, 195] width 555 height 158
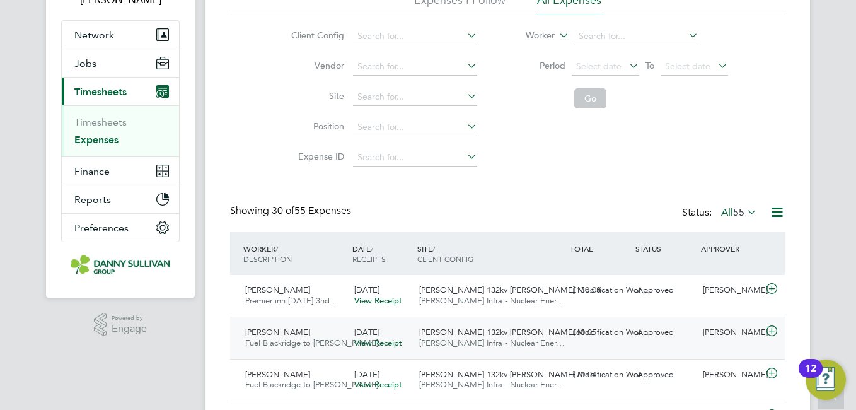
click at [305, 337] on div "Andrew Durham Fuel Blackridge to Carlis…" at bounding box center [294, 338] width 109 height 32
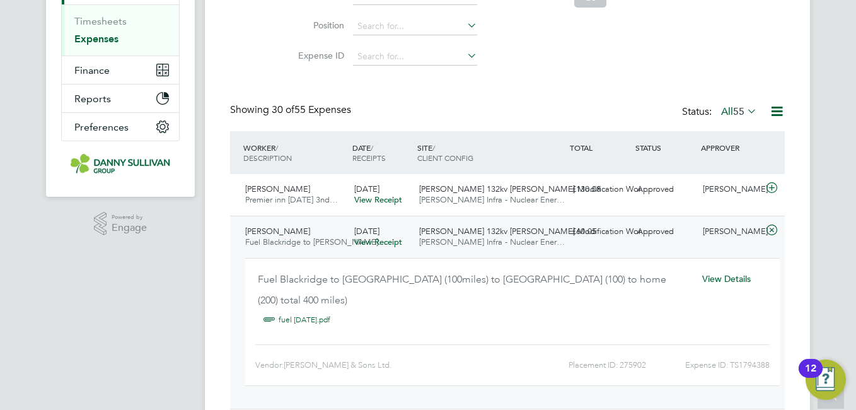
click at [743, 277] on span "View Details" at bounding box center [726, 278] width 49 height 11
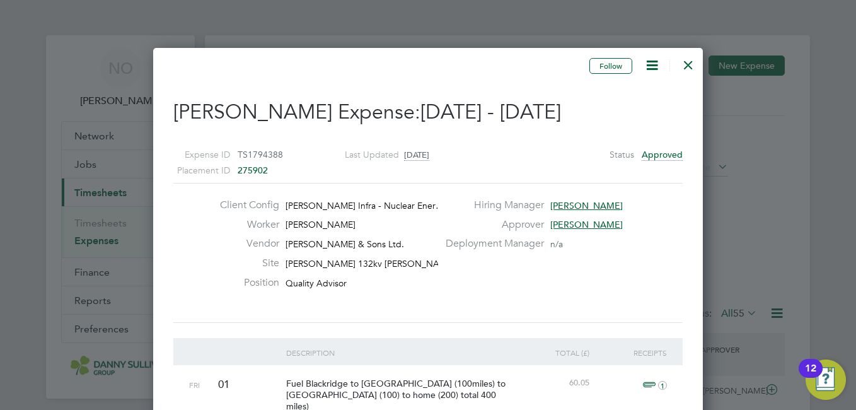
click at [540, 105] on span "26 Jul - 01 Aug 2025" at bounding box center [491, 112] width 141 height 25
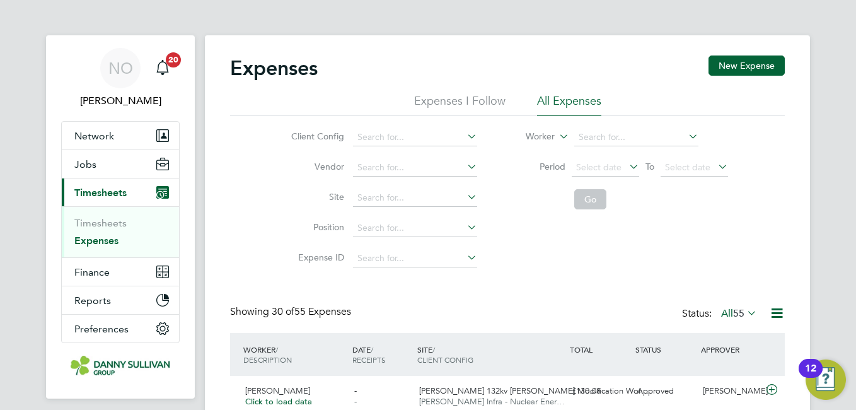
scroll to position [32, 110]
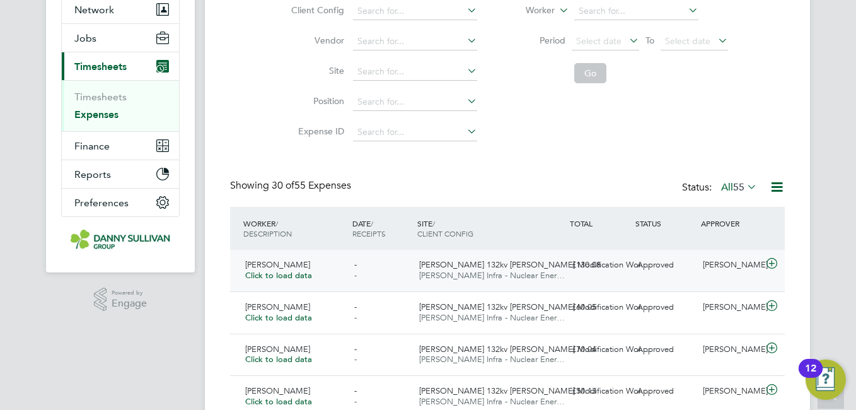
click at [282, 275] on span "Click to load data" at bounding box center [278, 275] width 67 height 11
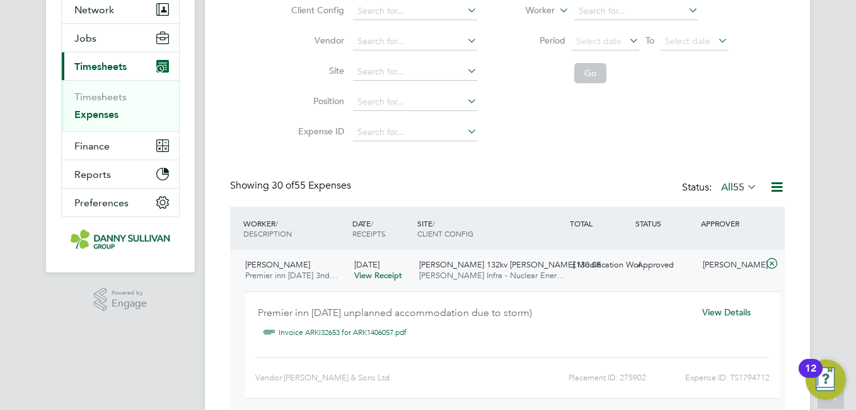
click at [737, 310] on span "View Details" at bounding box center [726, 311] width 49 height 11
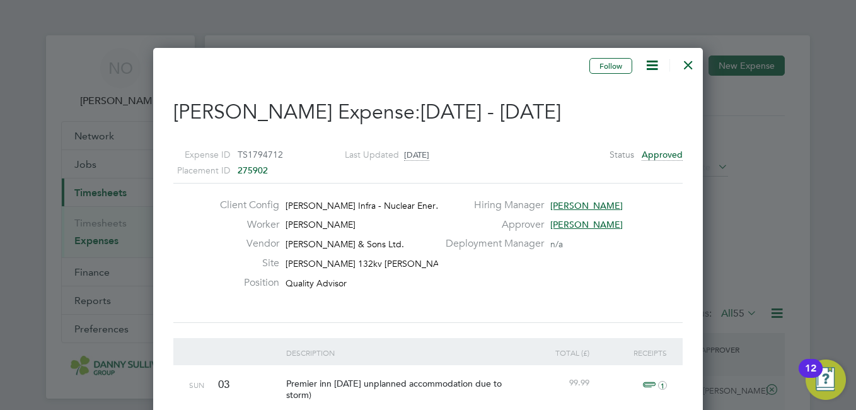
click at [586, 169] on div "Expense ID TS1794712 Placement ID 275902 Last Updated 4 days ago Status Approved" at bounding box center [428, 157] width 510 height 51
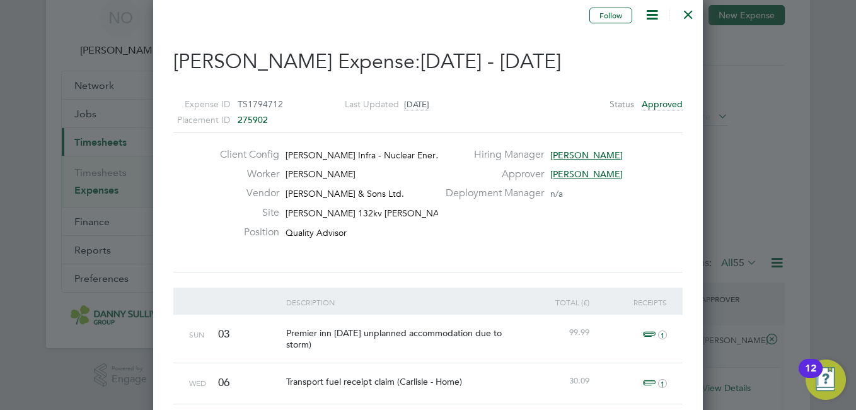
click at [492, 260] on div "Client Config Morgan Sindall Infra - Nuclear Ener… Worker Andrew Durham Vendor …" at bounding box center [428, 202] width 510 height 140
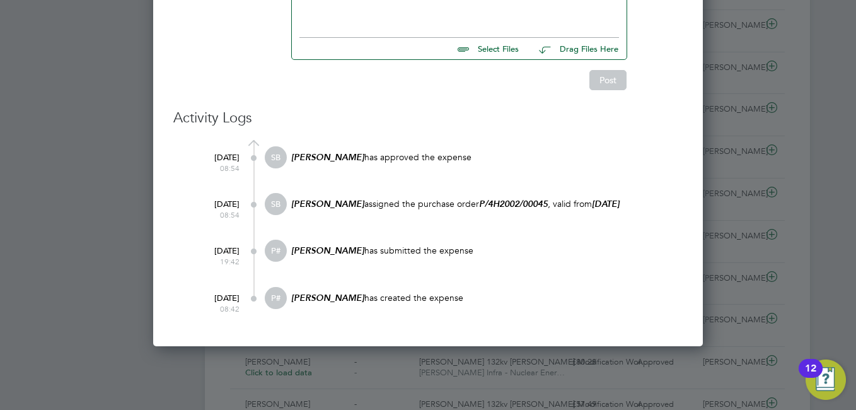
click at [72, 249] on div at bounding box center [428, 205] width 856 height 410
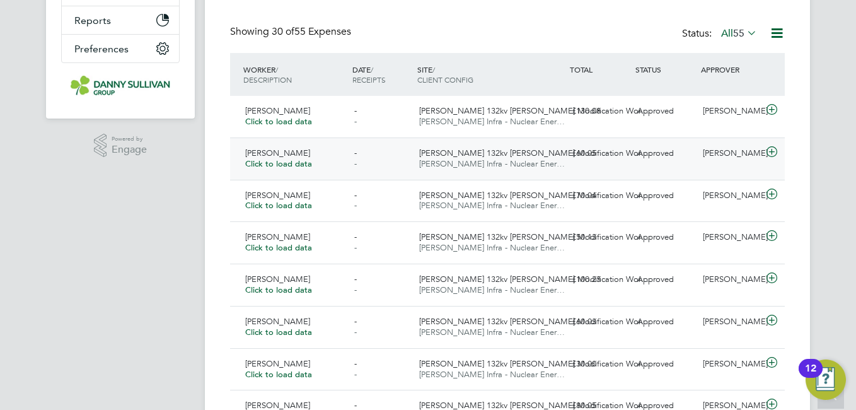
click at [288, 161] on span "Click to load data" at bounding box center [278, 163] width 67 height 11
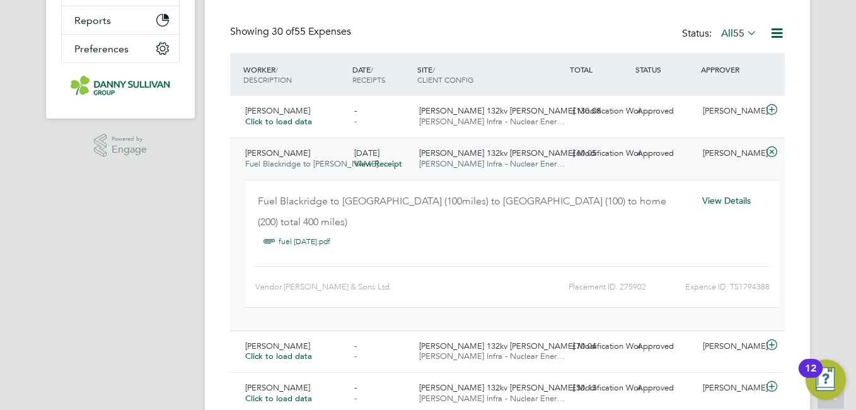
click at [747, 203] on span "View Details" at bounding box center [726, 200] width 49 height 11
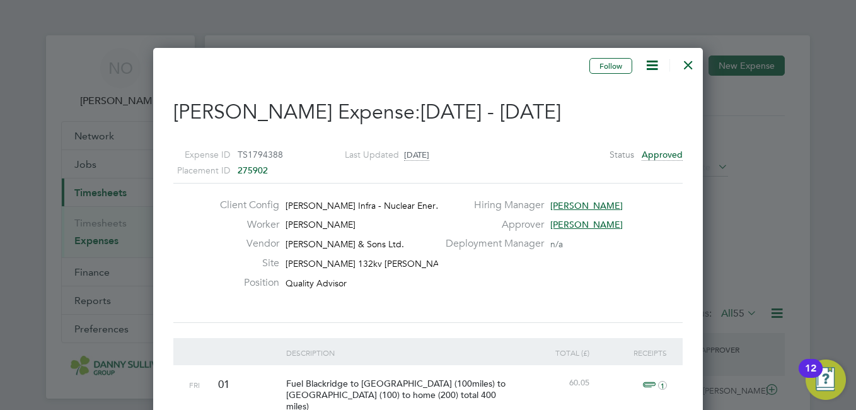
click at [693, 55] on div at bounding box center [688, 61] width 23 height 23
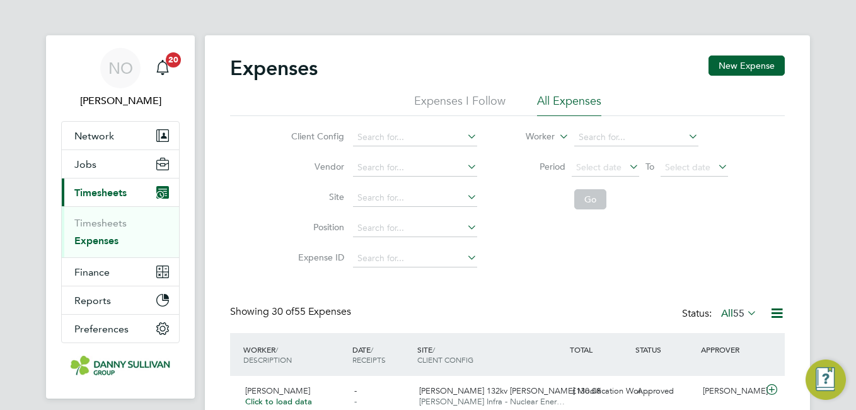
click at [247, 211] on div "Client Config Vendor Site Position Expense ID Worker Period Select date To Sele…" at bounding box center [507, 195] width 555 height 158
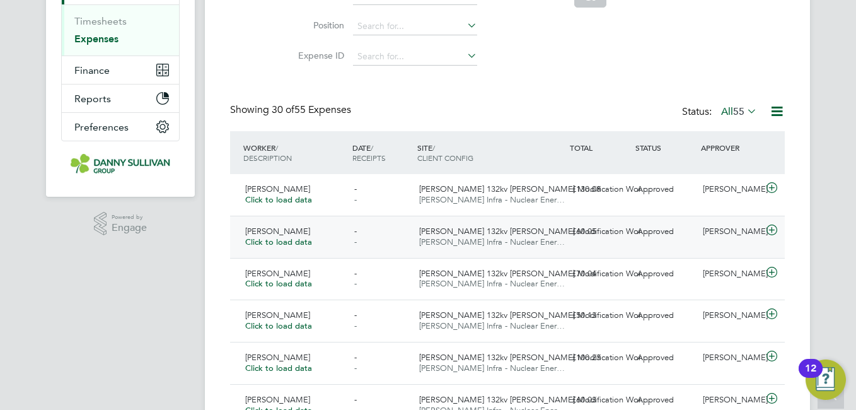
click at [696, 228] on div "Approved" at bounding box center [665, 231] width 66 height 21
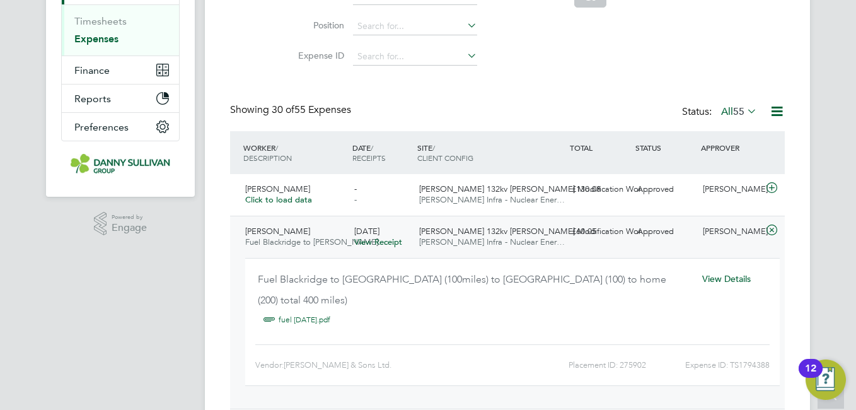
click at [733, 280] on span "View Details" at bounding box center [726, 278] width 49 height 11
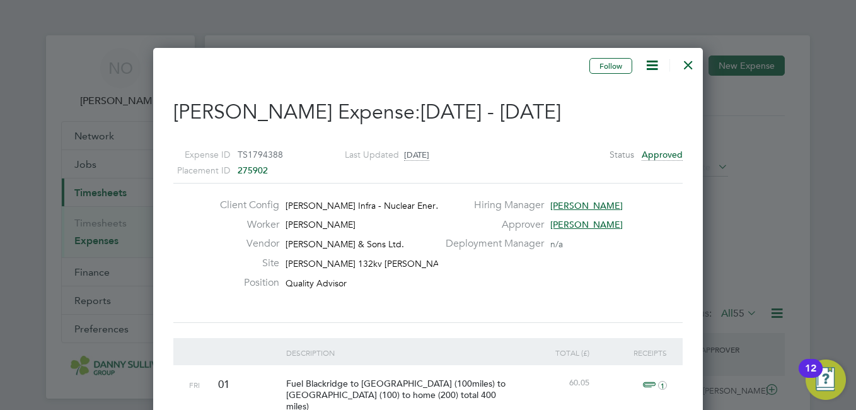
click at [250, 73] on div "Follow" at bounding box center [424, 65] width 503 height 17
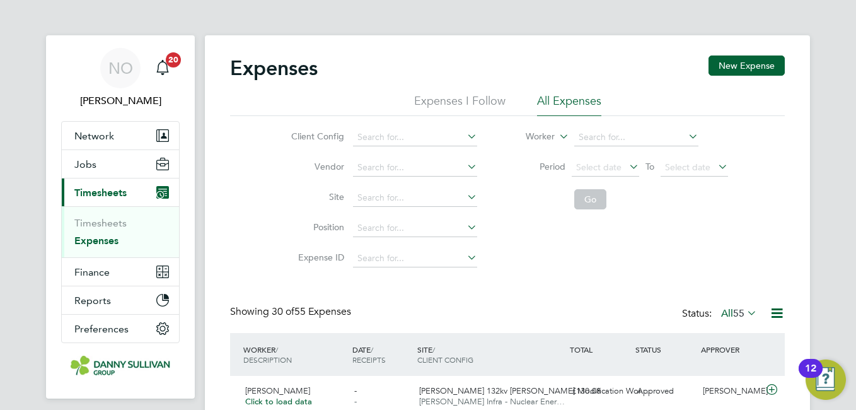
click at [237, 260] on div "Client Config Vendor Site Position Expense ID Worker Period Select date To Sele…" at bounding box center [507, 195] width 555 height 158
click at [115, 220] on link "Timesheets" at bounding box center [100, 223] width 52 height 12
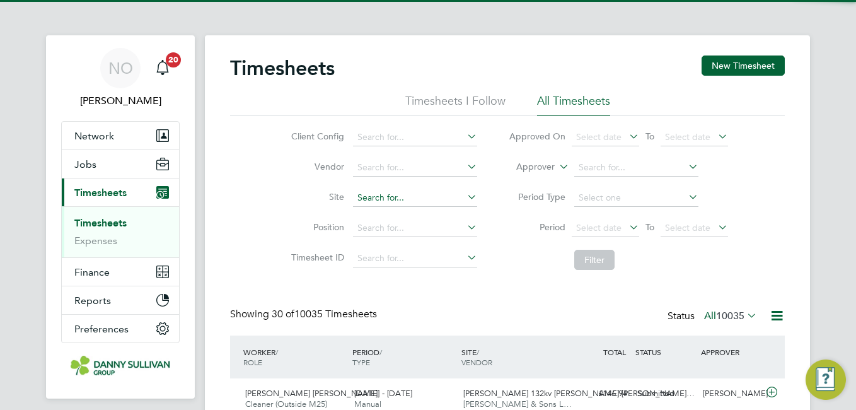
click at [393, 197] on input at bounding box center [415, 198] width 124 height 18
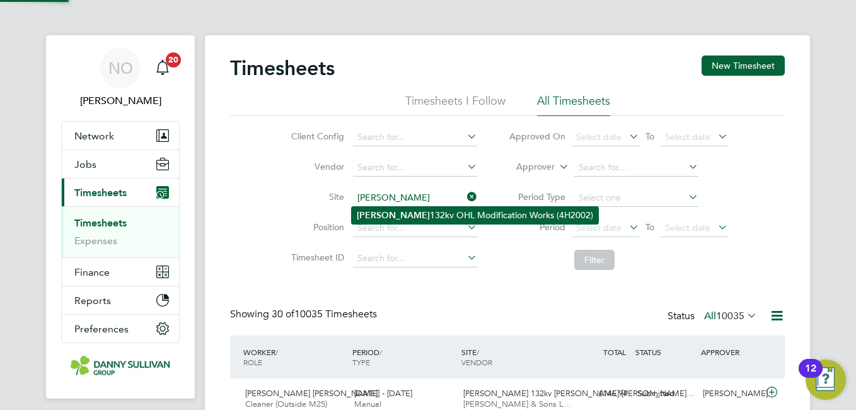
click at [394, 213] on li "Harker 132kv OHL Modification Works (4H2002)" at bounding box center [475, 215] width 247 height 17
type input "Harker 132kv OHL Modification Works (4H2002)"
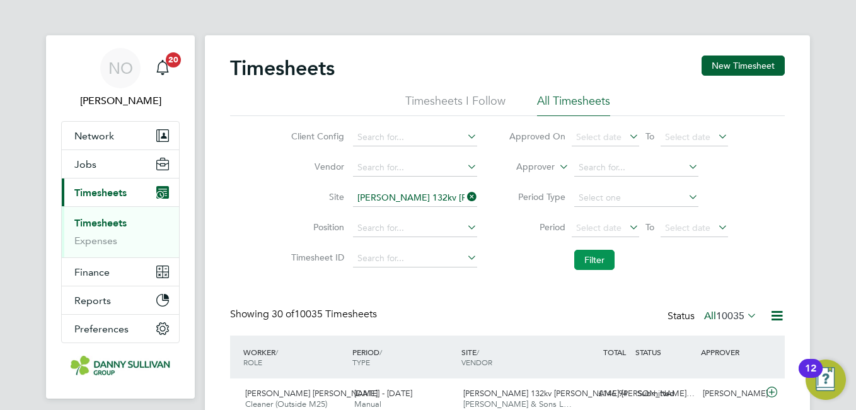
click at [595, 262] on button "Filter" at bounding box center [594, 260] width 40 height 20
click at [258, 208] on div "Client Config Vendor Site Harker 132kv OHL Modification Works (4H2002) Position…" at bounding box center [507, 196] width 555 height 160
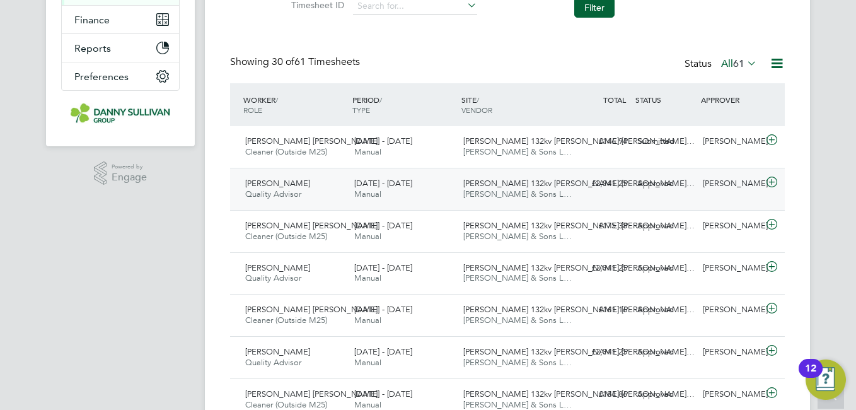
click at [592, 184] on div "£2,941.25 Approved" at bounding box center [600, 183] width 66 height 21
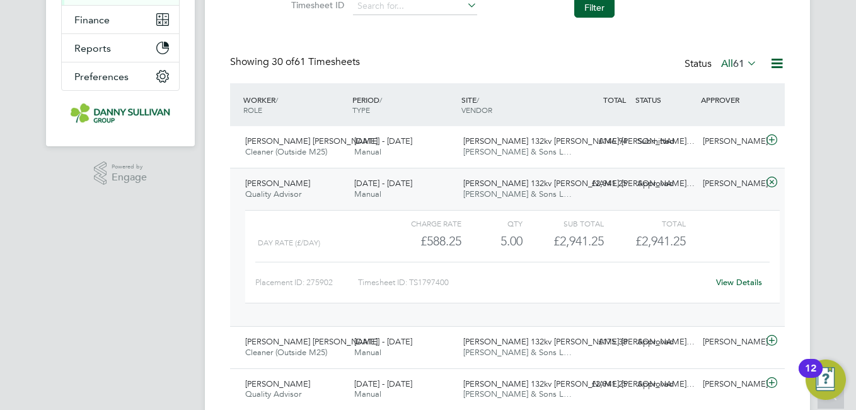
click at [736, 282] on link "View Details" at bounding box center [739, 282] width 46 height 11
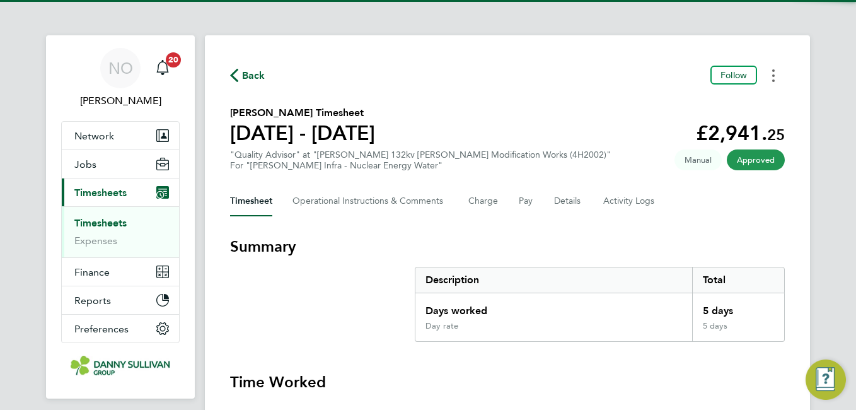
click at [775, 73] on button "Timesheets Menu" at bounding box center [773, 76] width 23 height 20
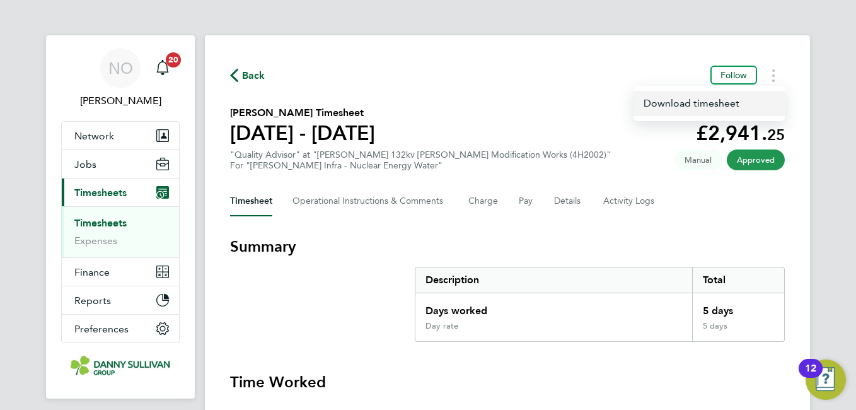
click at [727, 105] on link "Download timesheet" at bounding box center [709, 103] width 151 height 25
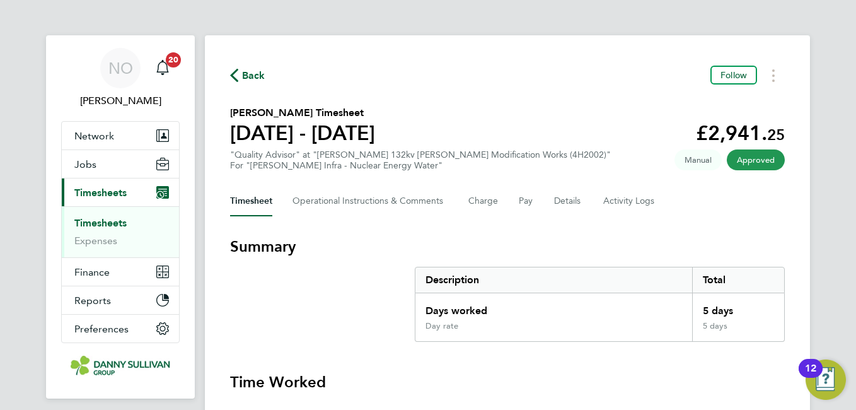
click at [259, 73] on span "Back" at bounding box center [253, 75] width 23 height 15
